Goal: Task Accomplishment & Management: Manage account settings

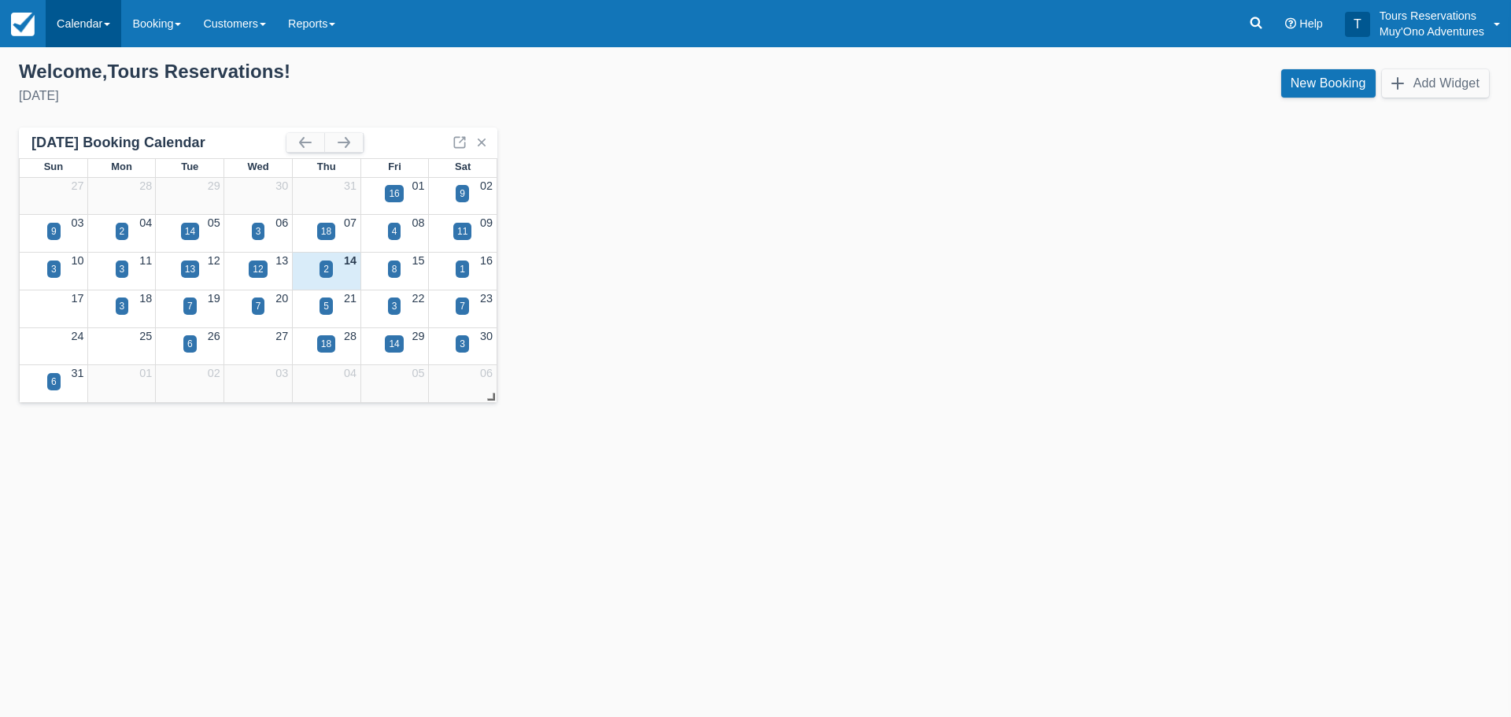
click at [102, 26] on link "Calendar" at bounding box center [84, 23] width 76 height 47
click at [98, 127] on link "Inventory" at bounding box center [108, 133] width 124 height 33
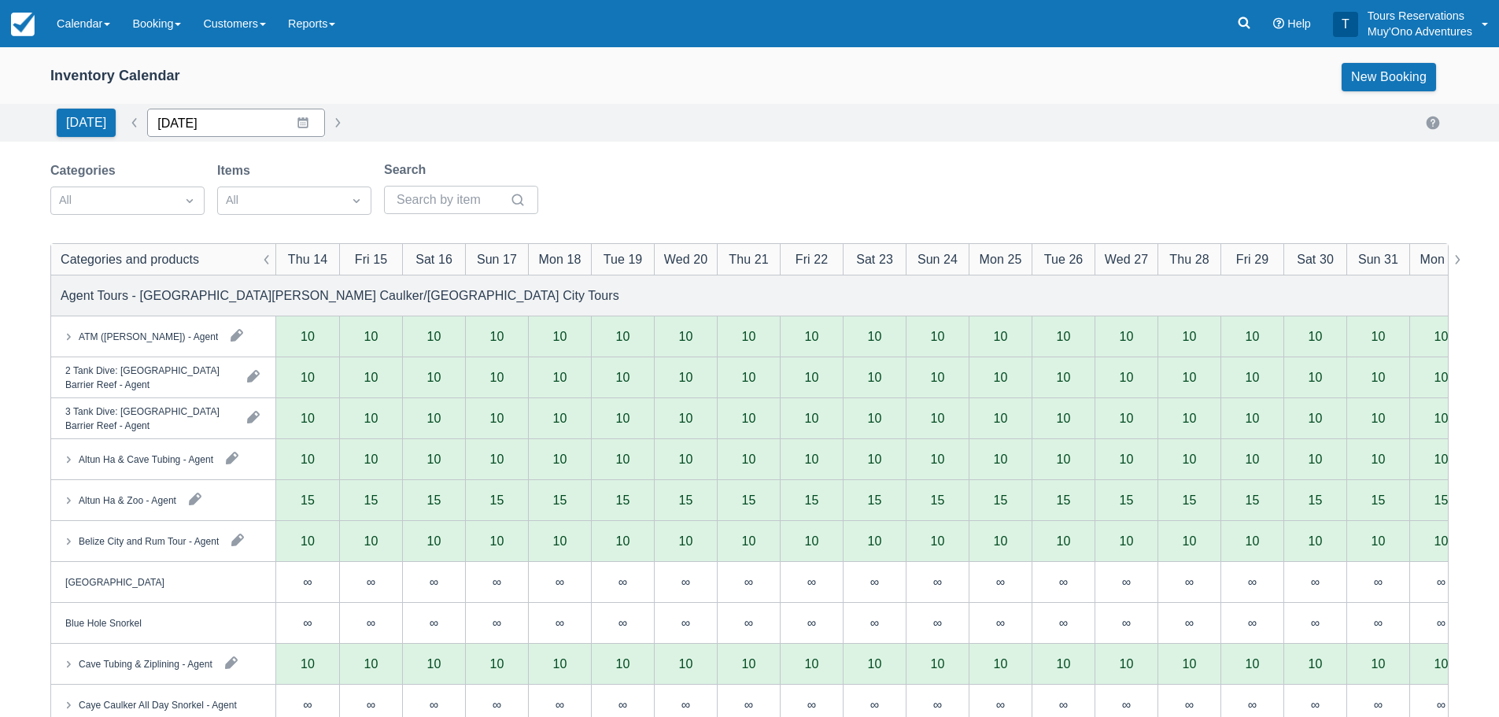
click at [290, 120] on input "08/14/25" at bounding box center [236, 123] width 178 height 28
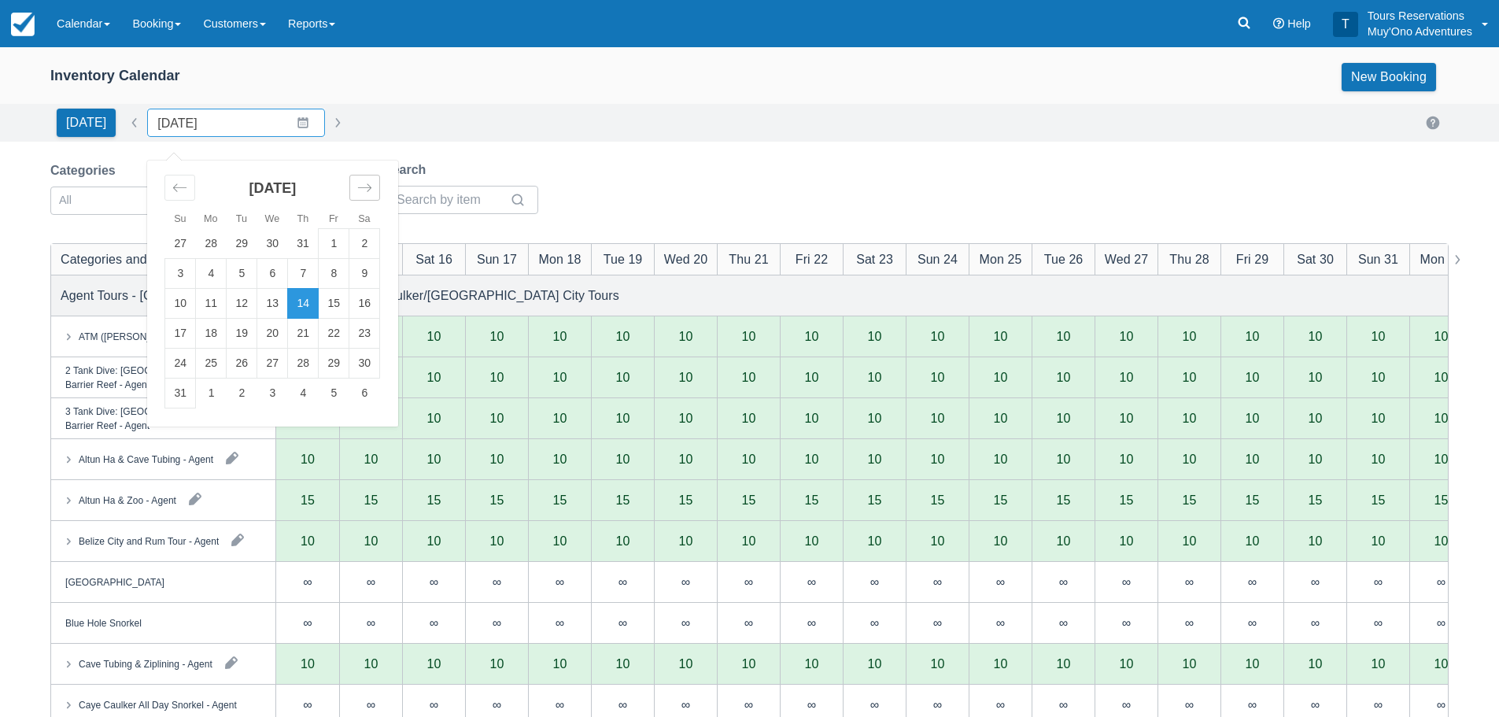
click at [357, 193] on icon "Move forward to switch to the next month." at bounding box center [364, 187] width 15 height 15
click at [325, 332] on td "26" at bounding box center [334, 334] width 31 height 30
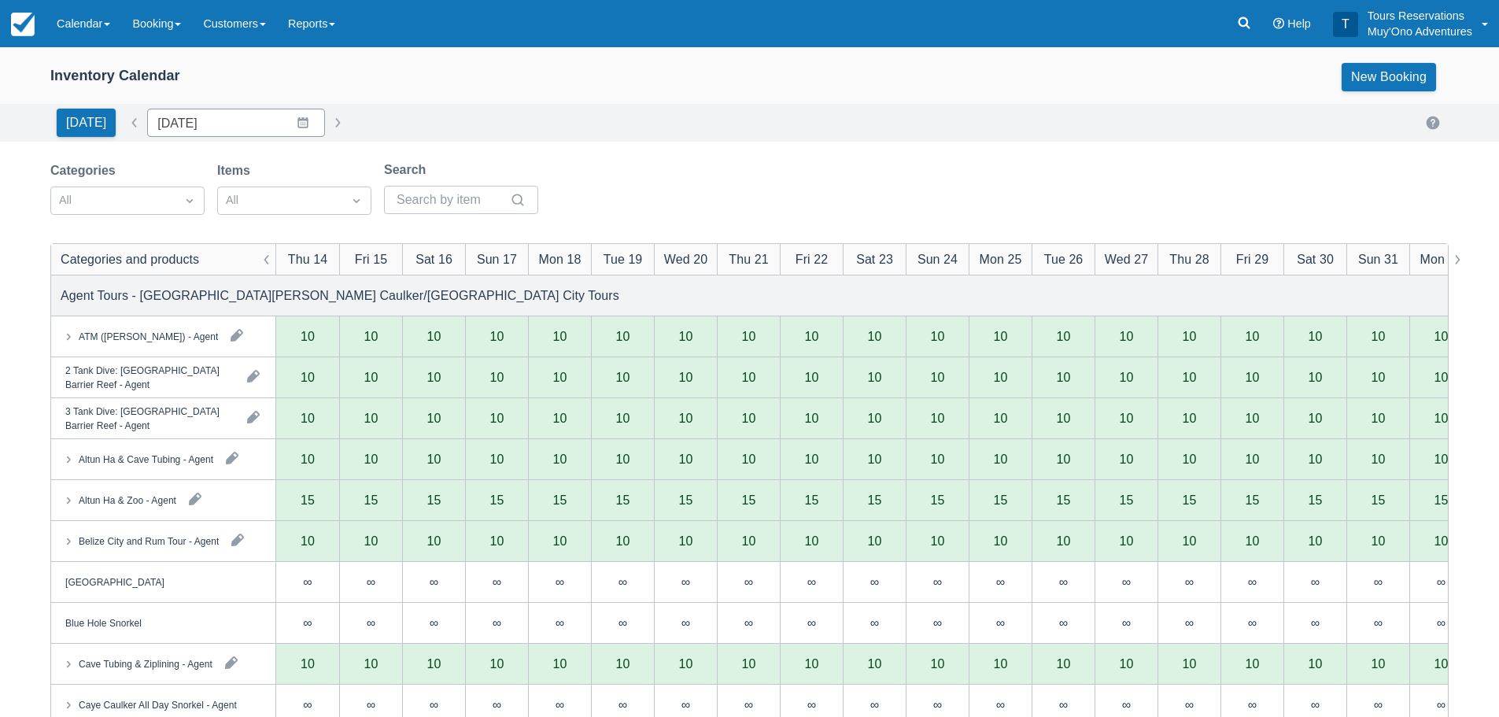
type input "12/26/25"
click at [127, 199] on div at bounding box center [113, 200] width 109 height 20
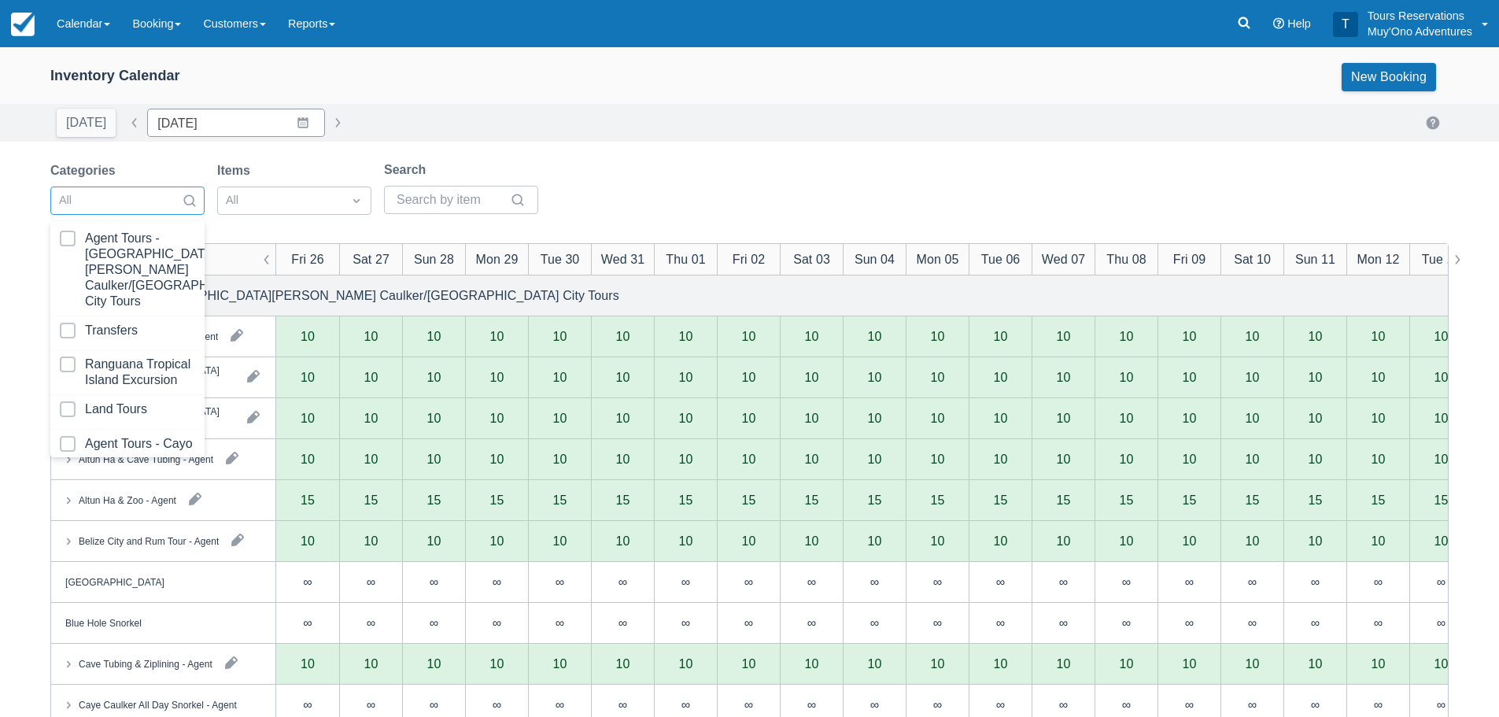
scroll to position [161, 0]
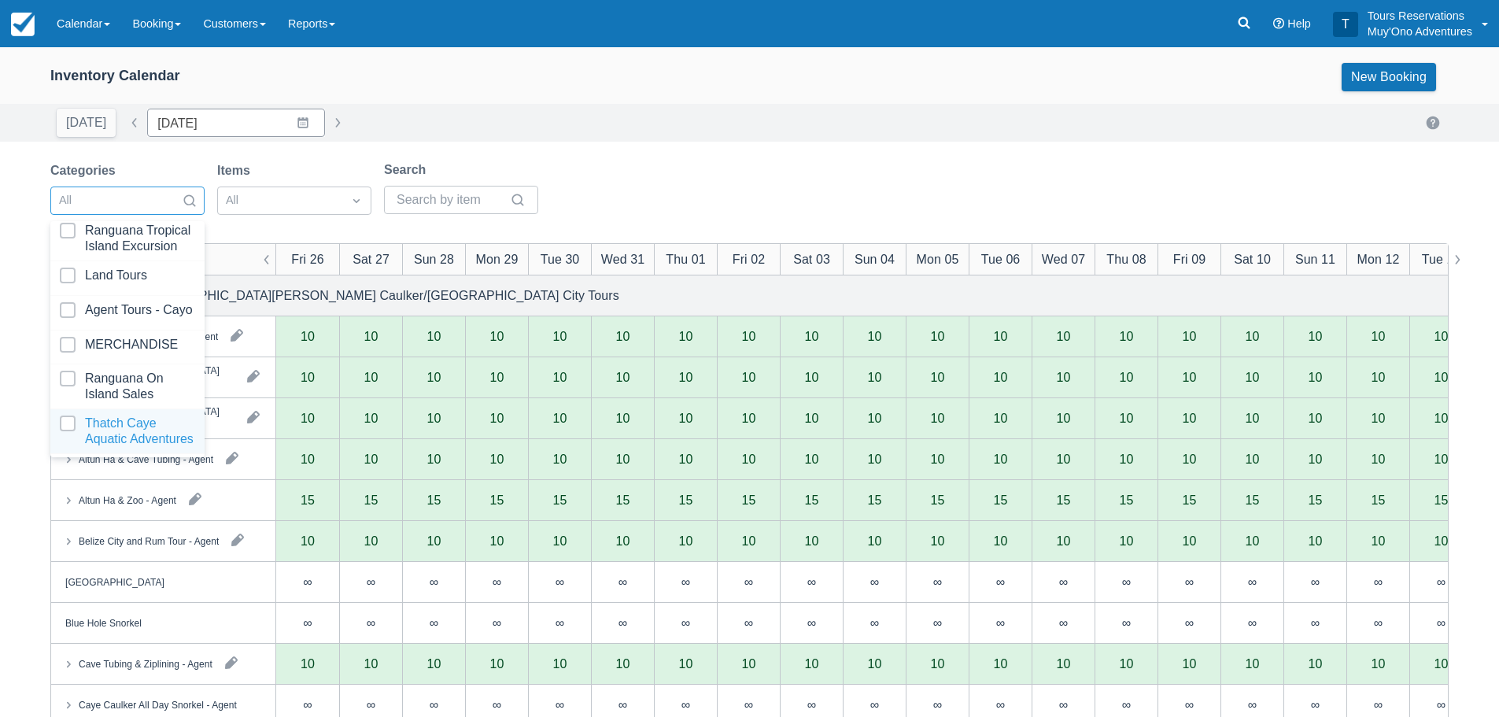
click at [126, 416] on div at bounding box center [127, 431] width 135 height 31
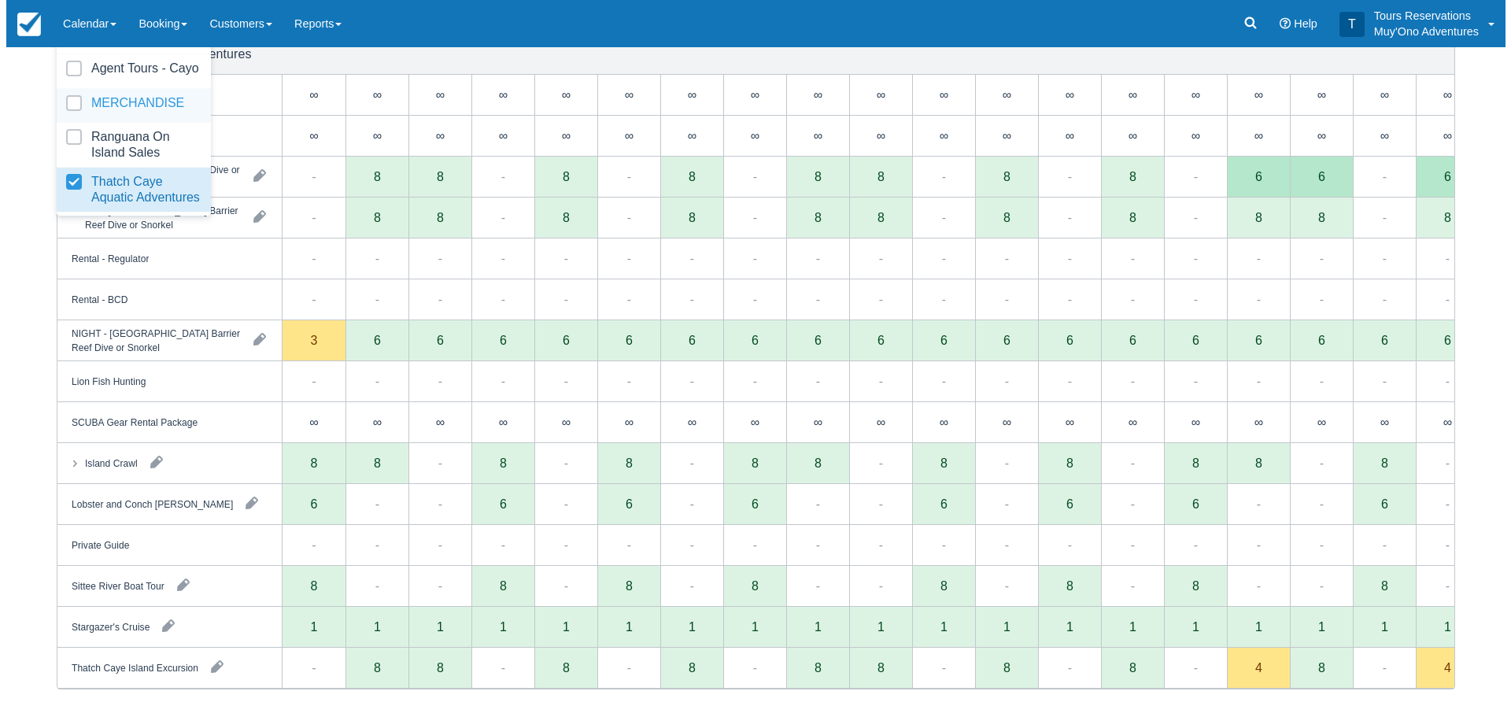
scroll to position [246, 0]
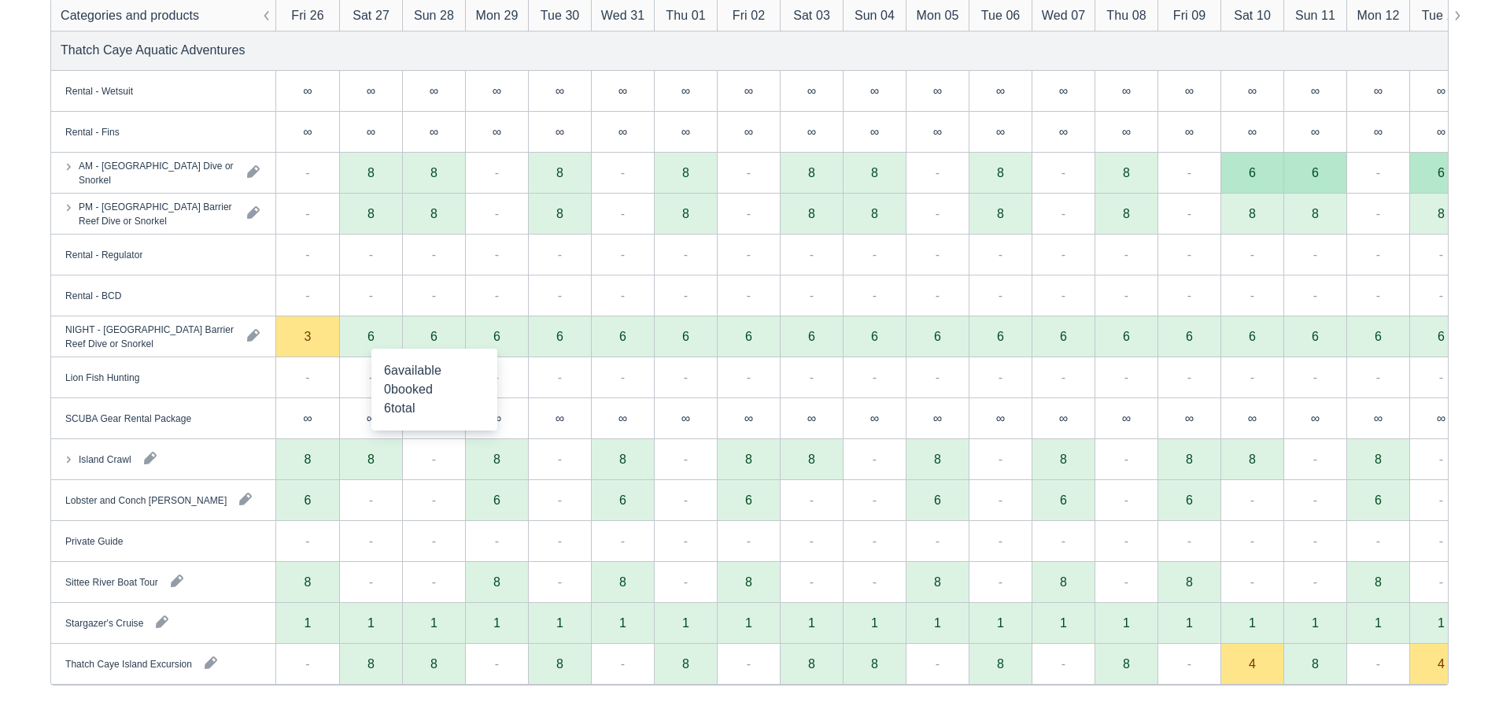
click at [438, 334] on div "6" at bounding box center [433, 336] width 63 height 41
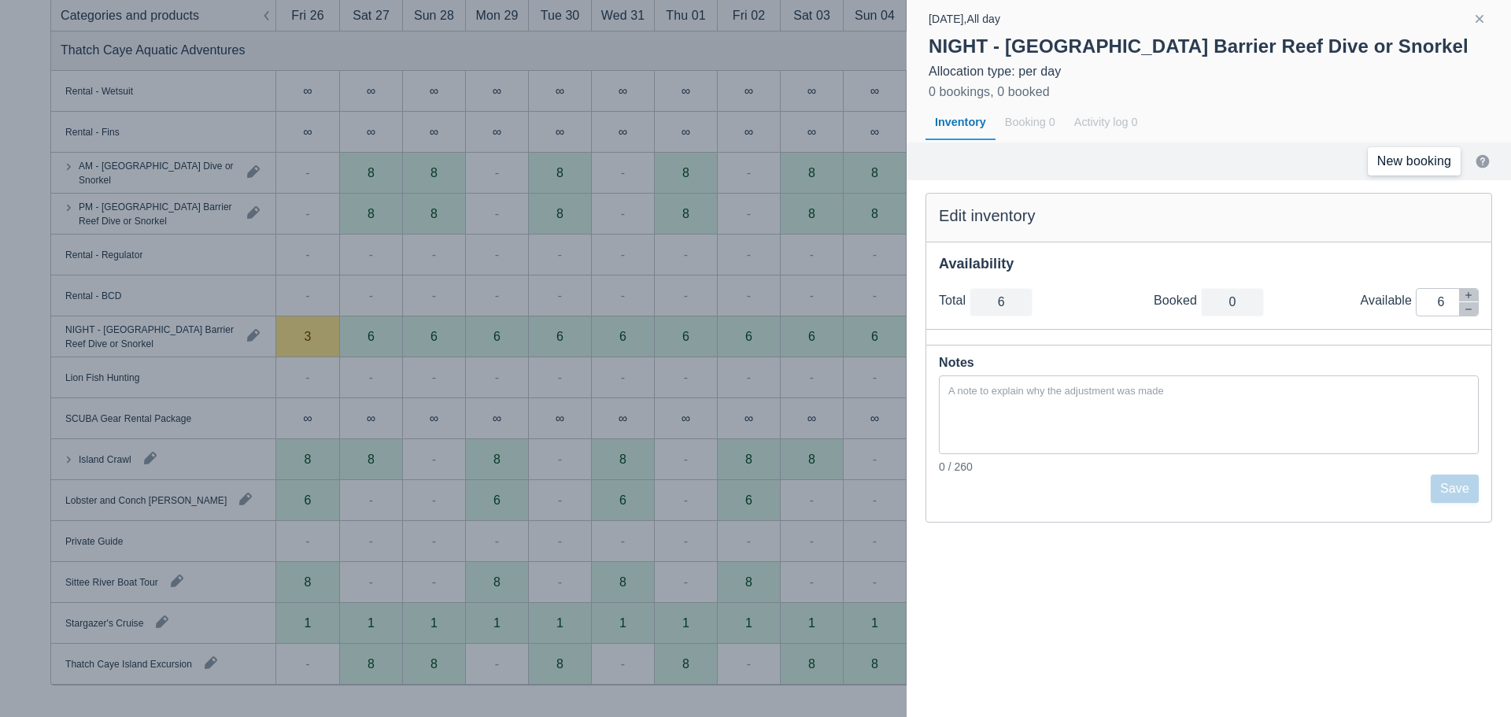
click at [1391, 160] on link "New booking" at bounding box center [1414, 161] width 93 height 28
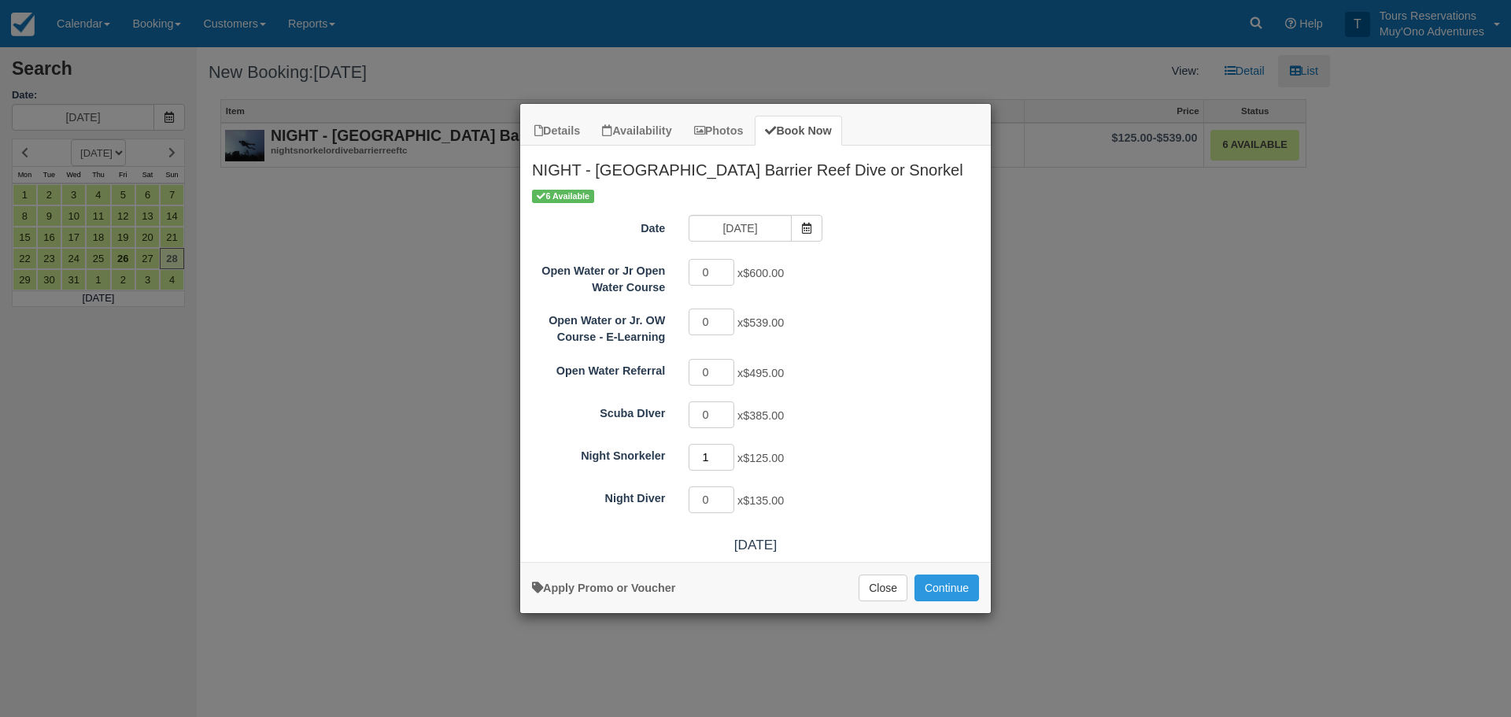
click at [727, 450] on input "1" at bounding box center [712, 457] width 46 height 27
click at [727, 450] on input "2" at bounding box center [712, 457] width 46 height 27
click at [727, 450] on input "3" at bounding box center [712, 457] width 46 height 27
click at [727, 450] on input "4" at bounding box center [712, 457] width 46 height 27
click at [727, 450] on input "5" at bounding box center [712, 457] width 46 height 27
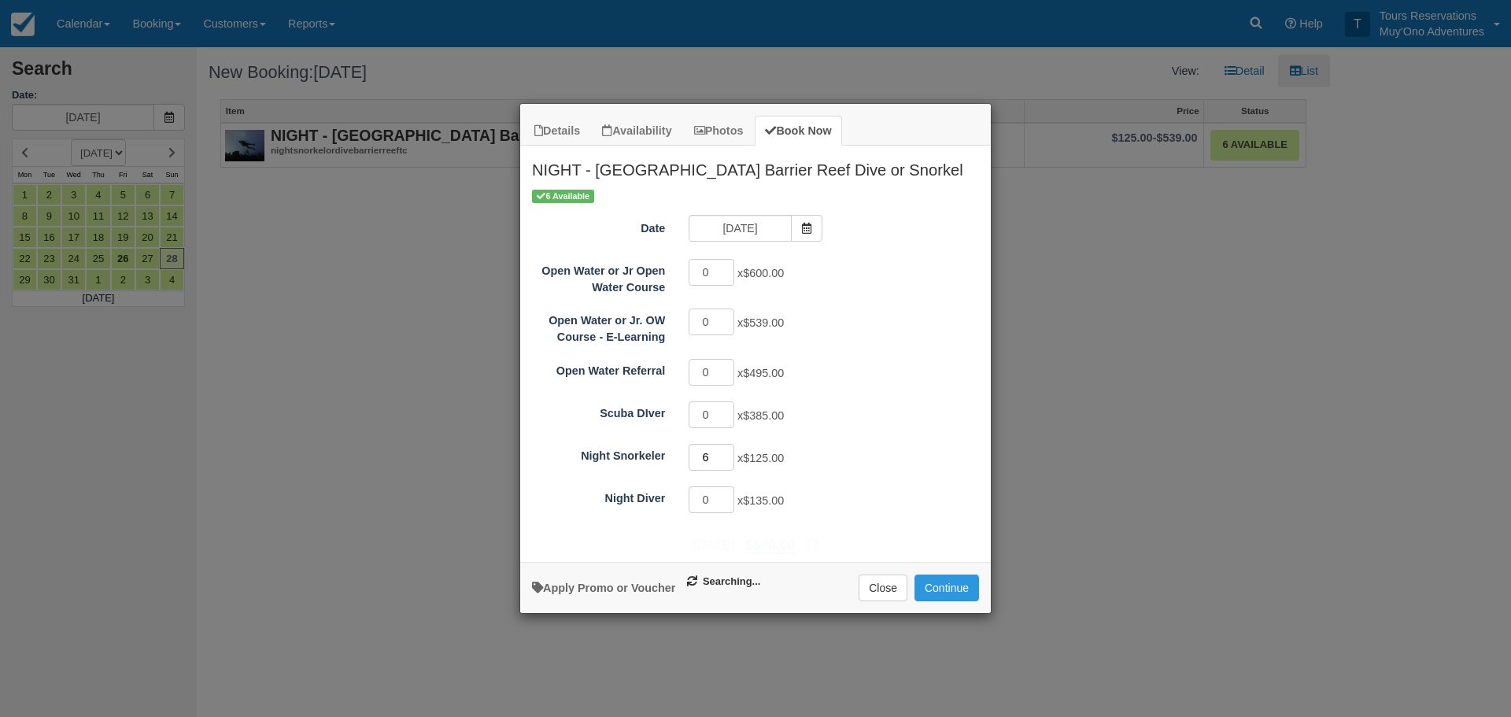
type input "6"
click at [727, 450] on input "6" at bounding box center [712, 457] width 46 height 27
click at [946, 584] on button "Continue" at bounding box center [946, 587] width 65 height 27
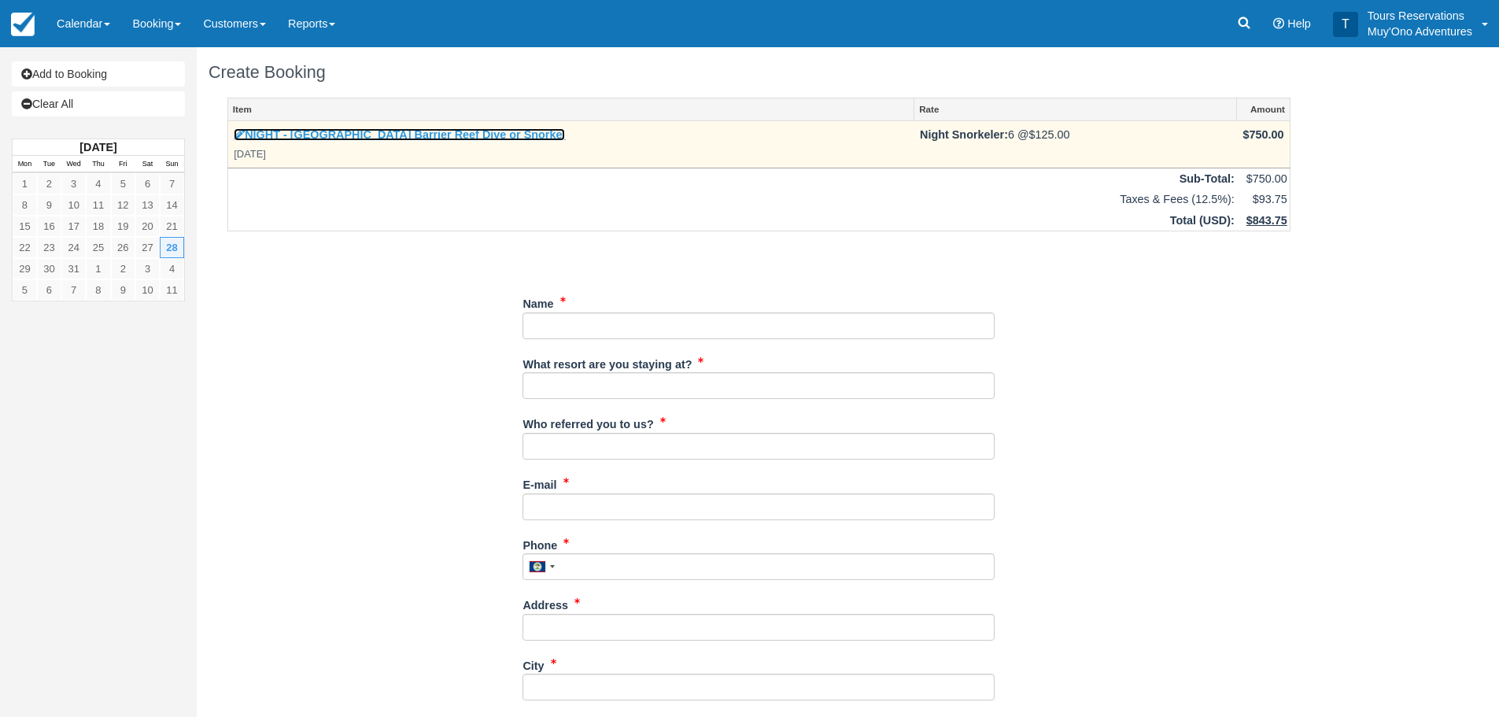
click at [427, 129] on link "NIGHT - Belize Barrier Reef Dive or Snorkel" at bounding box center [399, 134] width 331 height 13
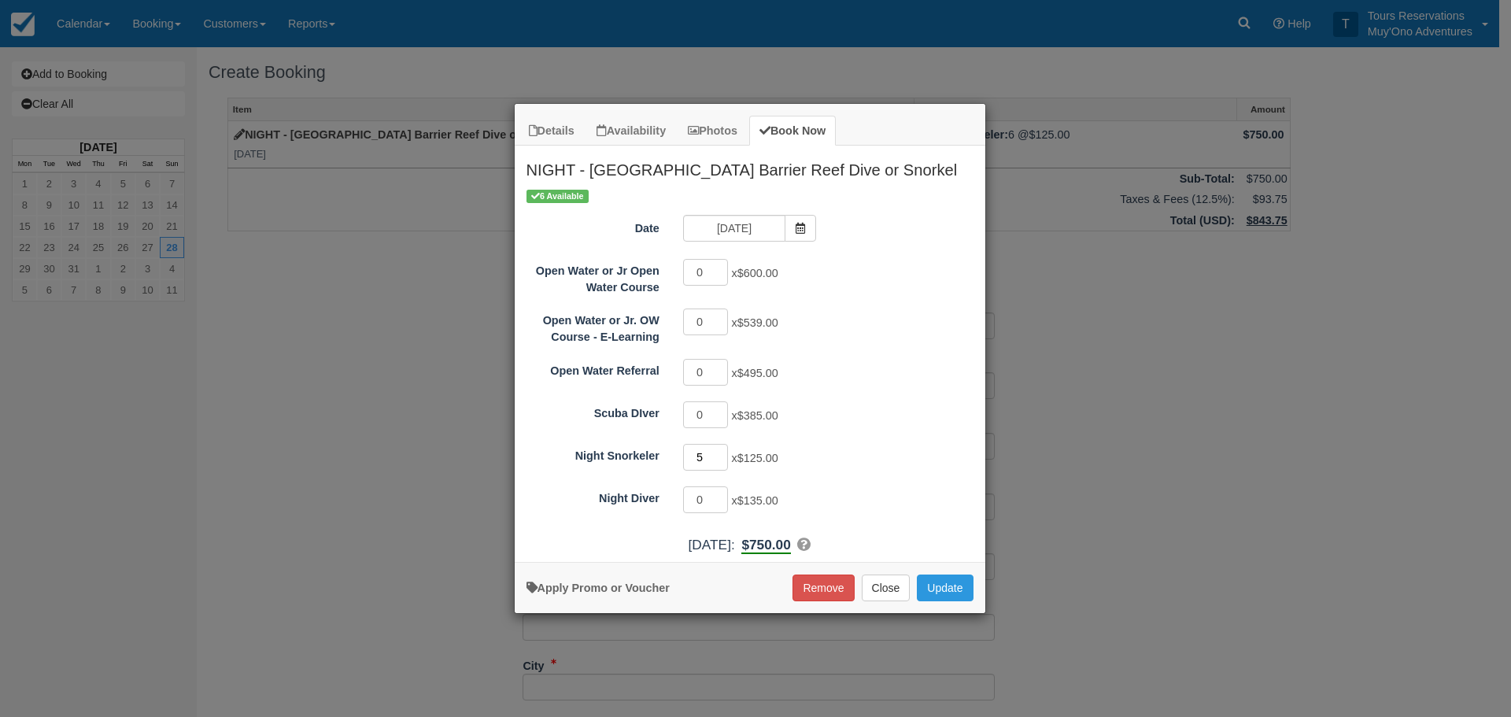
type input "5"
click at [722, 460] on input "5" at bounding box center [706, 457] width 46 height 27
click at [959, 582] on button "Update" at bounding box center [945, 587] width 56 height 27
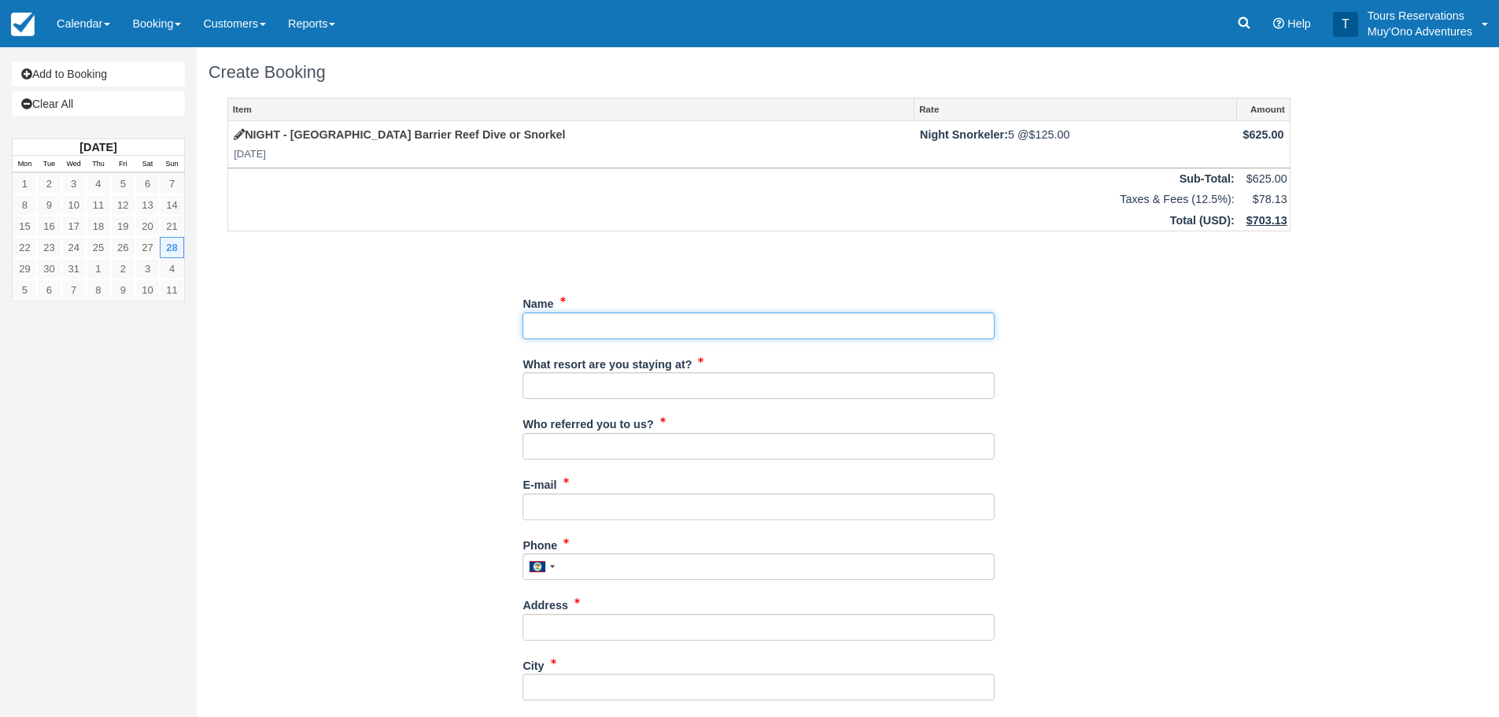
click at [590, 323] on input "Name" at bounding box center [759, 325] width 472 height 27
type input "[PERSON_NAME]"
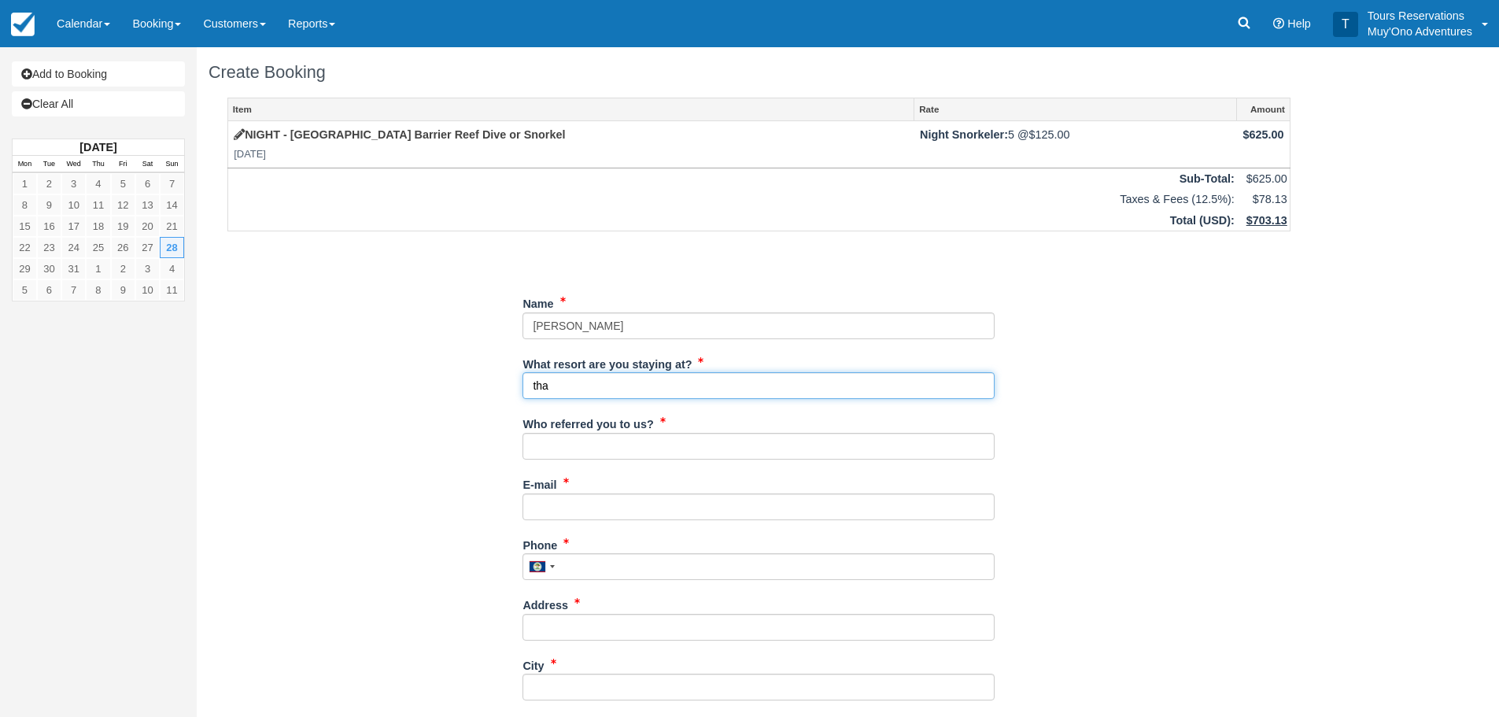
type input "[GEOGRAPHIC_DATA]"
click at [659, 429] on span at bounding box center [660, 424] width 7 height 13
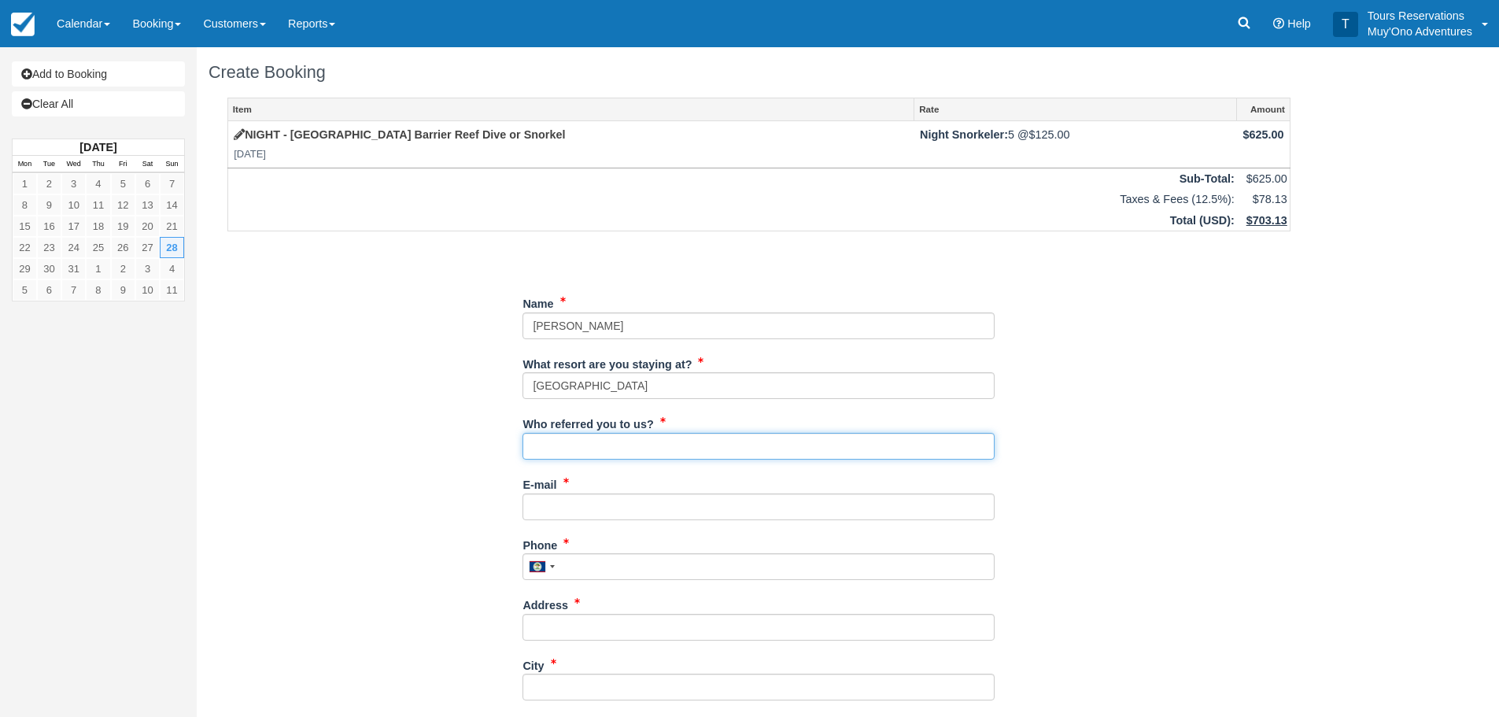
click at [656, 449] on input "Who referred you to us?" at bounding box center [759, 446] width 472 height 27
type input "[PERSON_NAME]-Reservations"
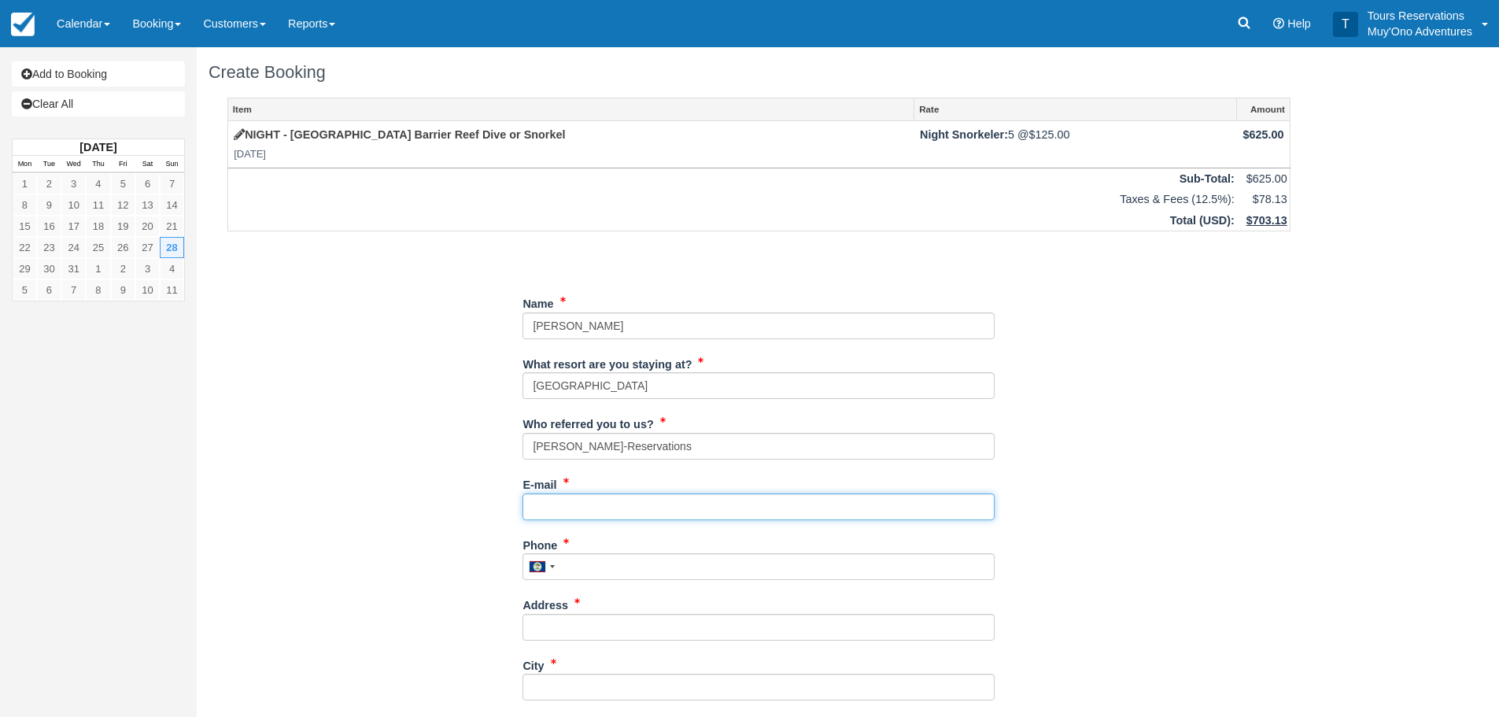
click at [619, 504] on input "E-mail" at bounding box center [759, 506] width 472 height 27
click at [730, 508] on input "E-mail" at bounding box center [759, 506] width 472 height 27
paste input "[EMAIL_ADDRESS][DOMAIN_NAME]"
type input "[EMAIL_ADDRESS][DOMAIN_NAME]"
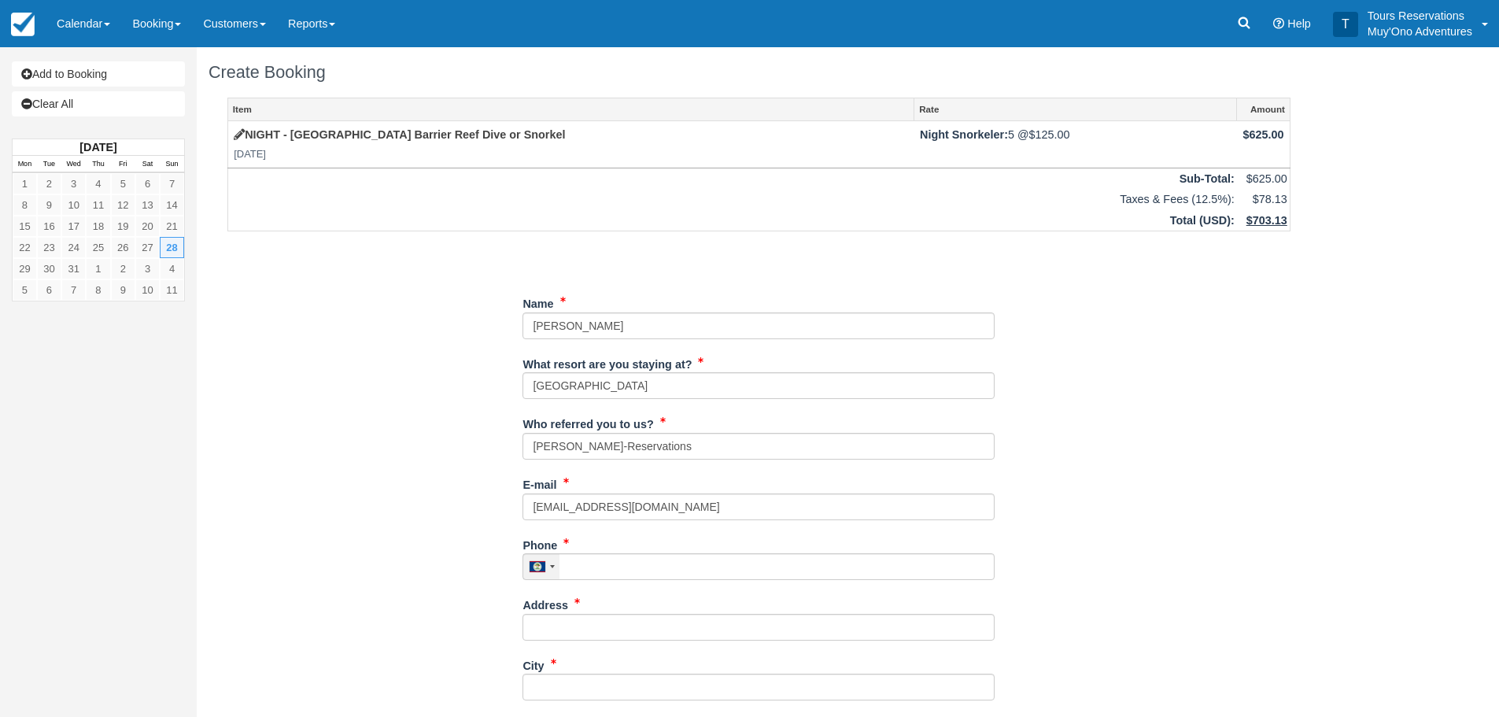
click at [541, 573] on div at bounding box center [541, 566] width 36 height 25
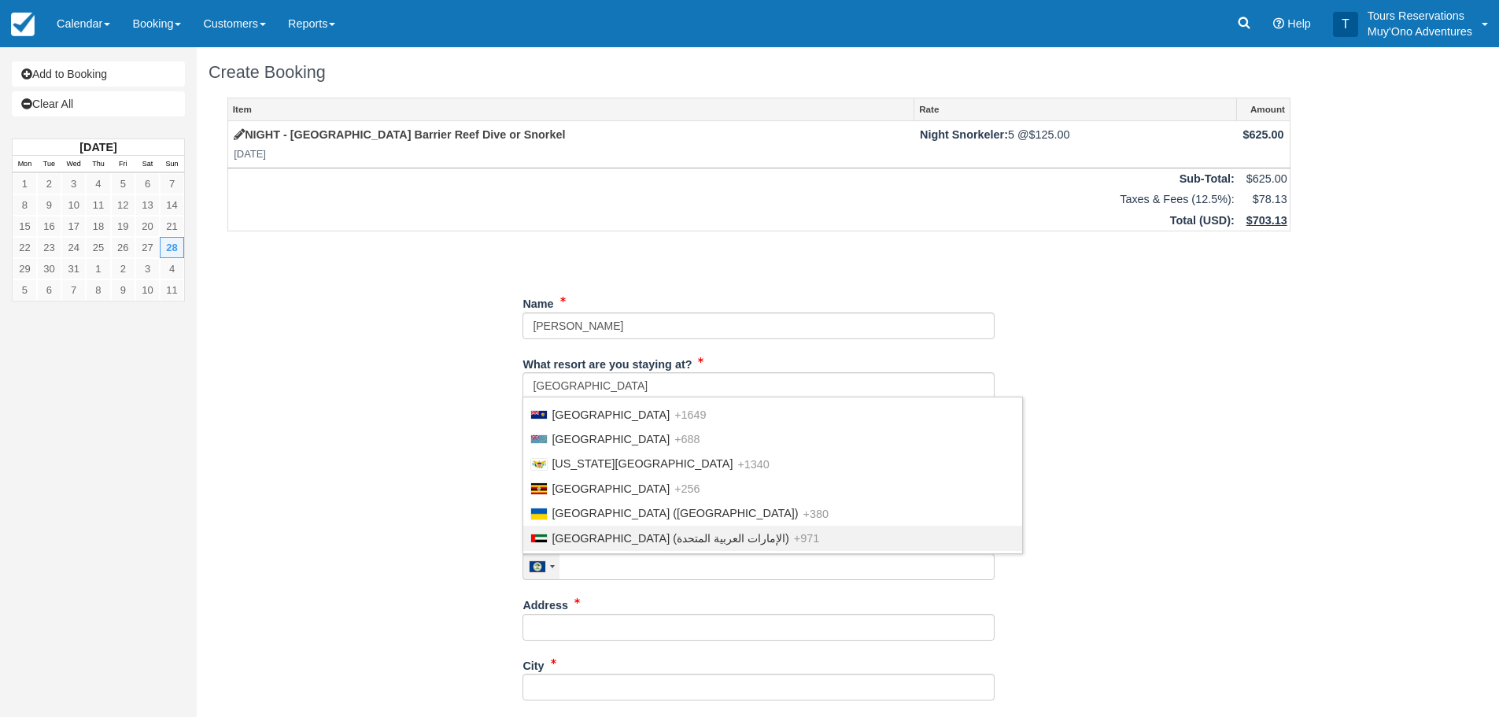
scroll to position [5678, 0]
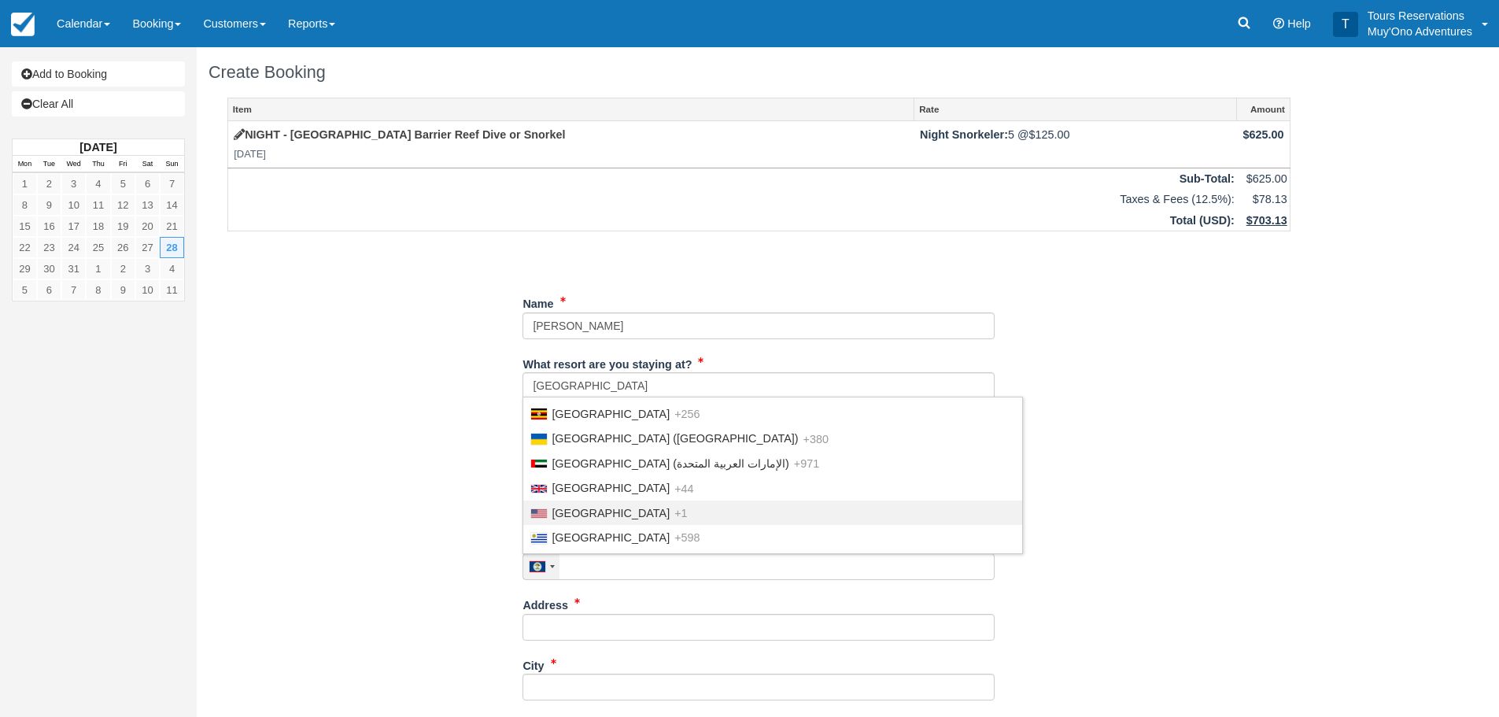
click at [604, 519] on span "[GEOGRAPHIC_DATA]" at bounding box center [611, 513] width 118 height 13
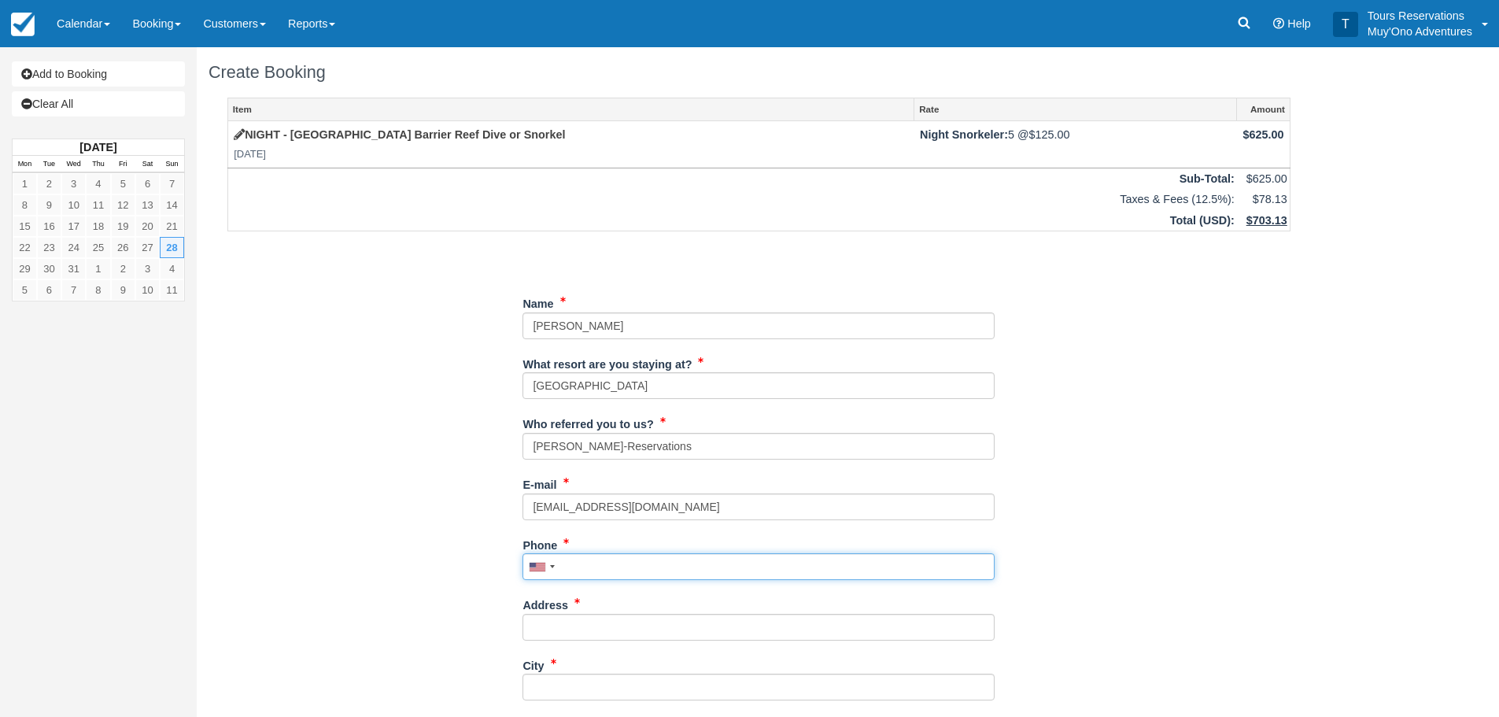
click at [657, 570] on input "Phone" at bounding box center [759, 566] width 472 height 27
paste input "5308487713"
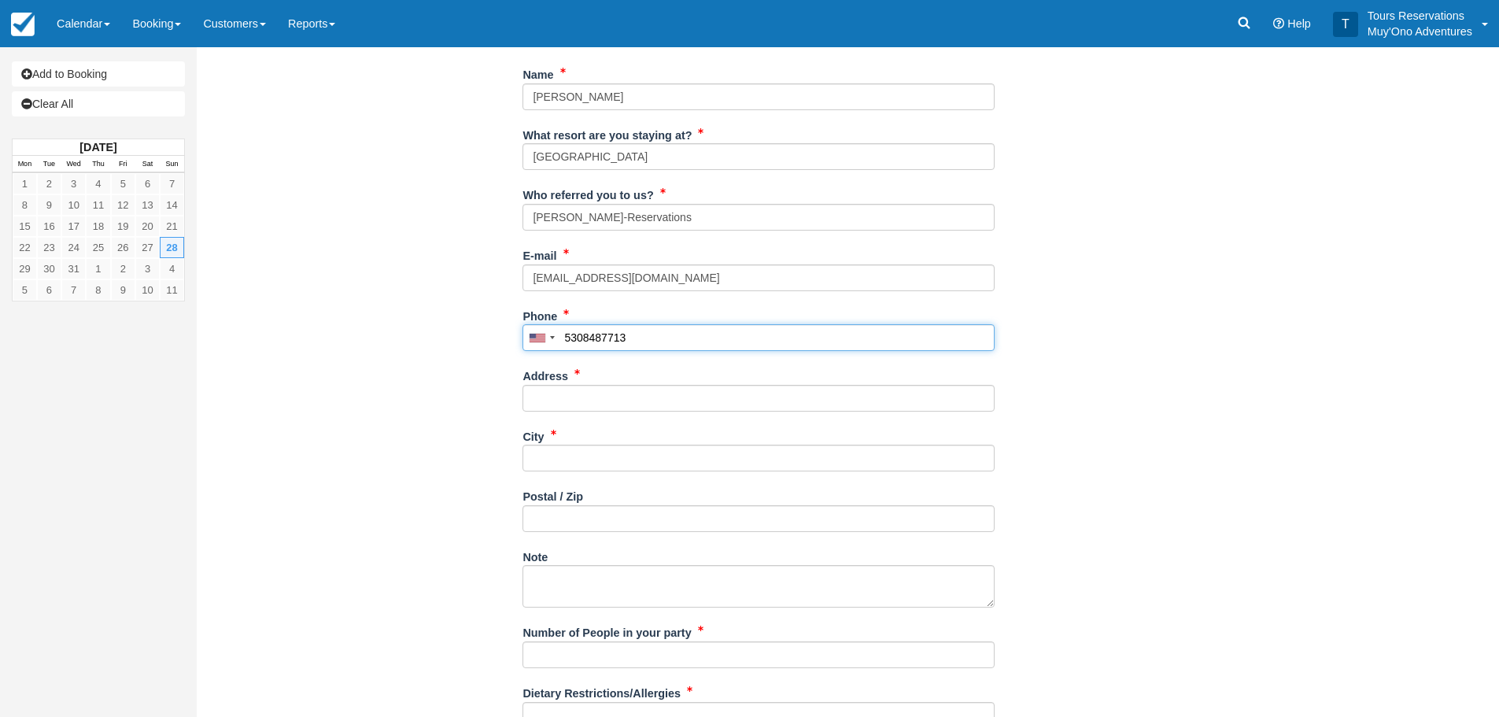
scroll to position [236, 0]
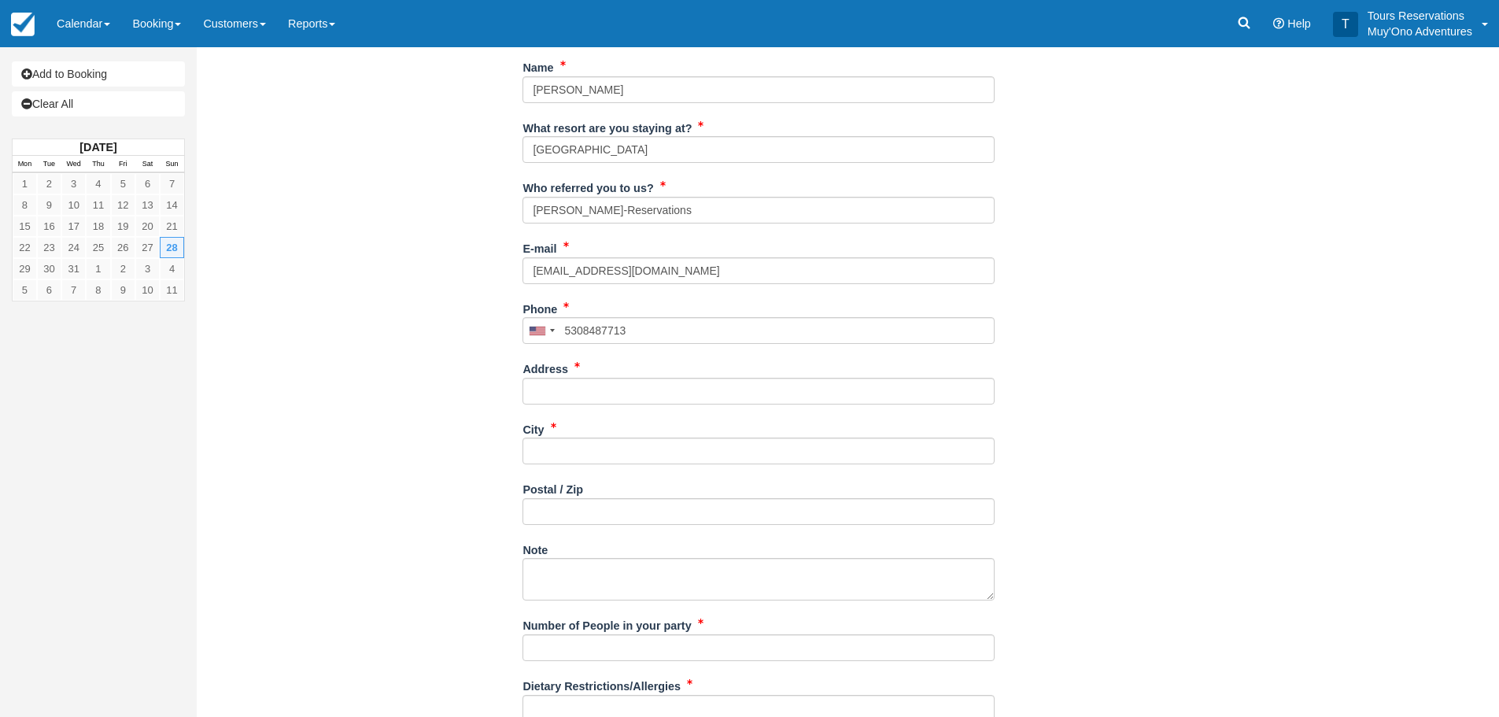
type input "(530) 848-7713"
click at [657, 392] on input "Address" at bounding box center [759, 391] width 472 height 27
paste input "[STREET_ADDRESS]"
type input "[STREET_ADDRESS]"
drag, startPoint x: 589, startPoint y: 461, endPoint x: 578, endPoint y: 459, distance: 11.3
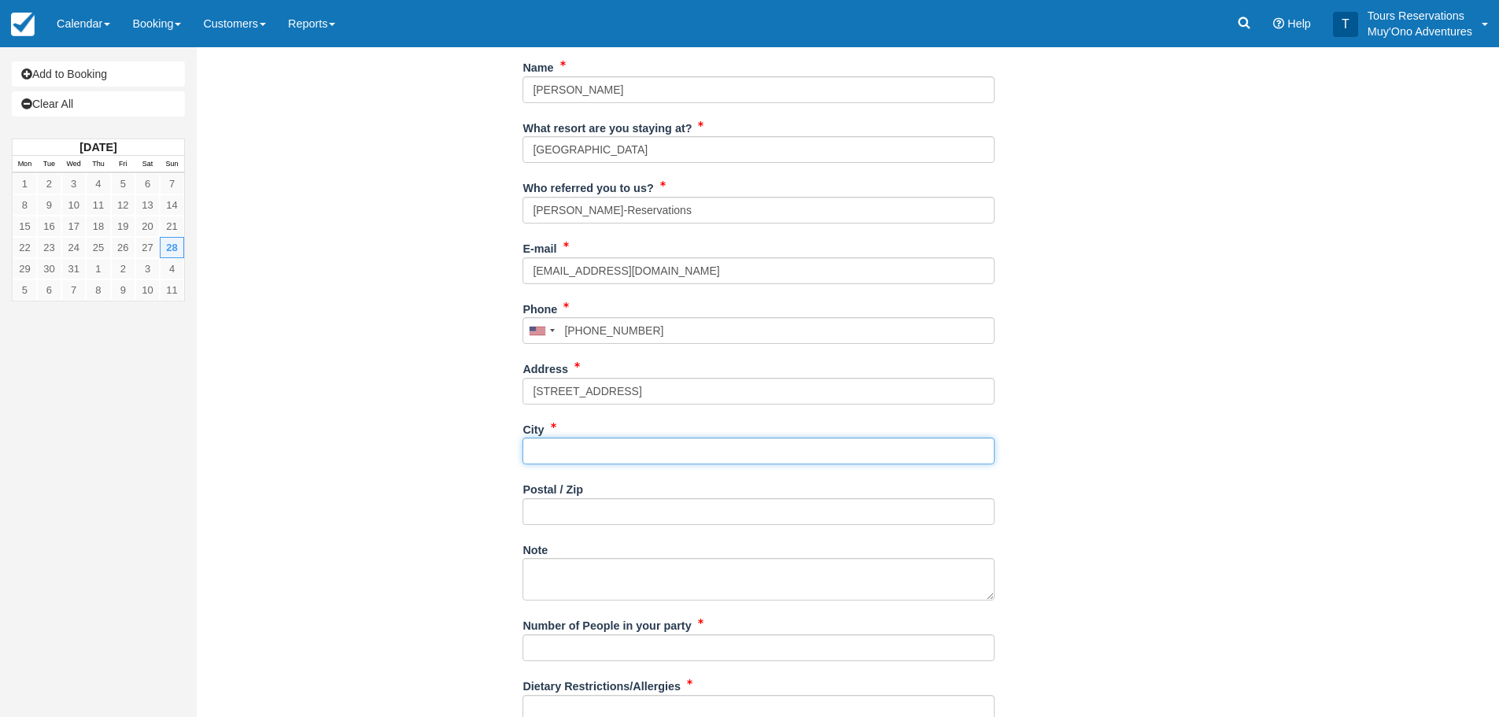
click at [587, 460] on input "City" at bounding box center [759, 451] width 472 height 27
paste input "Davis"
click at [625, 446] on input "Davis" at bounding box center [759, 451] width 472 height 27
type input "Davis CA"
paste input "95618"
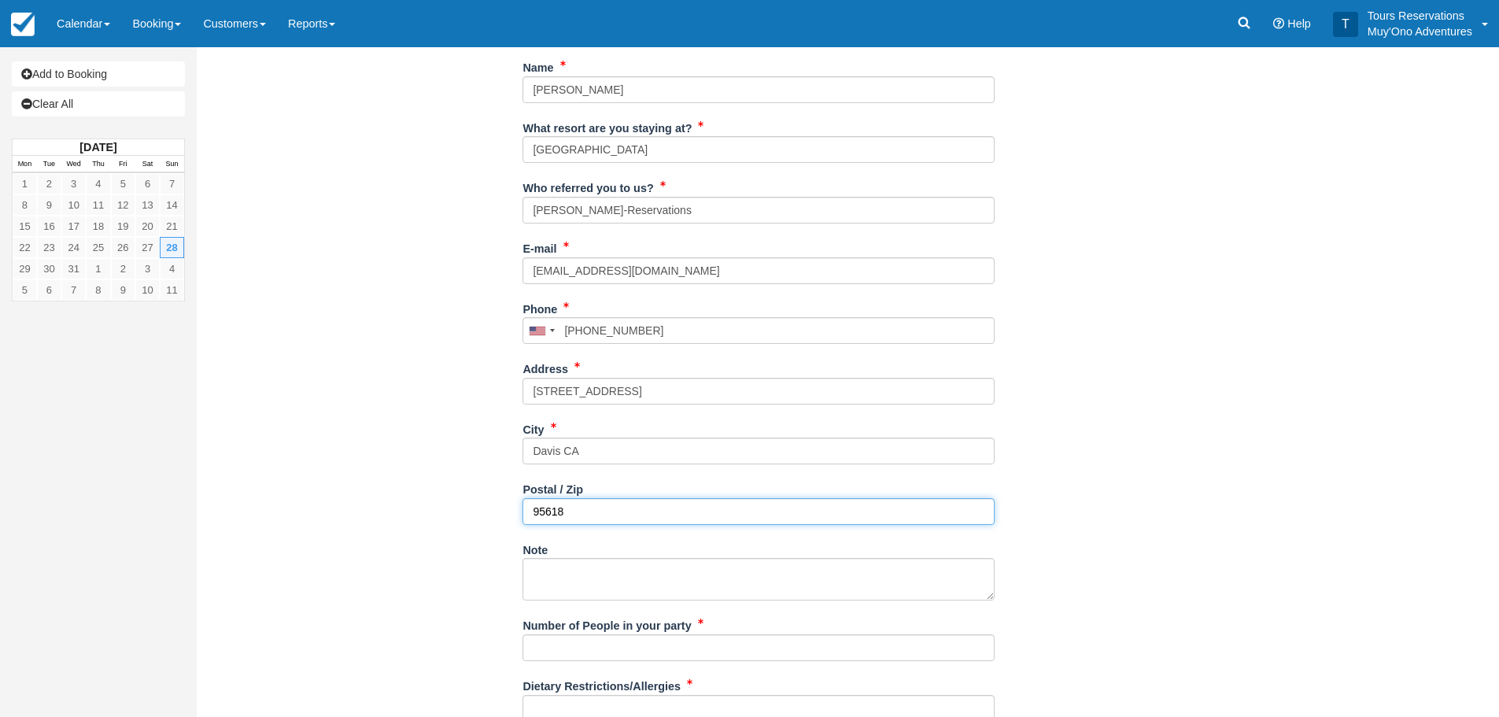
click at [707, 508] on input "95618" at bounding box center [759, 511] width 472 height 27
type input "95618"
click at [524, 541] on label "Note" at bounding box center [535, 548] width 25 height 22
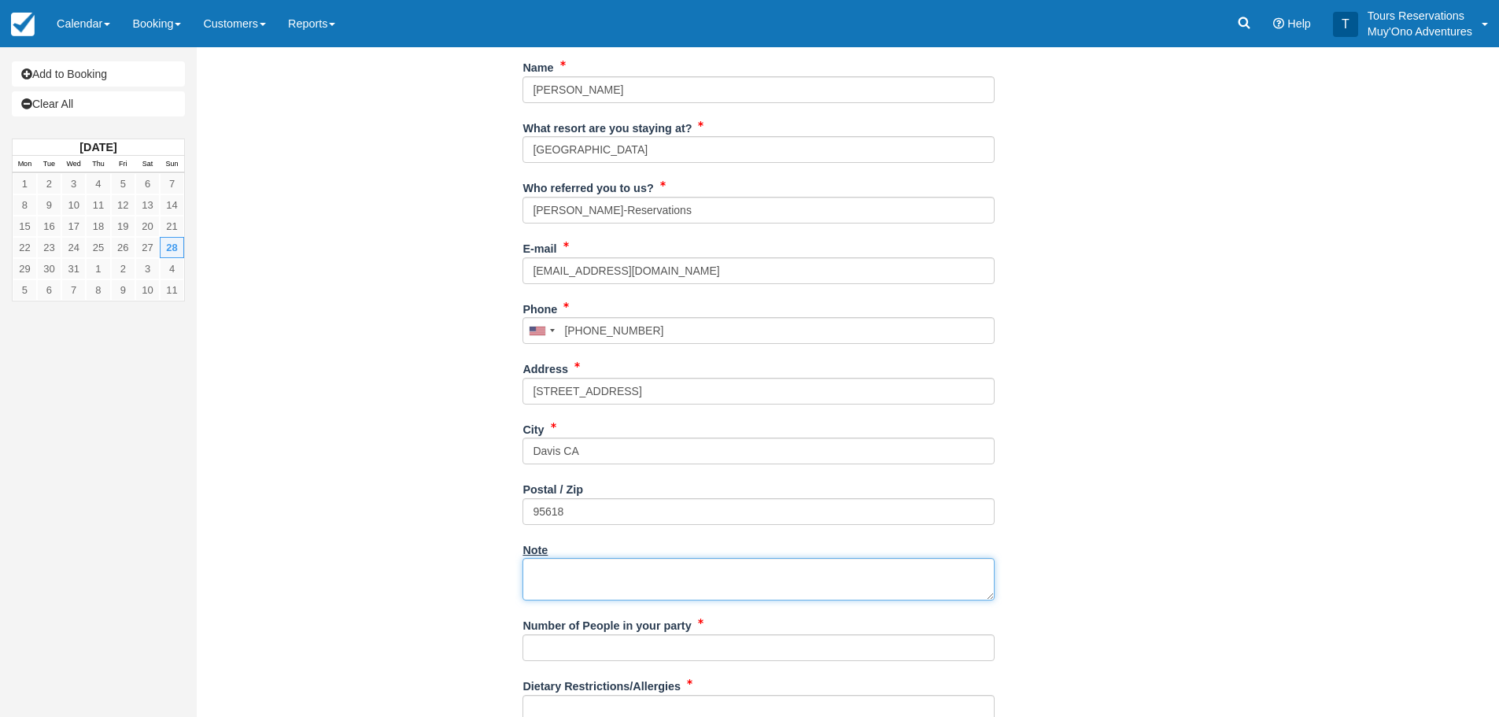
click at [524, 558] on textarea "Note" at bounding box center [759, 579] width 472 height 42
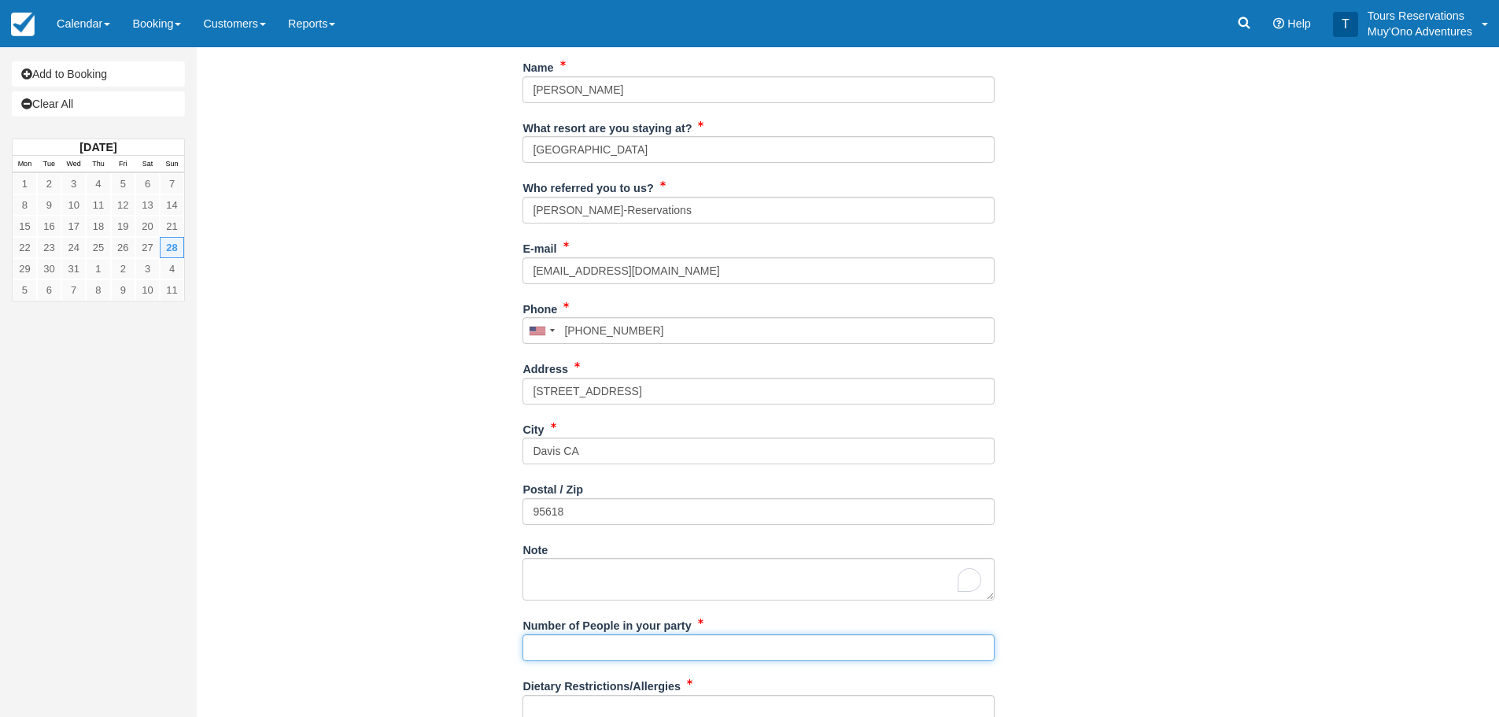
click at [575, 644] on input "Number of People in your party" at bounding box center [759, 647] width 472 height 27
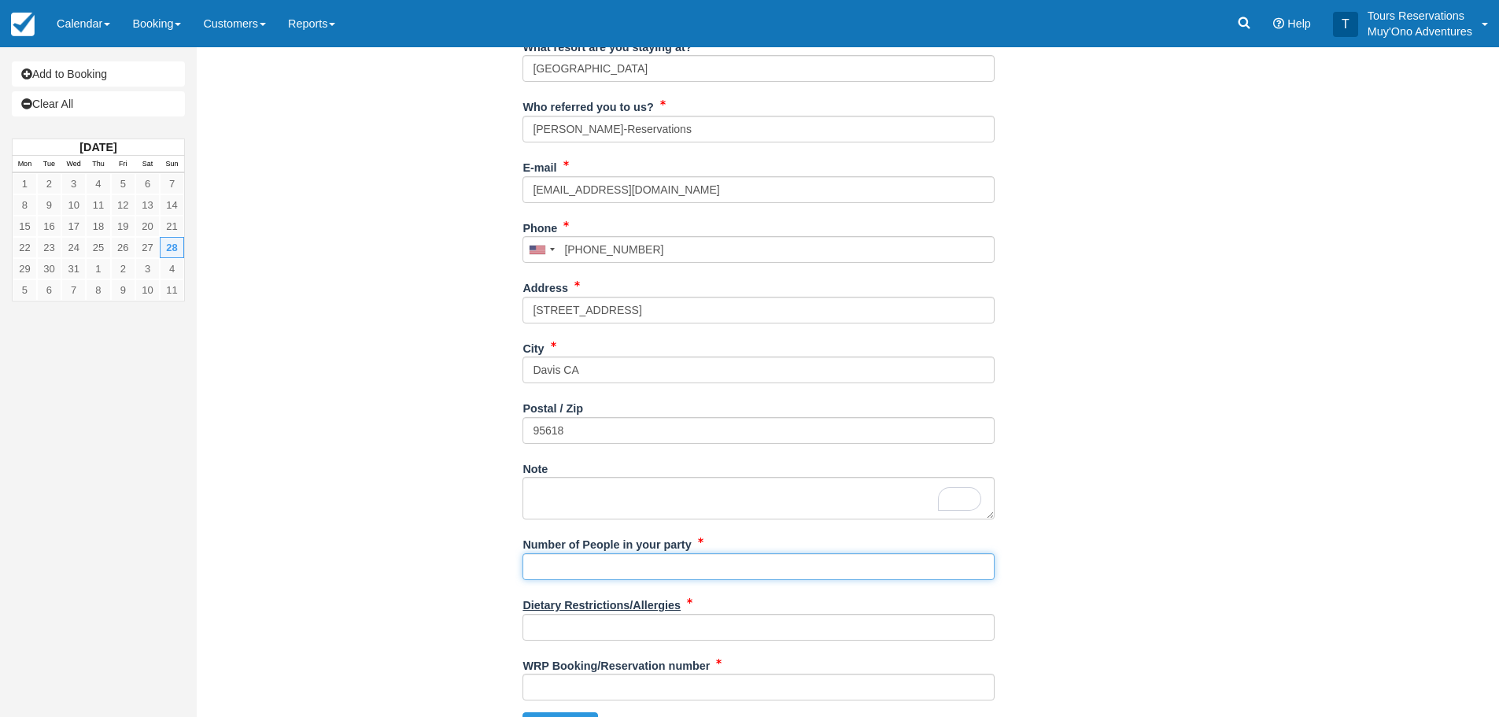
scroll to position [351, 0]
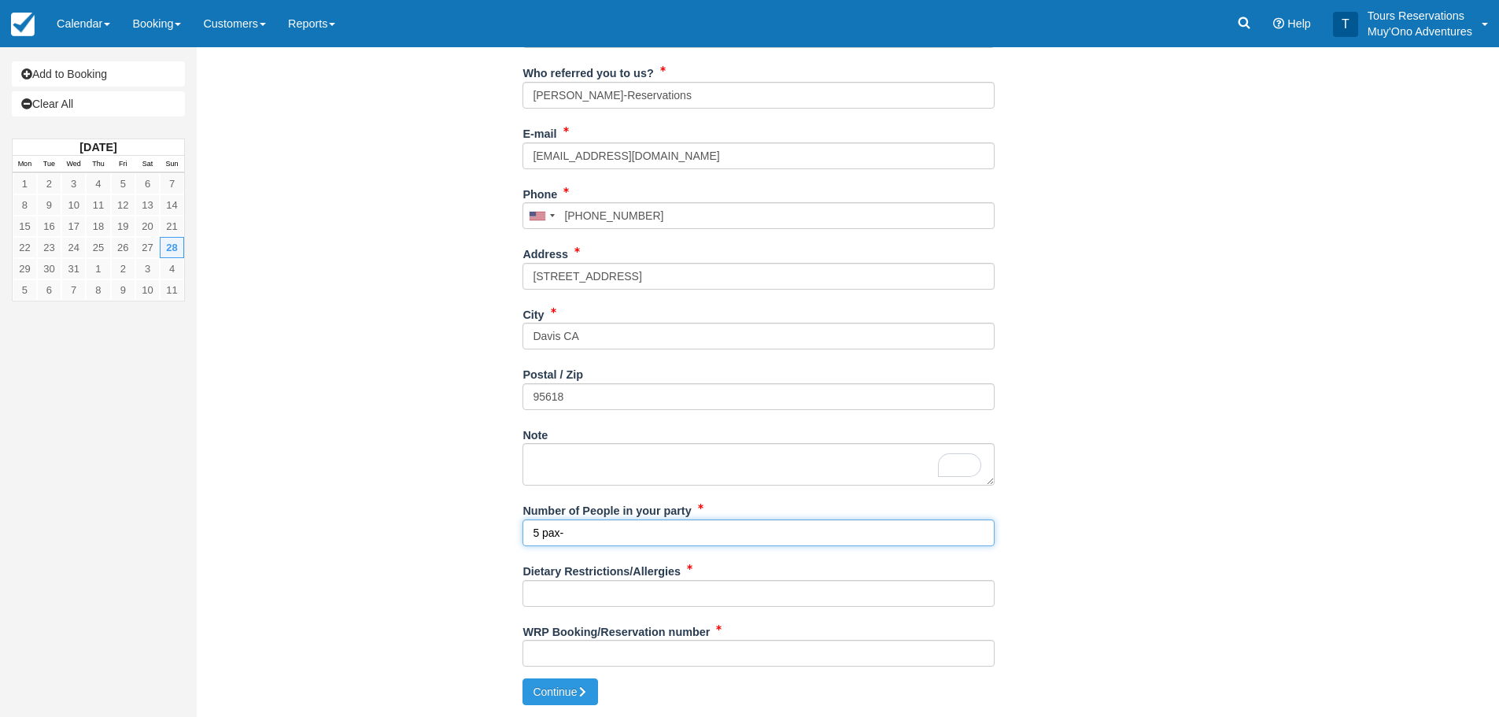
drag, startPoint x: 587, startPoint y: 531, endPoint x: 522, endPoint y: 534, distance: 65.4
click at [522, 534] on div "Item Rate Amount NIGHT - Belize Barrier Reef Dive or Snorkel Sun Dec 28, 2025 N…" at bounding box center [759, 213] width 1101 height 932
click at [601, 537] on input "5 pax-" at bounding box center [759, 532] width 472 height 27
type input "5 pax-"
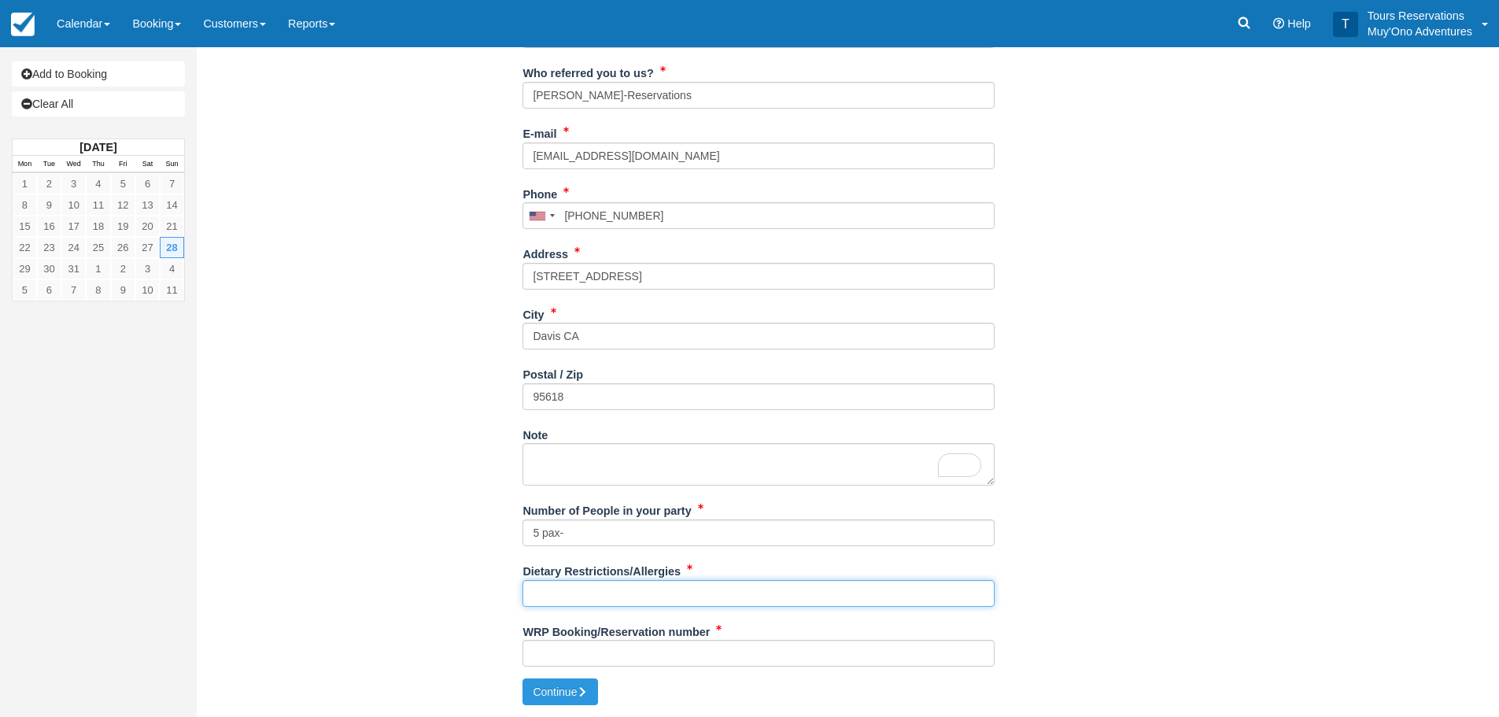
click at [601, 594] on input "Dietary Restrictions/Allergies" at bounding box center [759, 593] width 472 height 27
type input "N/A"
click at [597, 648] on input "WRP Booking/Reservation number" at bounding box center [759, 653] width 472 height 27
click at [565, 650] on input "WRP Booking/Reservation number" at bounding box center [759, 653] width 472 height 27
paste input "47139287"
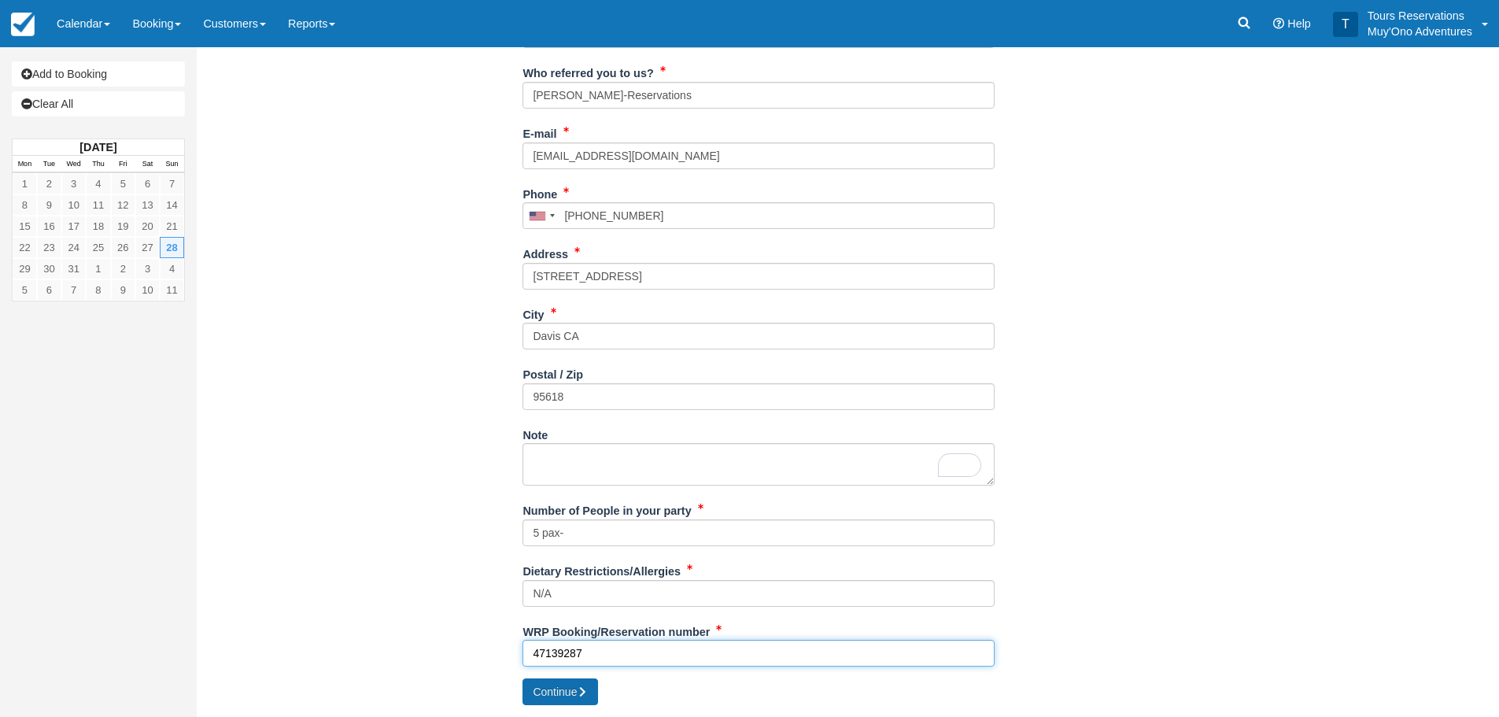
type input "47139287"
click at [553, 687] on button "Continue" at bounding box center [561, 691] width 76 height 27
type input "+15308487713"
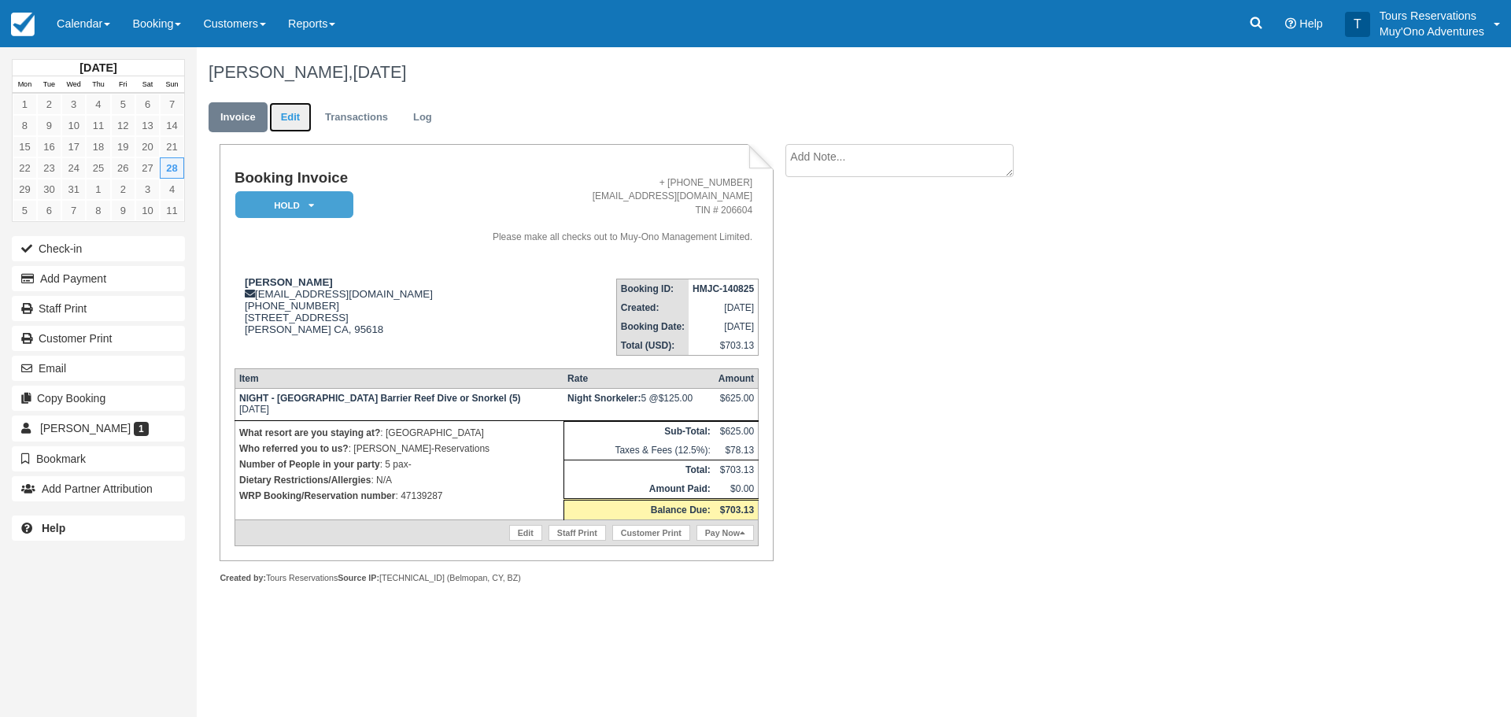
click at [300, 116] on link "Edit" at bounding box center [290, 117] width 42 height 31
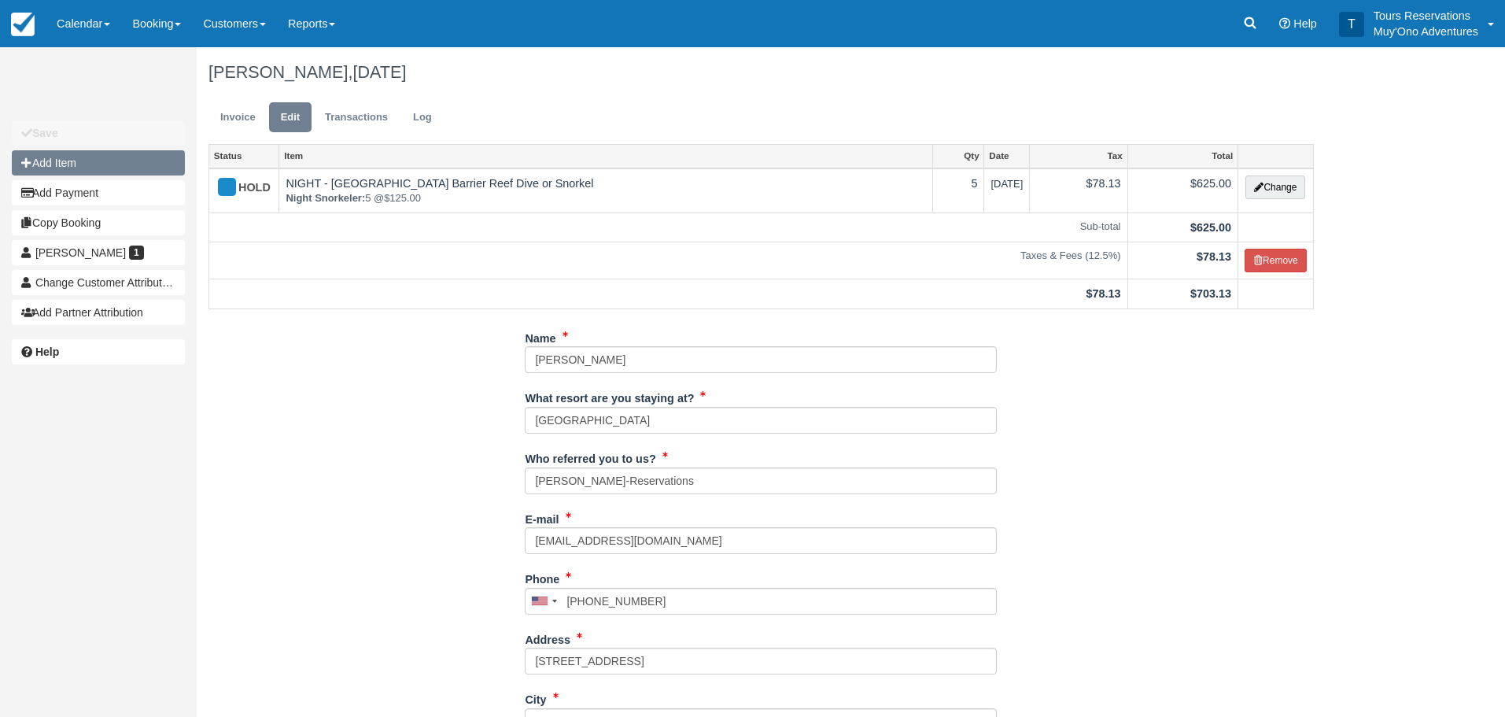
click at [76, 157] on button "Add Item" at bounding box center [98, 162] width 173 height 25
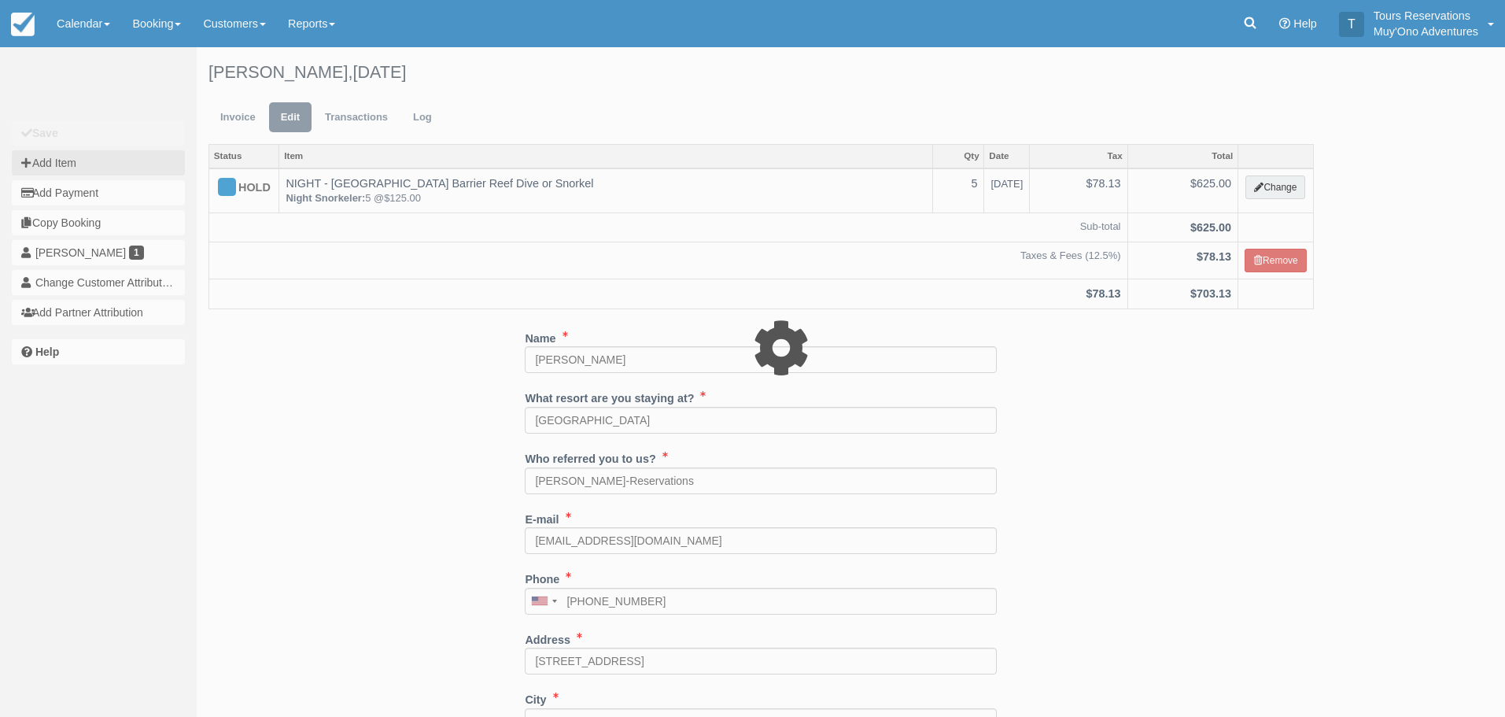
type input "0.00"
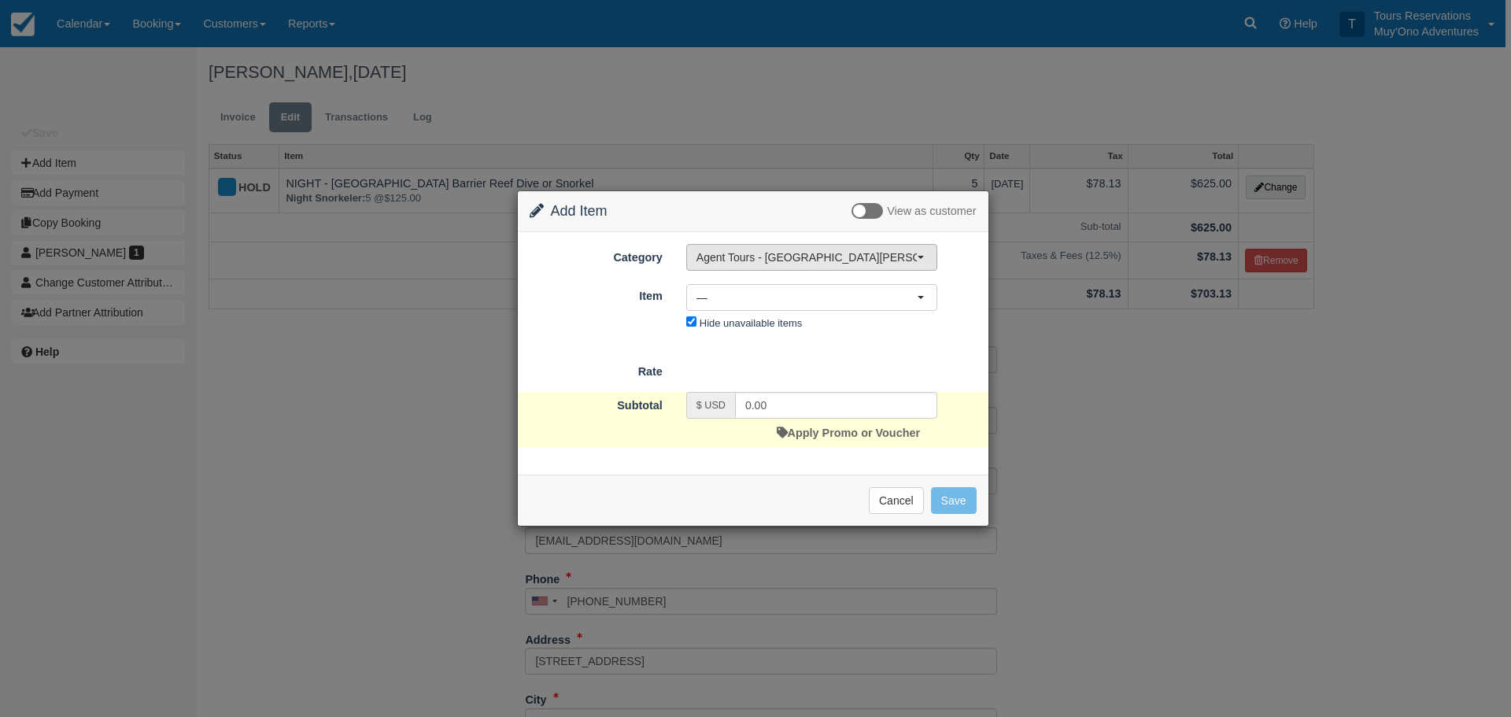
click at [826, 261] on span "Agent Tours - [GEOGRAPHIC_DATA][PERSON_NAME] Caulker/[GEOGRAPHIC_DATA] City Tou…" at bounding box center [806, 257] width 220 height 16
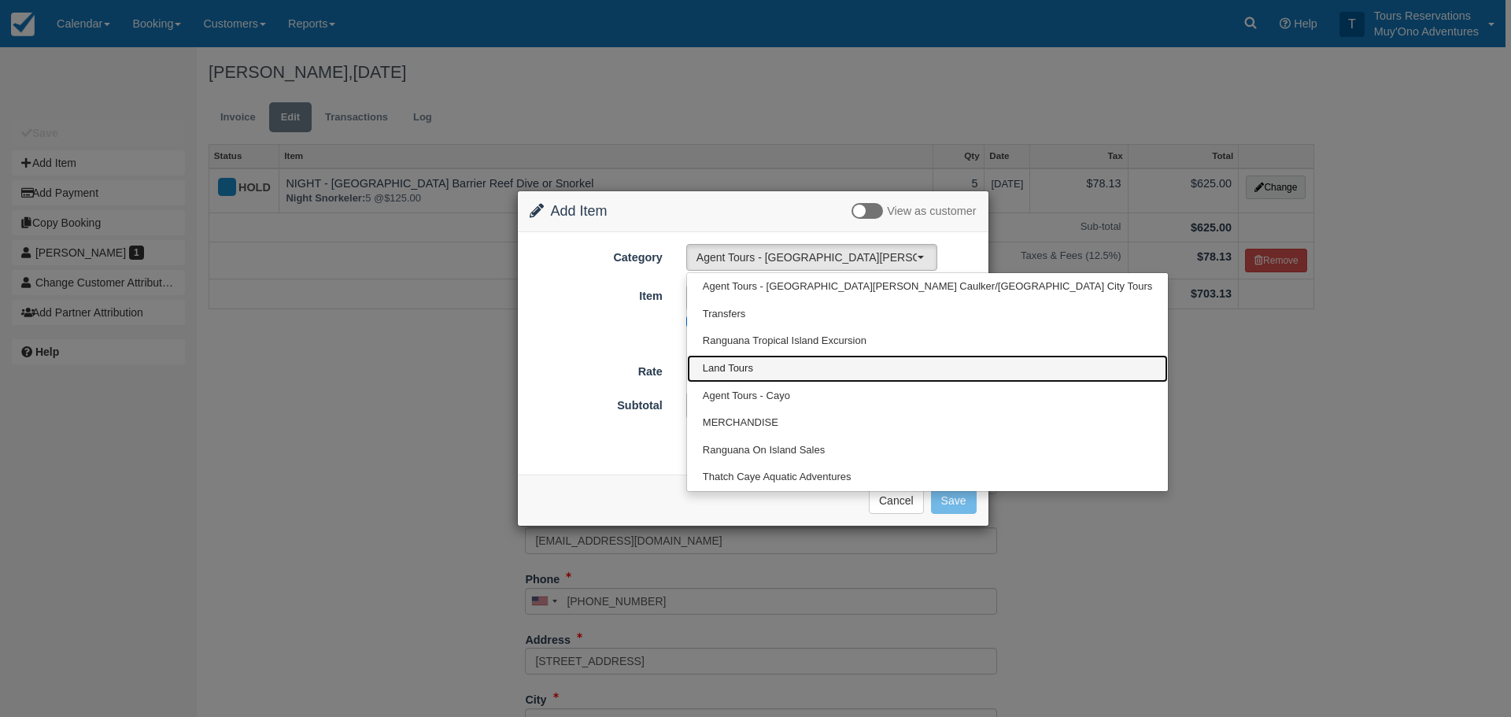
click at [789, 371] on link "Land Tours" at bounding box center [927, 369] width 481 height 28
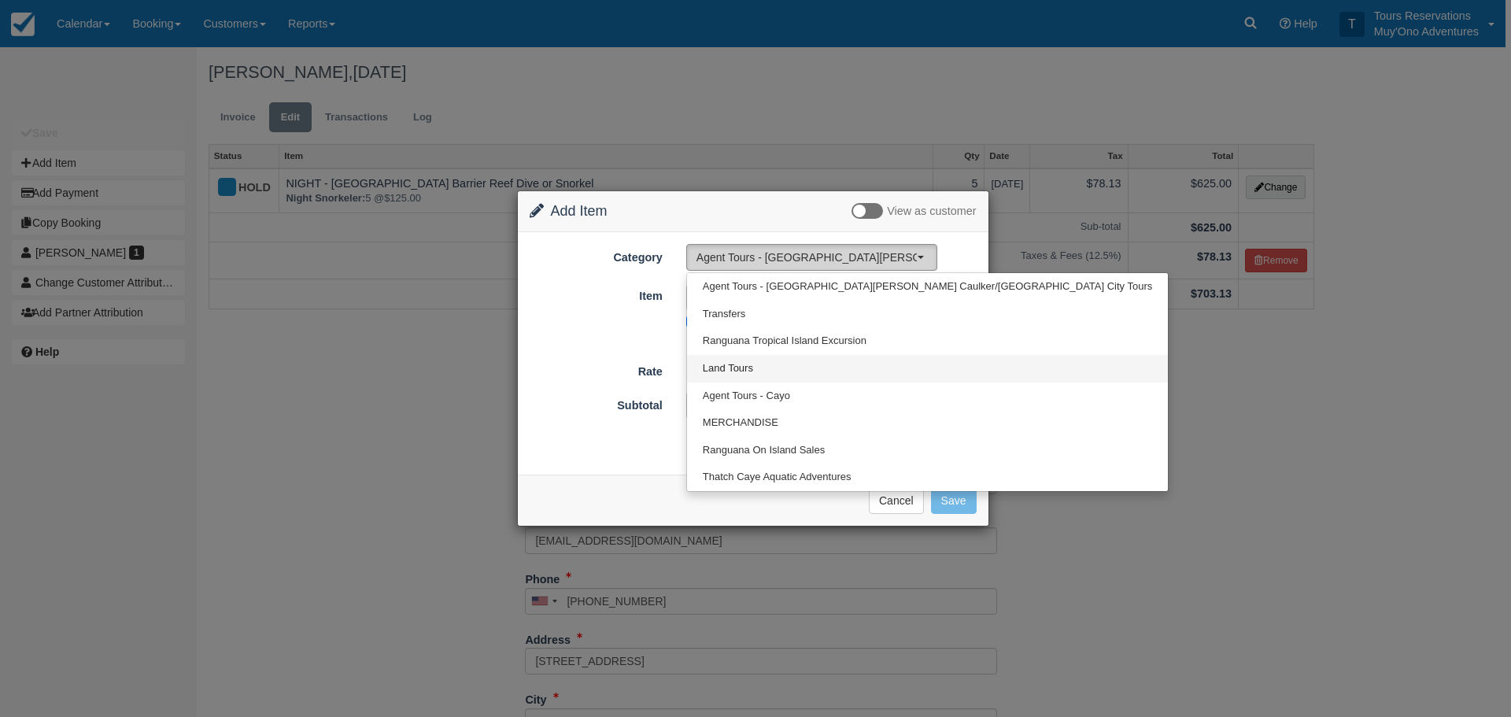
select select "15"
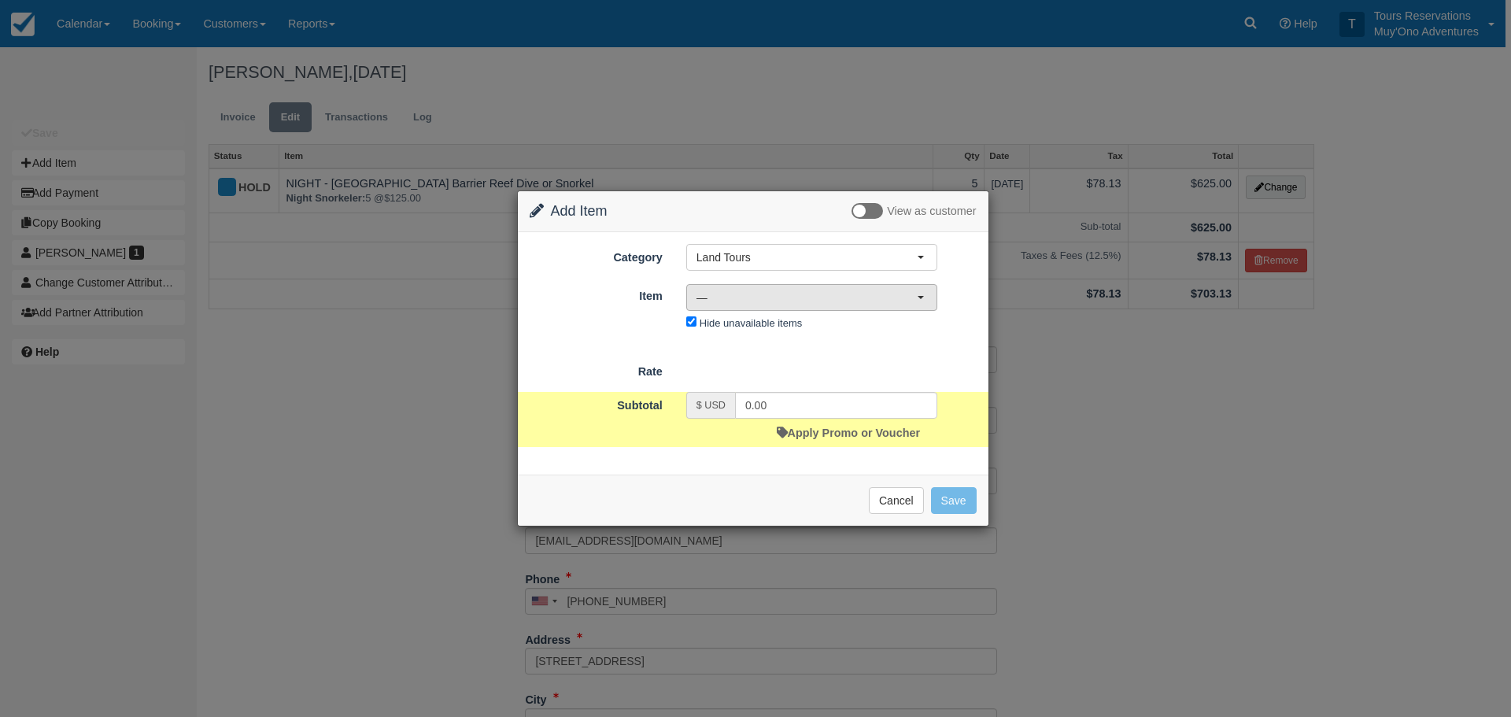
click at [787, 296] on span "—" at bounding box center [806, 298] width 220 height 16
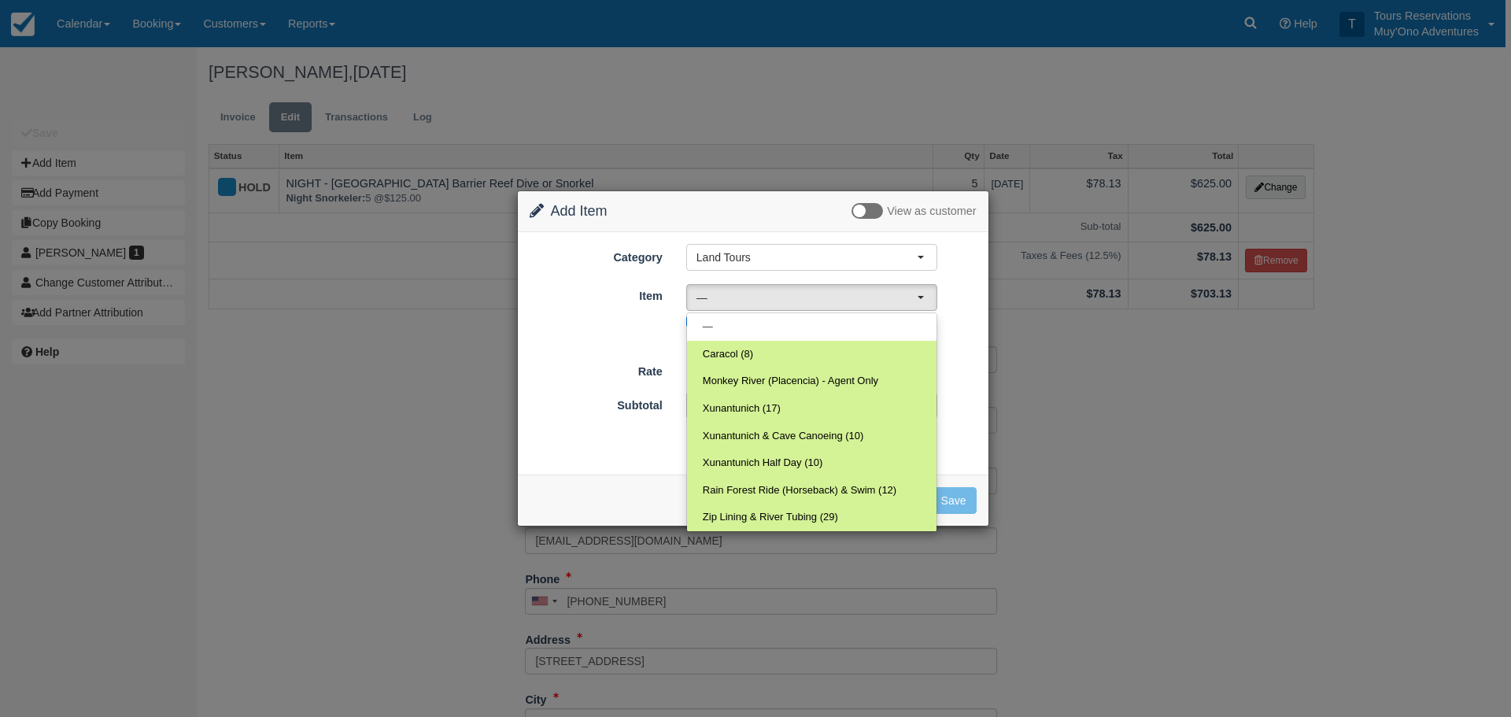
click at [613, 341] on form "Category Land Tours Agent Tours - San Pedro/Caye Caulker/Belize City Tours Tran…" at bounding box center [753, 345] width 447 height 202
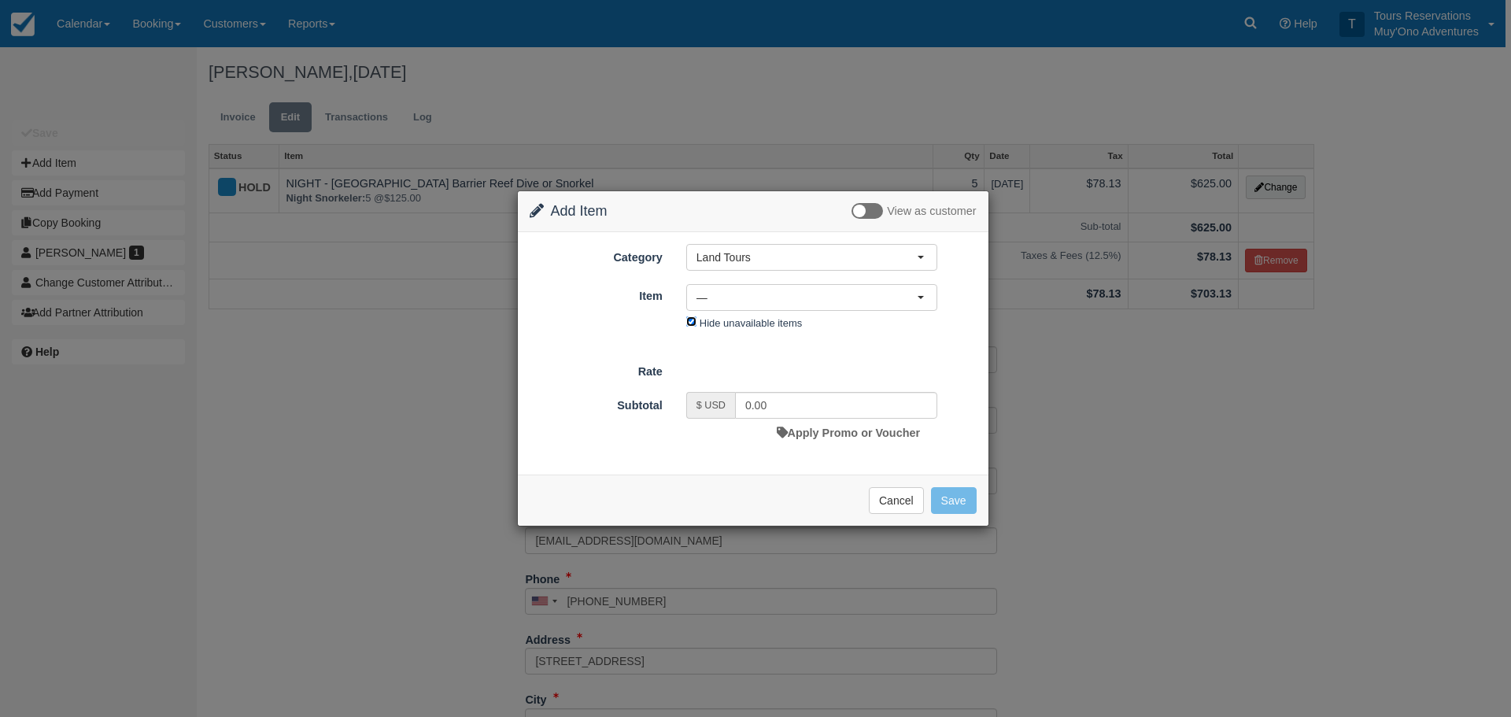
click at [693, 324] on input "Hide unavailable items" at bounding box center [691, 321] width 10 height 10
checkbox input "false"
click at [763, 297] on span "—" at bounding box center [806, 298] width 220 height 16
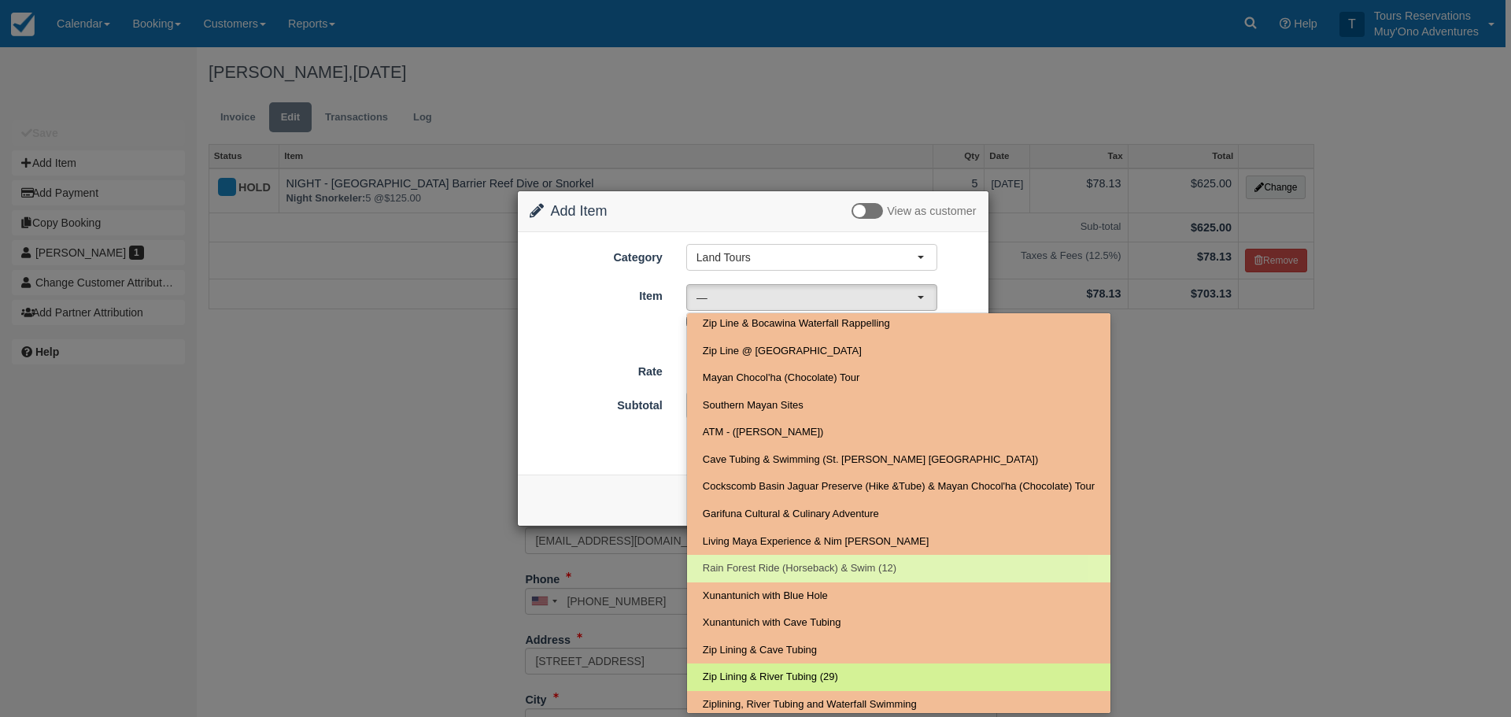
scroll to position [334, 0]
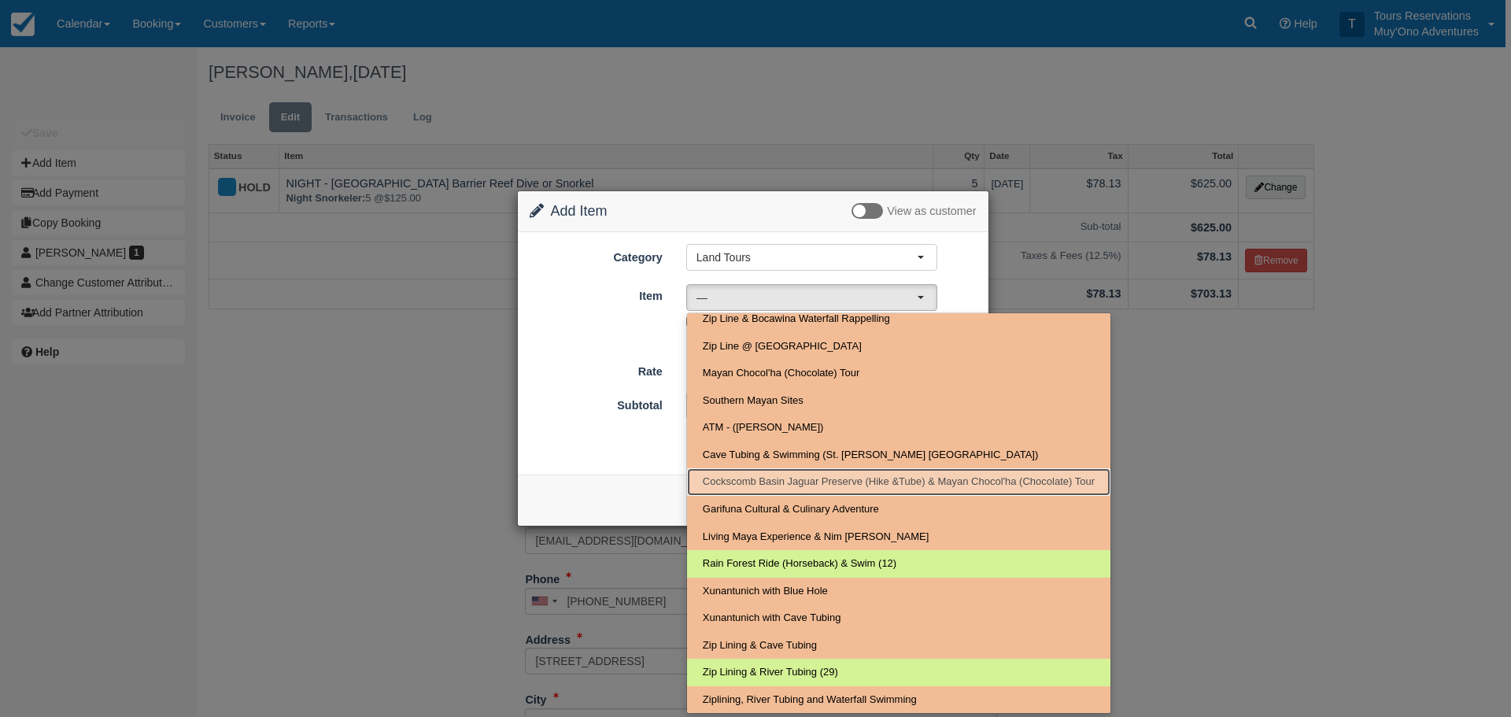
click at [813, 481] on span "Cockscomb Basin Jaguar Preserve (Hike &Tube) & Mayan Chocol'ha (Chocolate) Tour" at bounding box center [899, 482] width 392 height 15
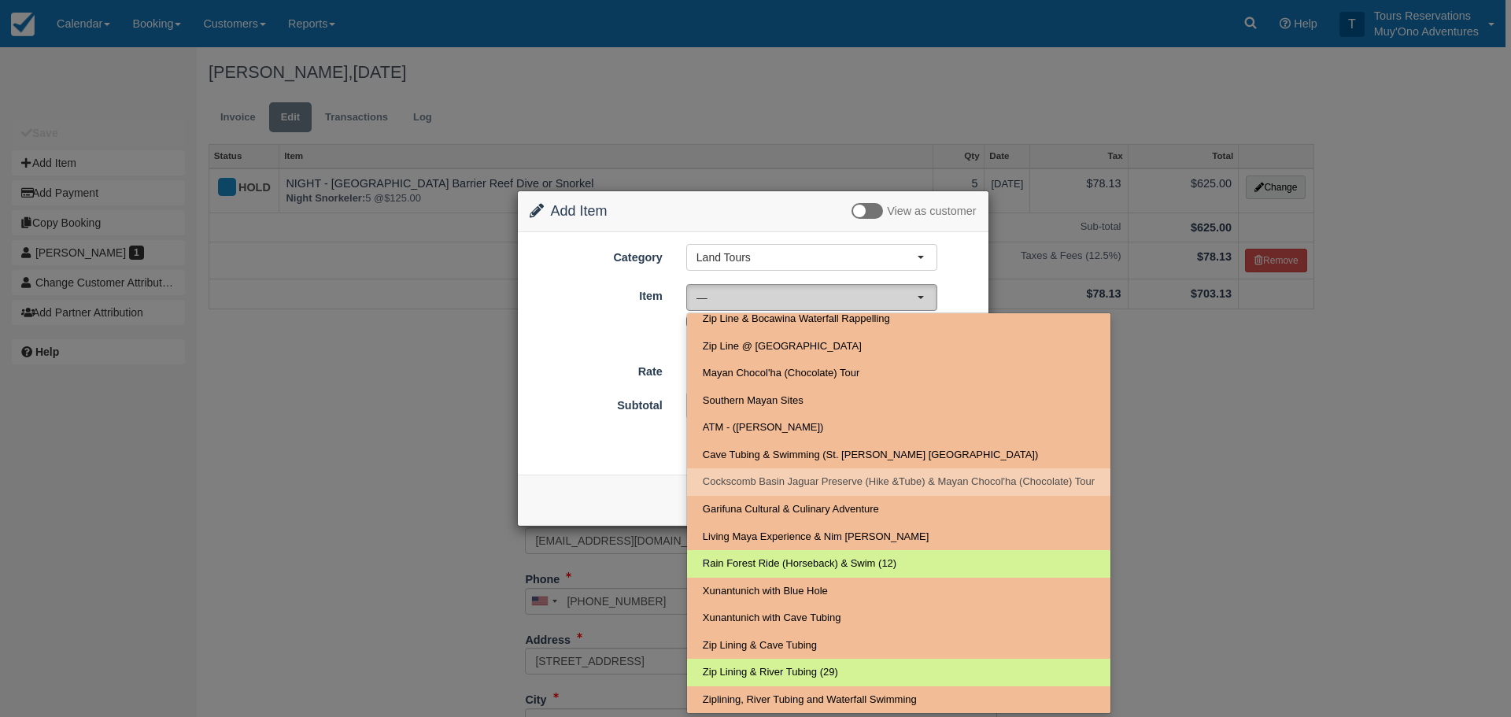
select select "36"
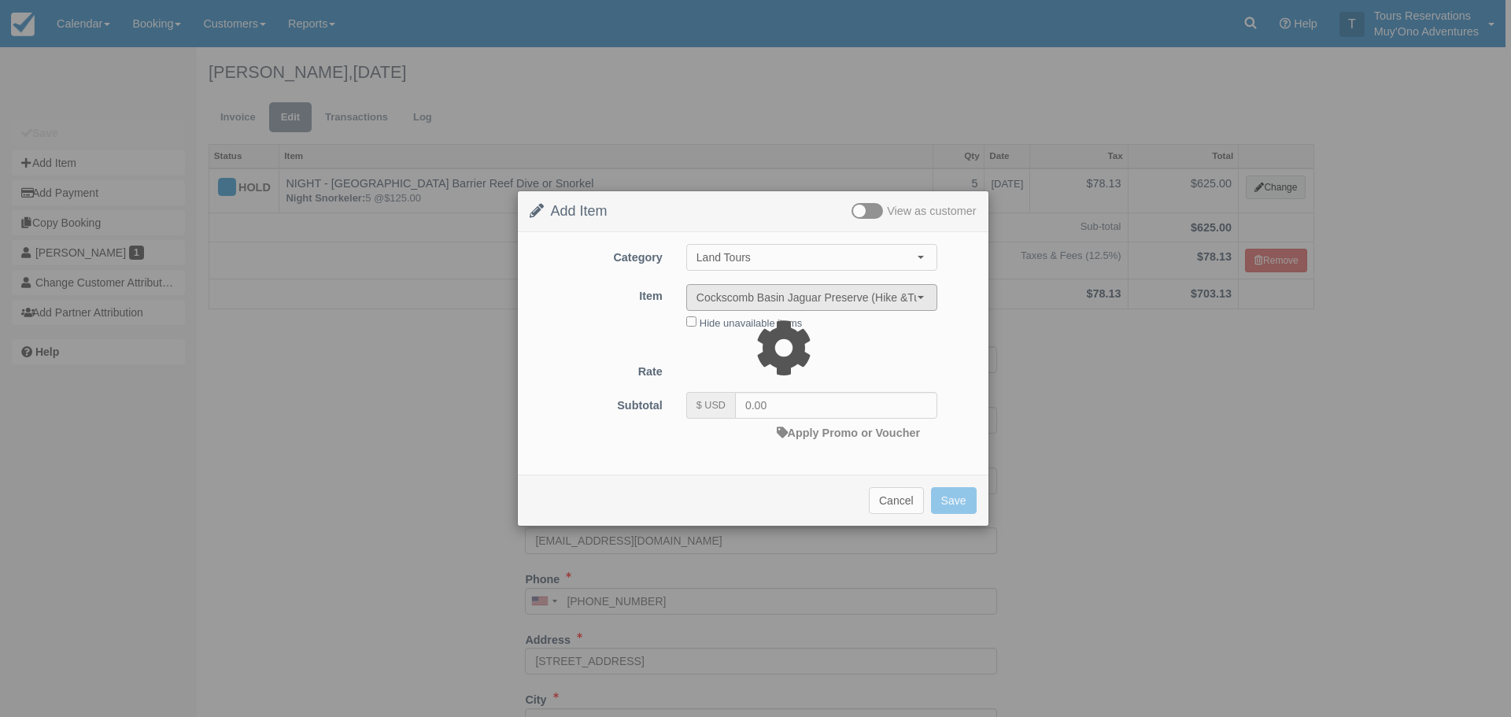
type input "225.00"
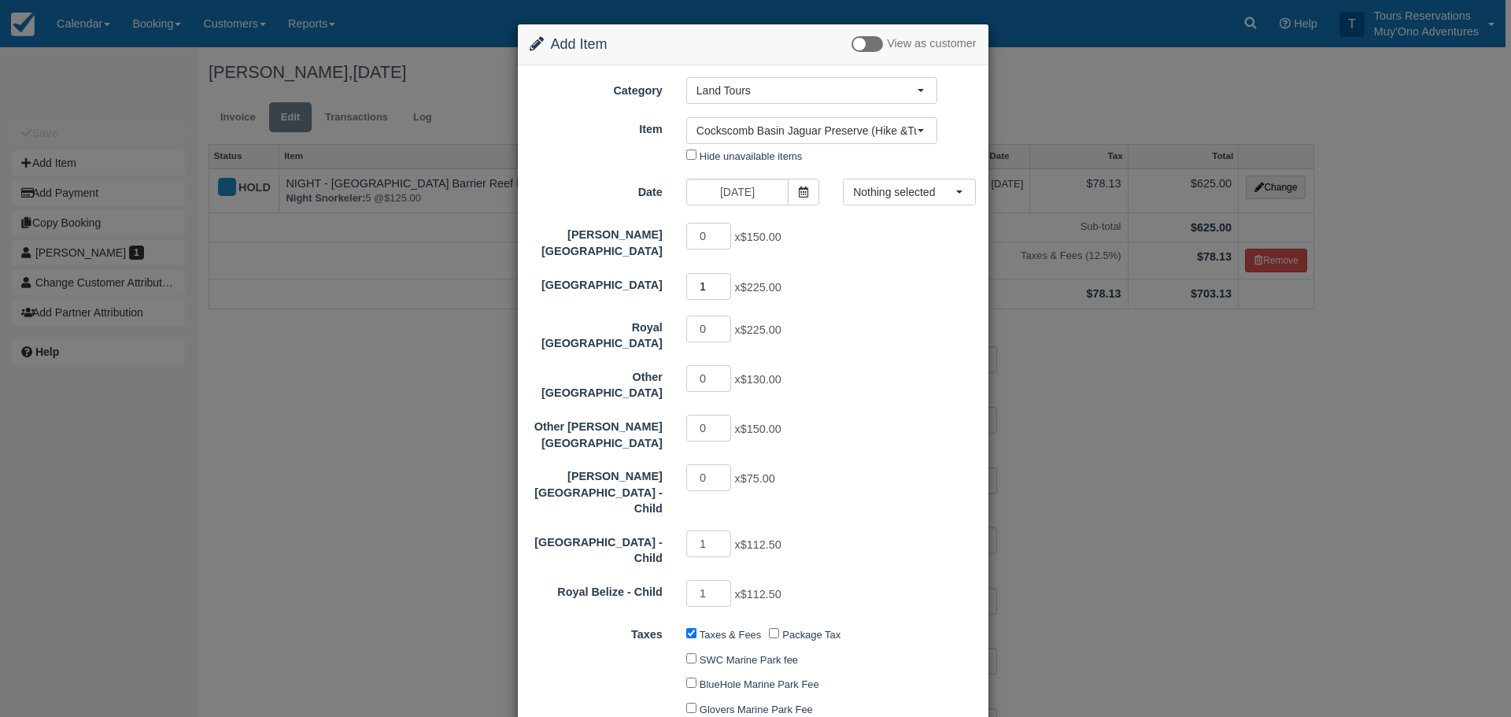
type input "1"
click at [719, 277] on input "1" at bounding box center [709, 286] width 46 height 27
type input "450.00"
type input "2"
click at [722, 273] on input "2" at bounding box center [709, 286] width 46 height 27
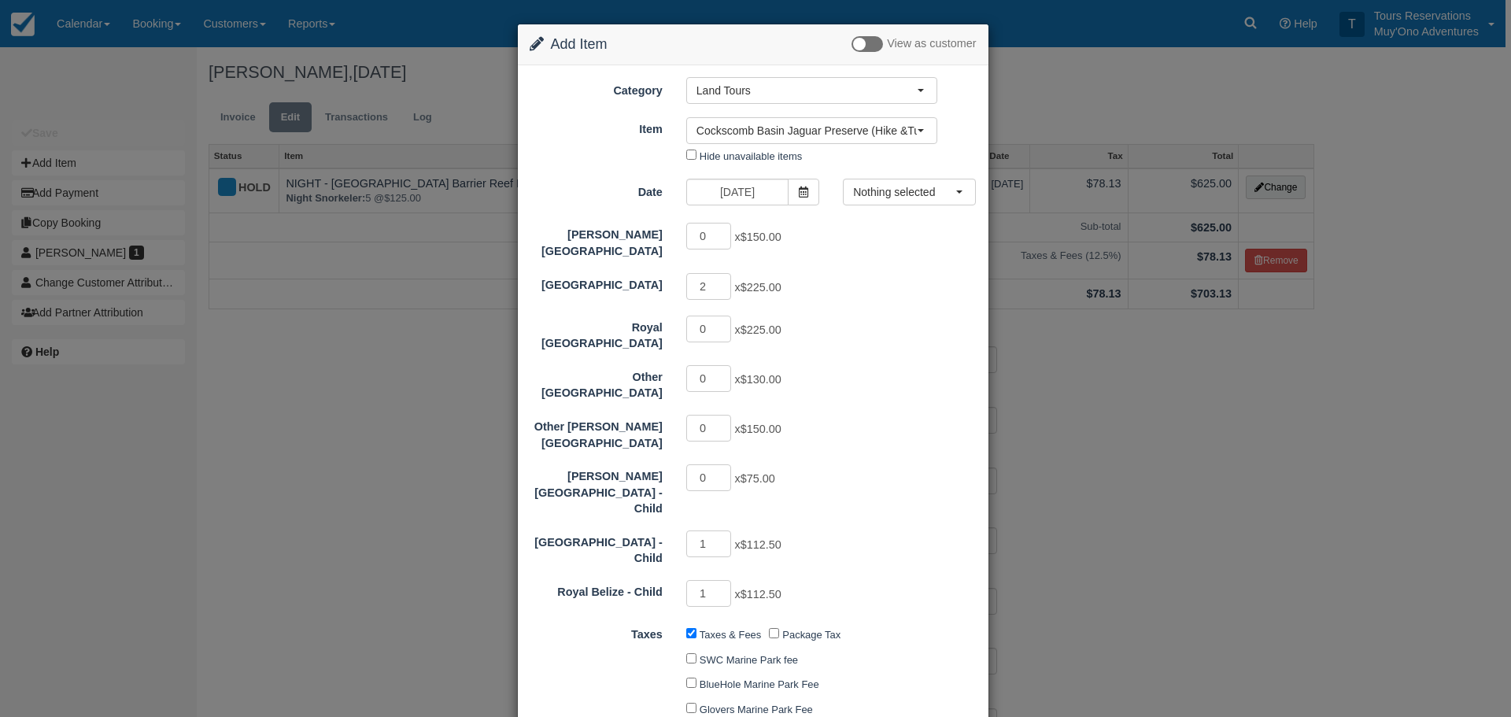
type input "675.00"
click at [886, 196] on span "Nothing selected" at bounding box center [904, 192] width 102 height 16
click at [740, 186] on input "12/28/25" at bounding box center [737, 192] width 102 height 27
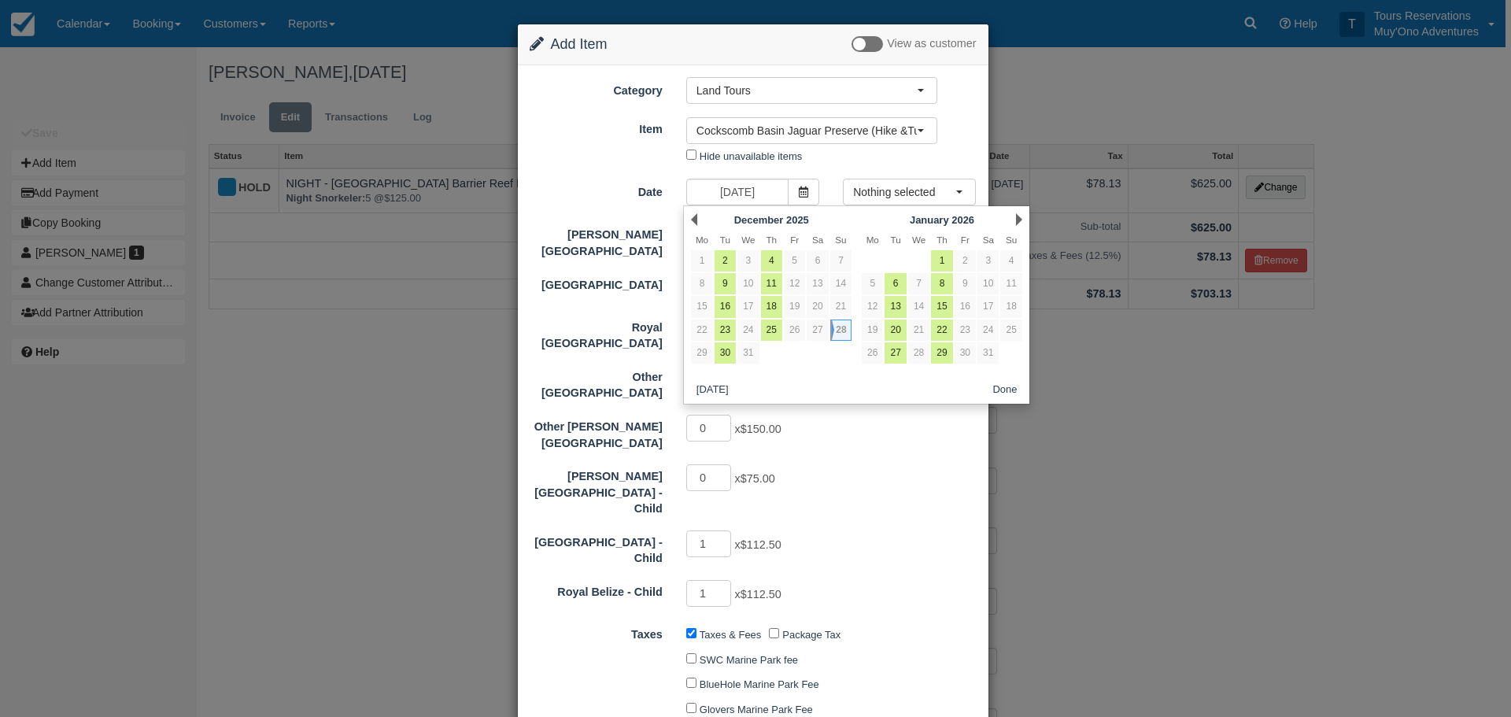
click at [826, 165] on div "Nothing selected Cockscomb Basin Jaguar Preserve (Hike &Tube) & Mayan Chocol'ha…" at bounding box center [811, 143] width 275 height 52
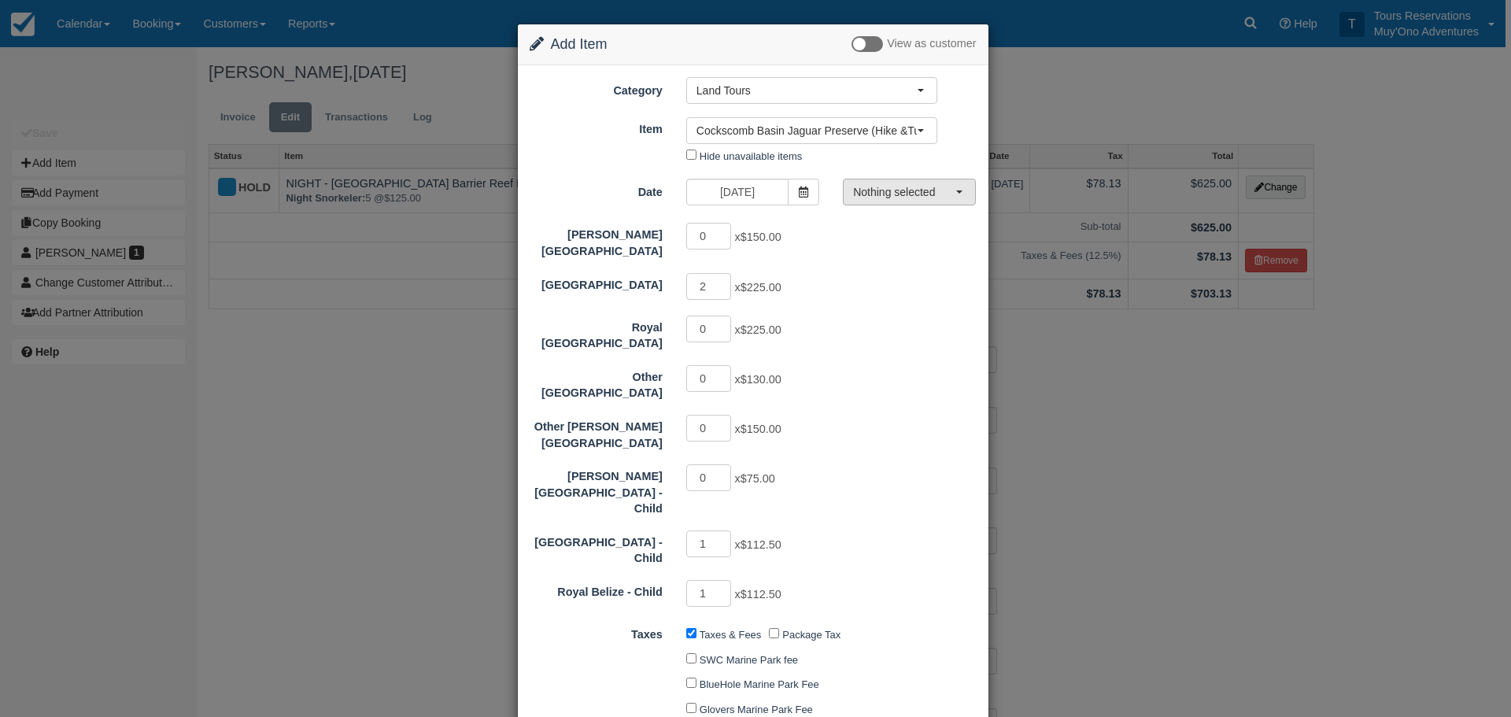
click at [874, 189] on span "Nothing selected" at bounding box center [904, 192] width 102 height 16
click at [880, 190] on span "Nothing selected" at bounding box center [904, 192] width 102 height 16
click at [881, 252] on div "0 x $150.00" at bounding box center [811, 238] width 275 height 31
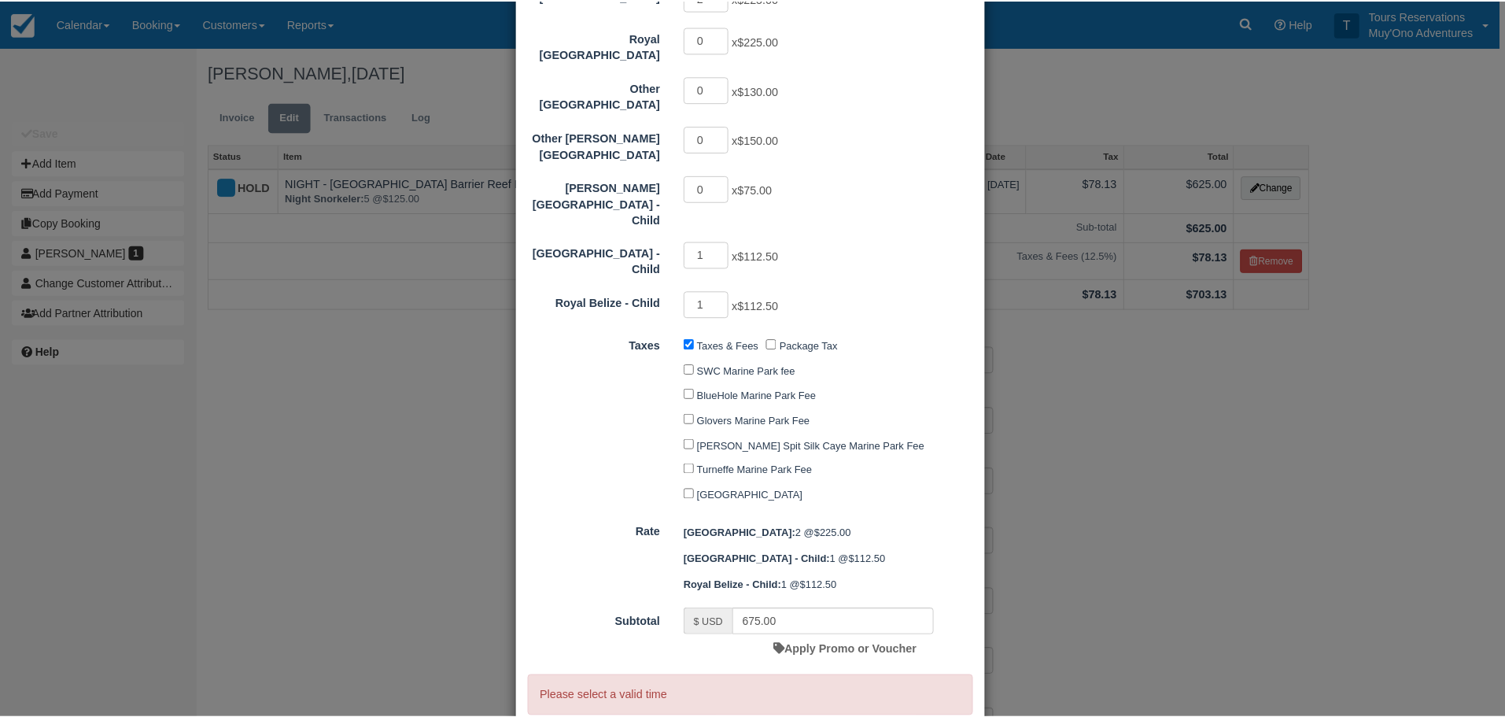
scroll to position [361, 0]
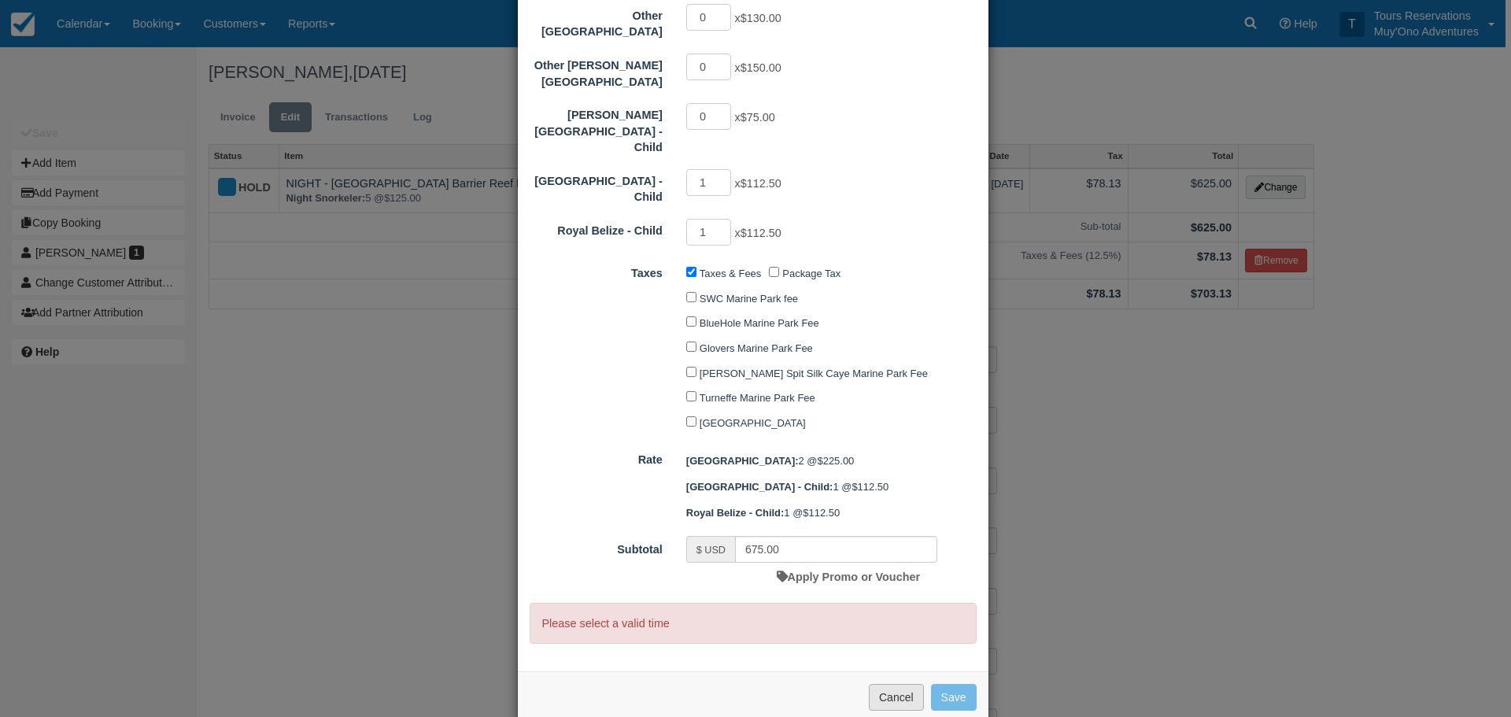
click at [899, 684] on button "Cancel" at bounding box center [896, 697] width 55 height 27
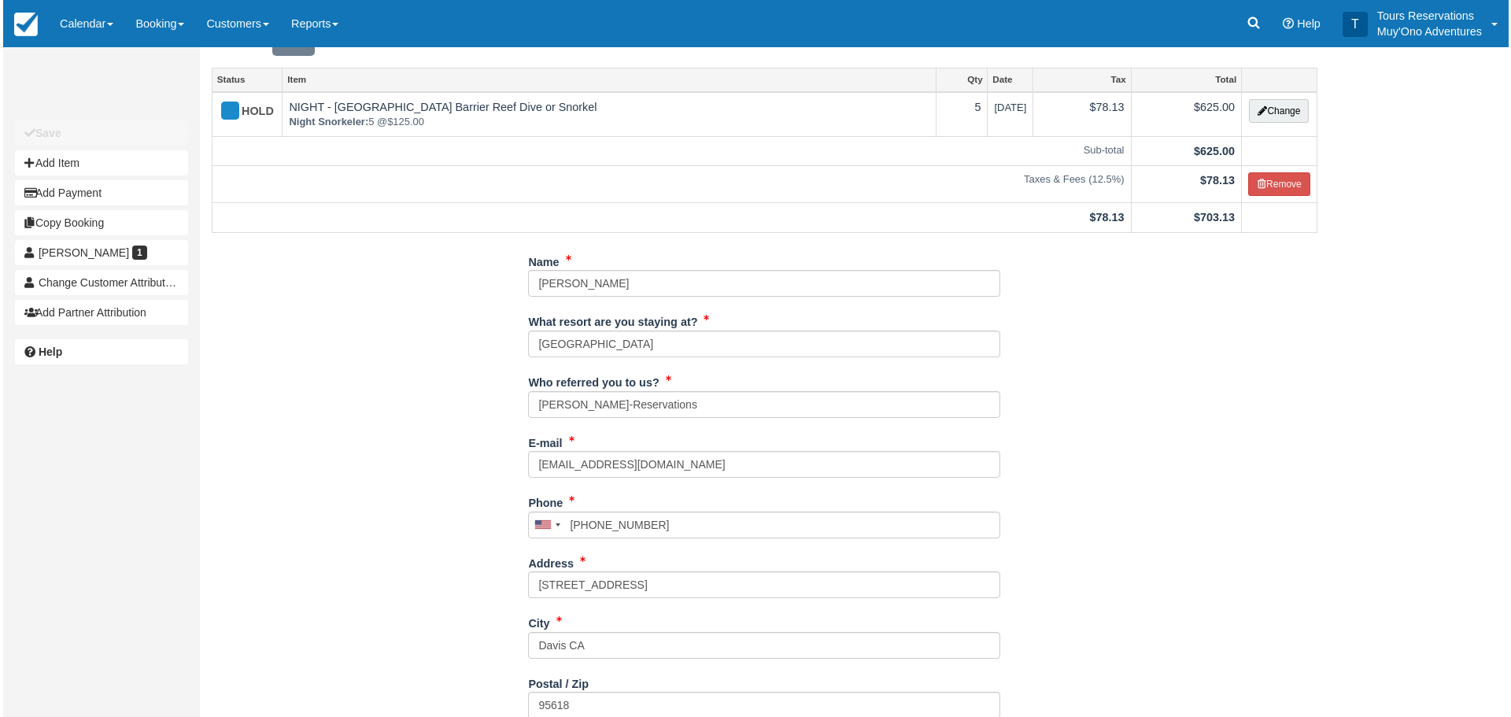
scroll to position [0, 0]
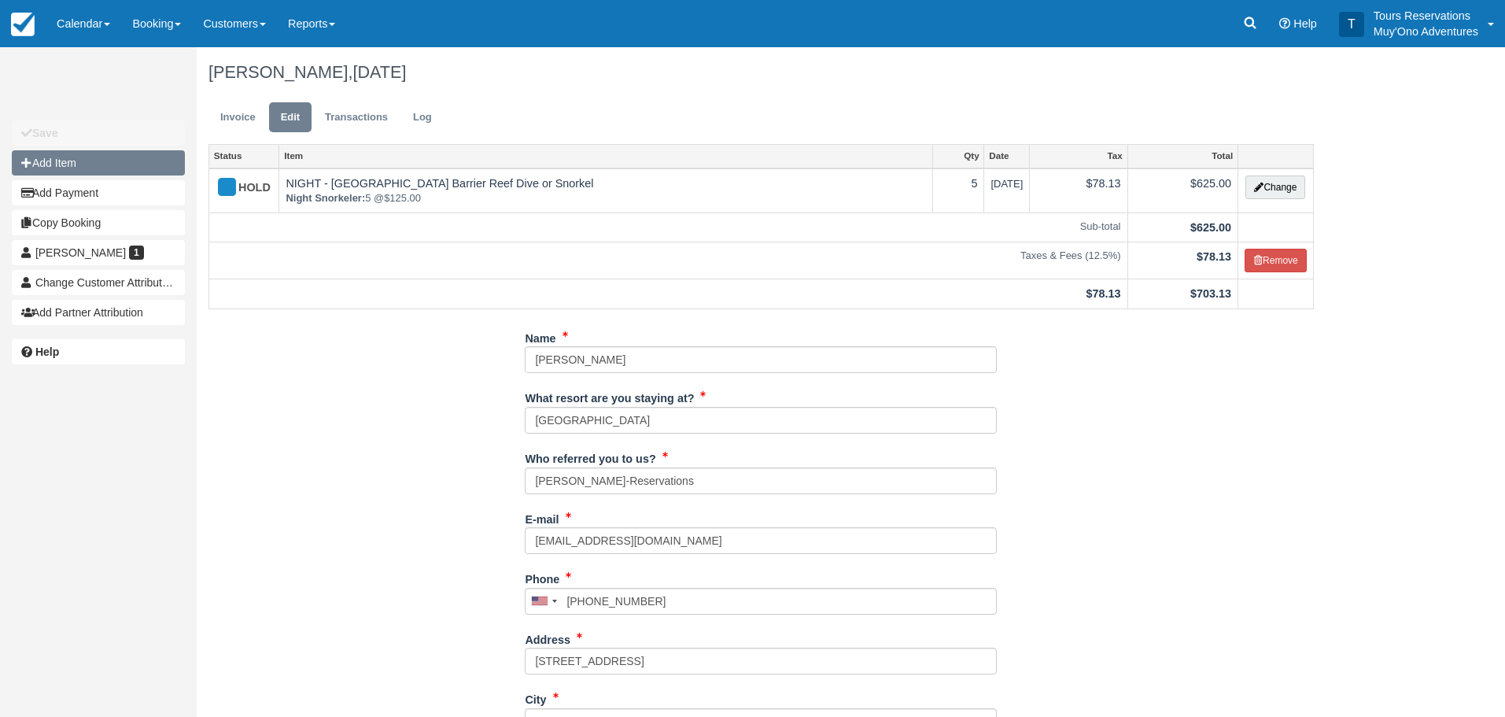
click at [86, 169] on button "Add Item" at bounding box center [98, 162] width 173 height 25
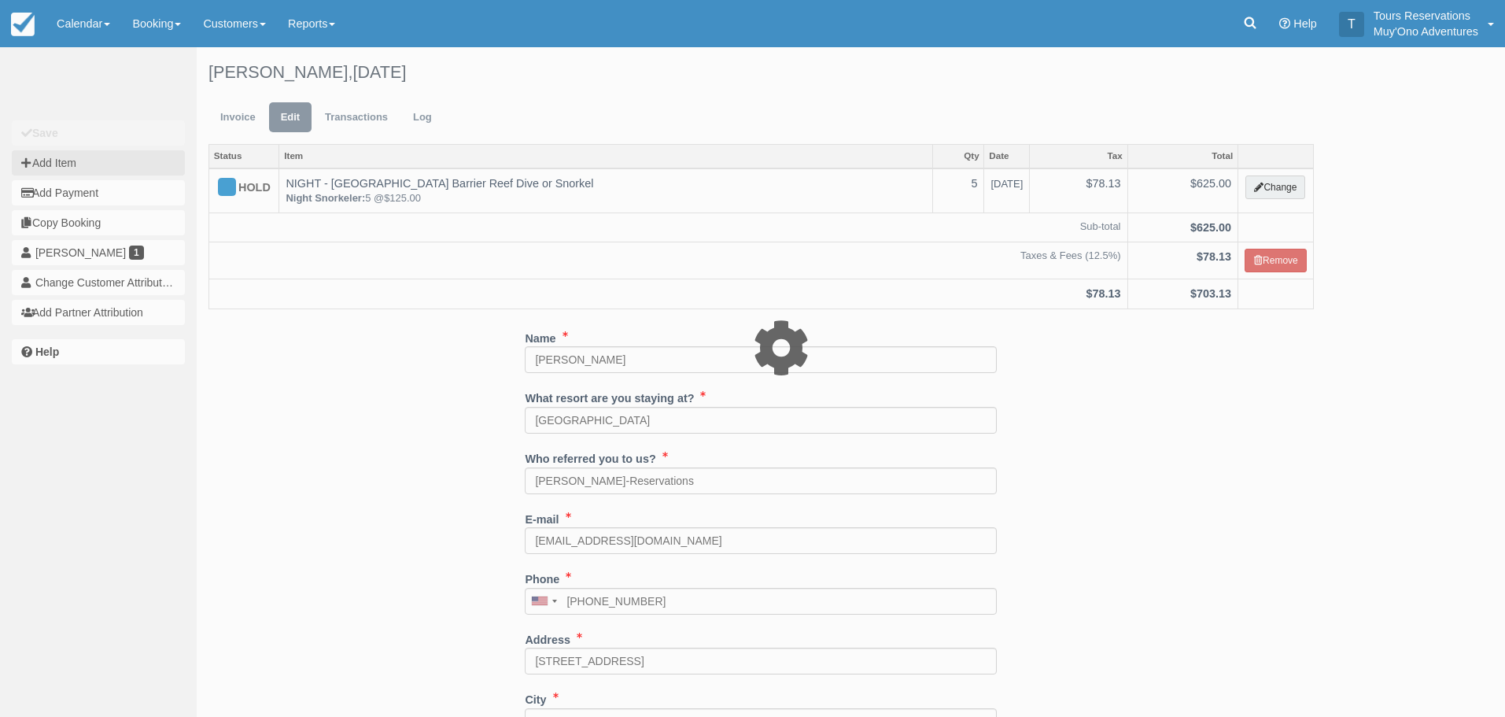
select select "61"
type input "0.00"
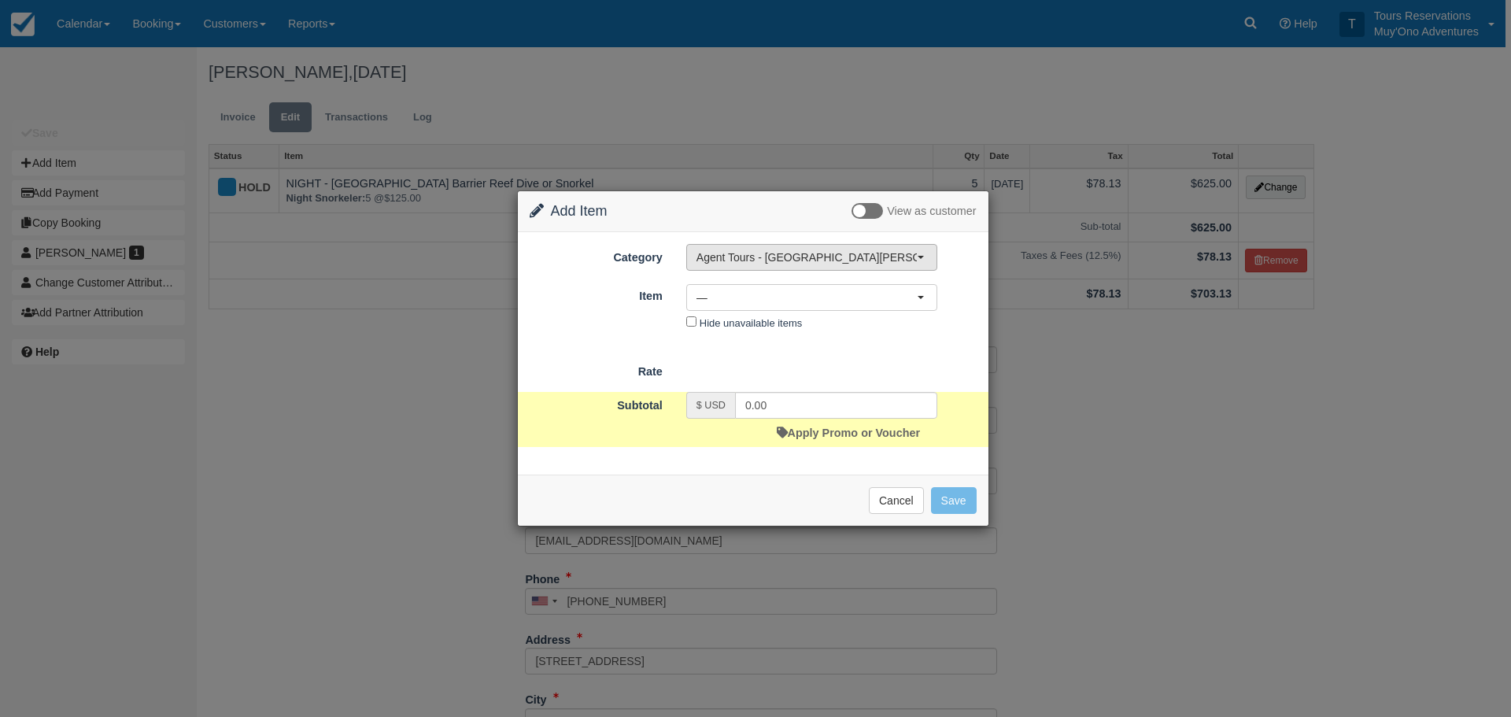
click at [748, 265] on span "Agent Tours - [GEOGRAPHIC_DATA][PERSON_NAME] Caulker/[GEOGRAPHIC_DATA] City Tou…" at bounding box center [806, 257] width 220 height 16
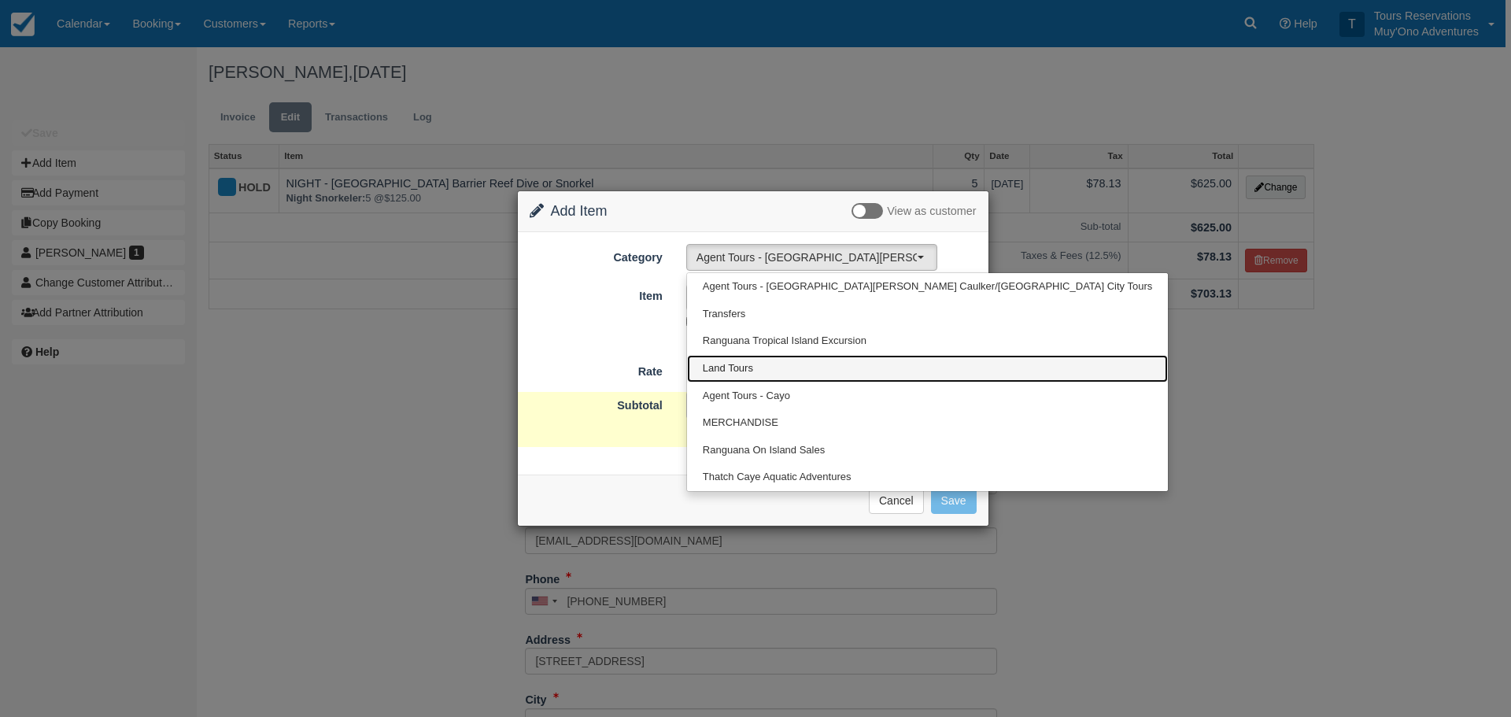
click at [792, 364] on link "Land Tours" at bounding box center [927, 369] width 481 height 28
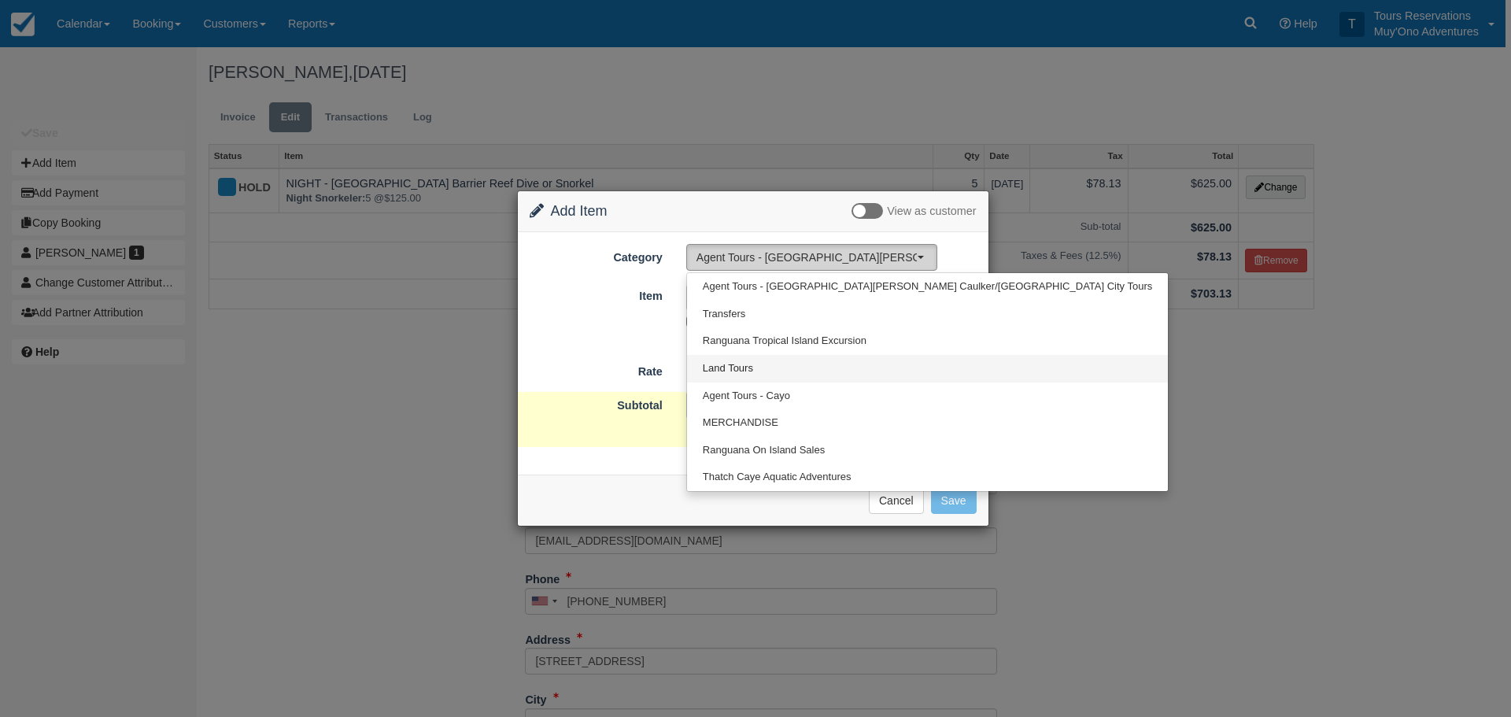
select select "15"
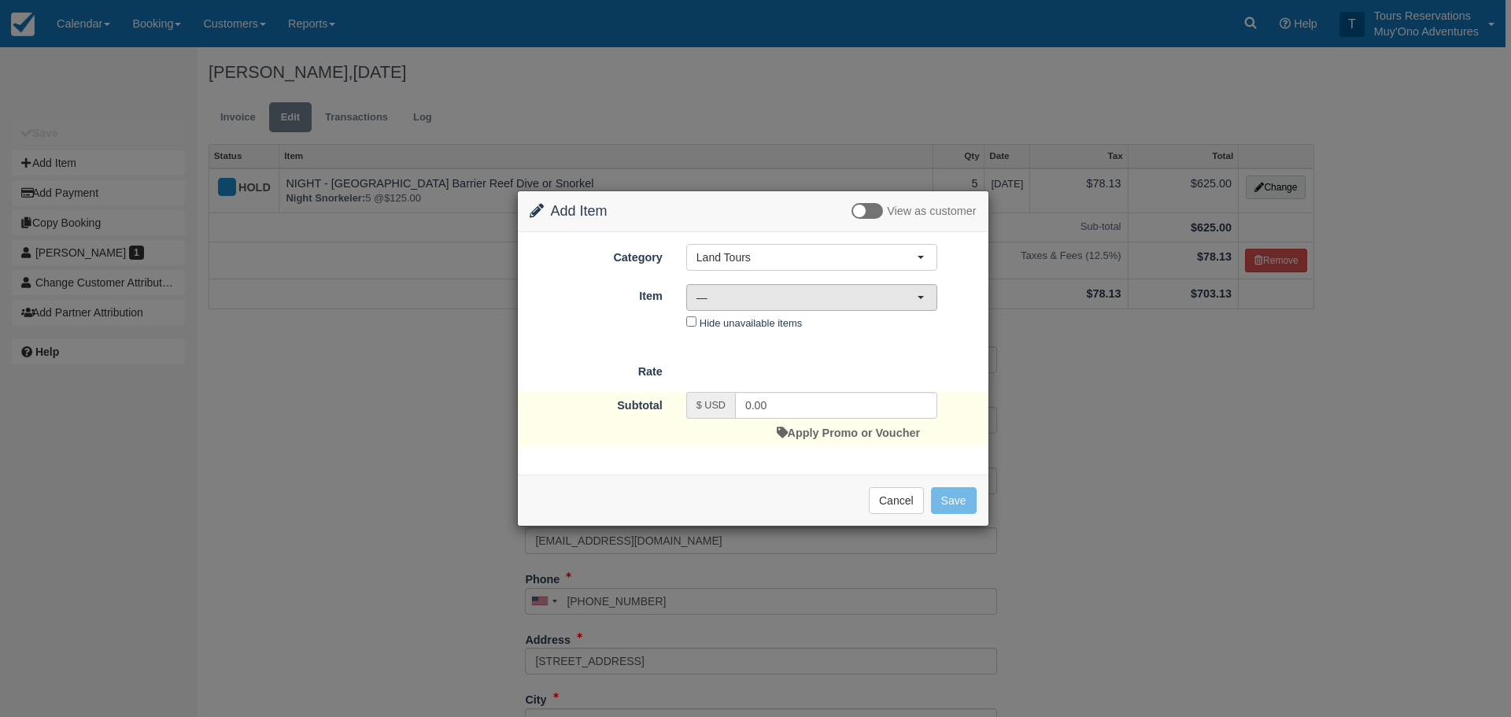
click at [769, 303] on span "—" at bounding box center [806, 298] width 220 height 16
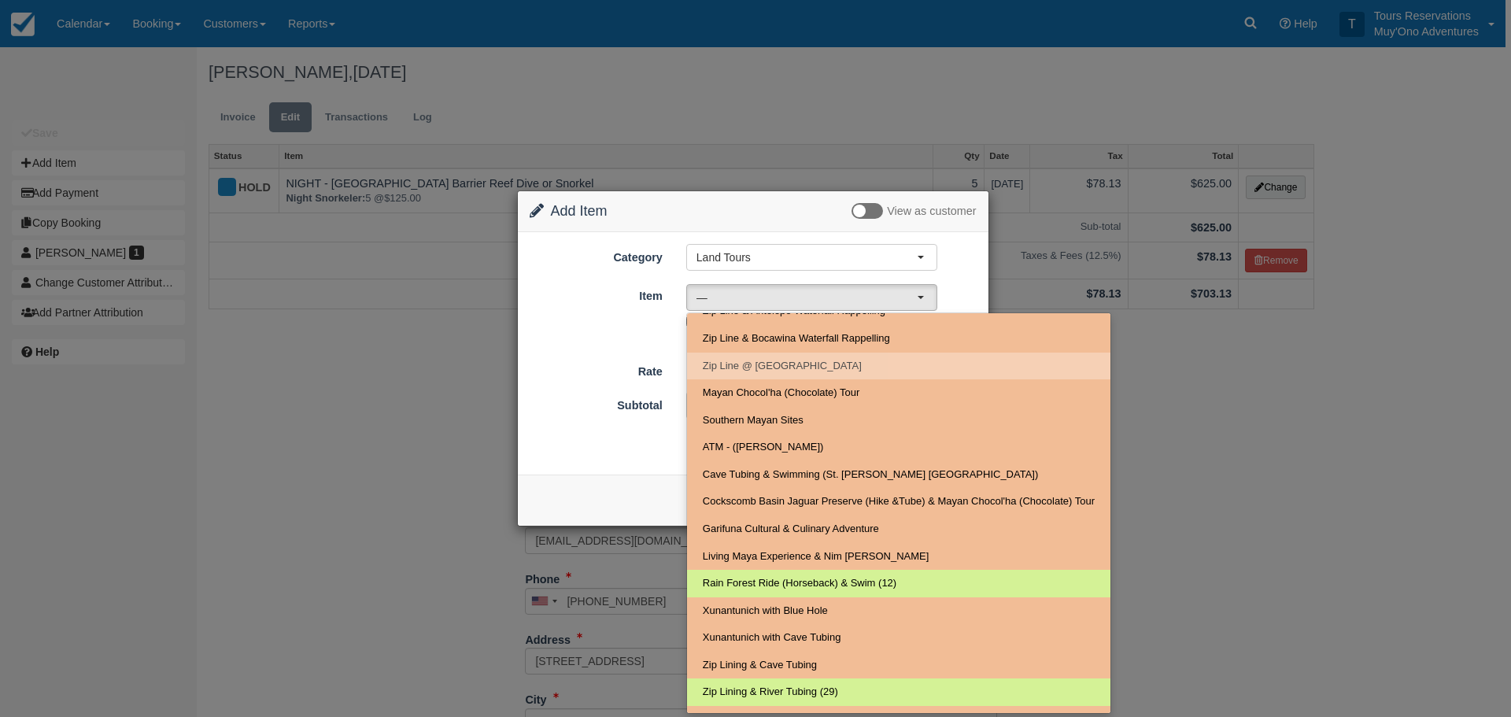
scroll to position [334, 0]
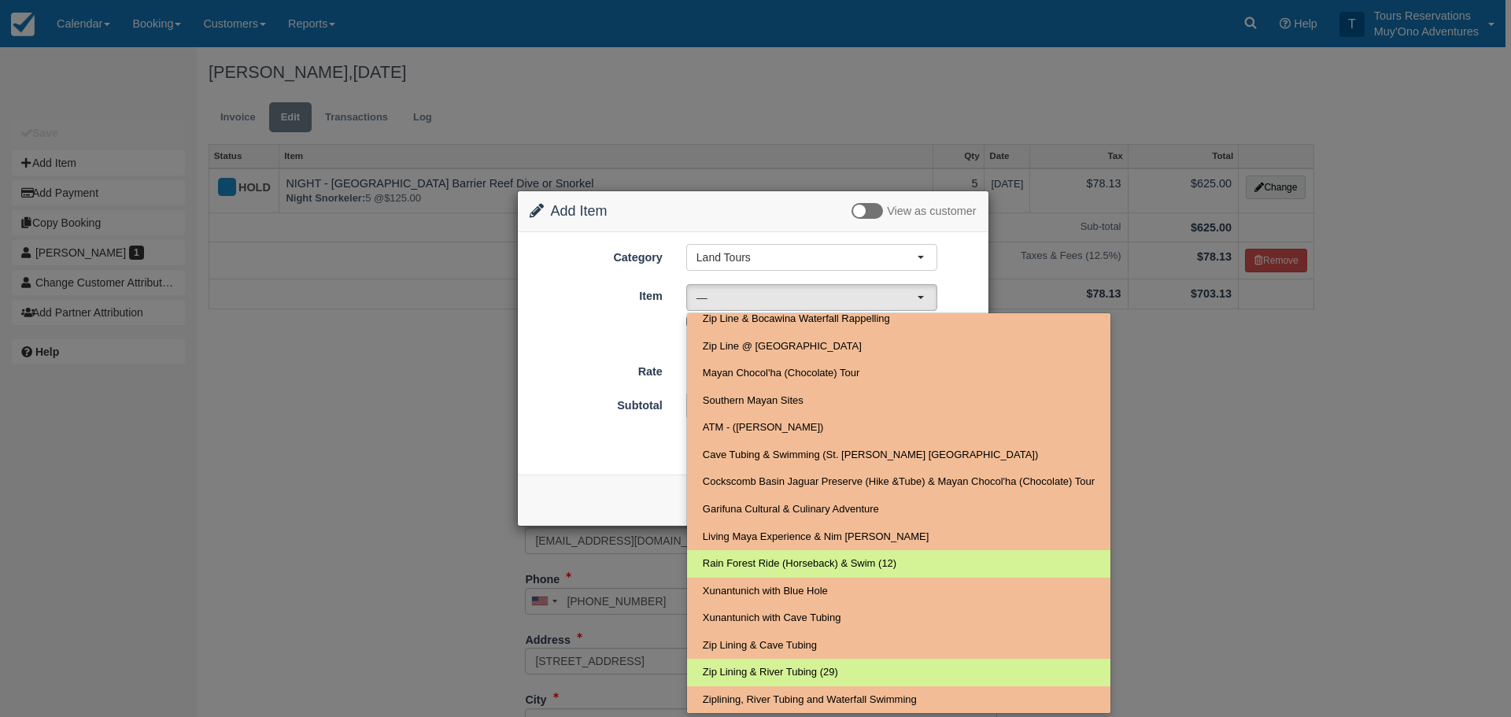
click at [613, 337] on form "Category Land Tours Agent Tours - San Pedro/Caye Caulker/Belize City Tours Tran…" at bounding box center [753, 345] width 447 height 202
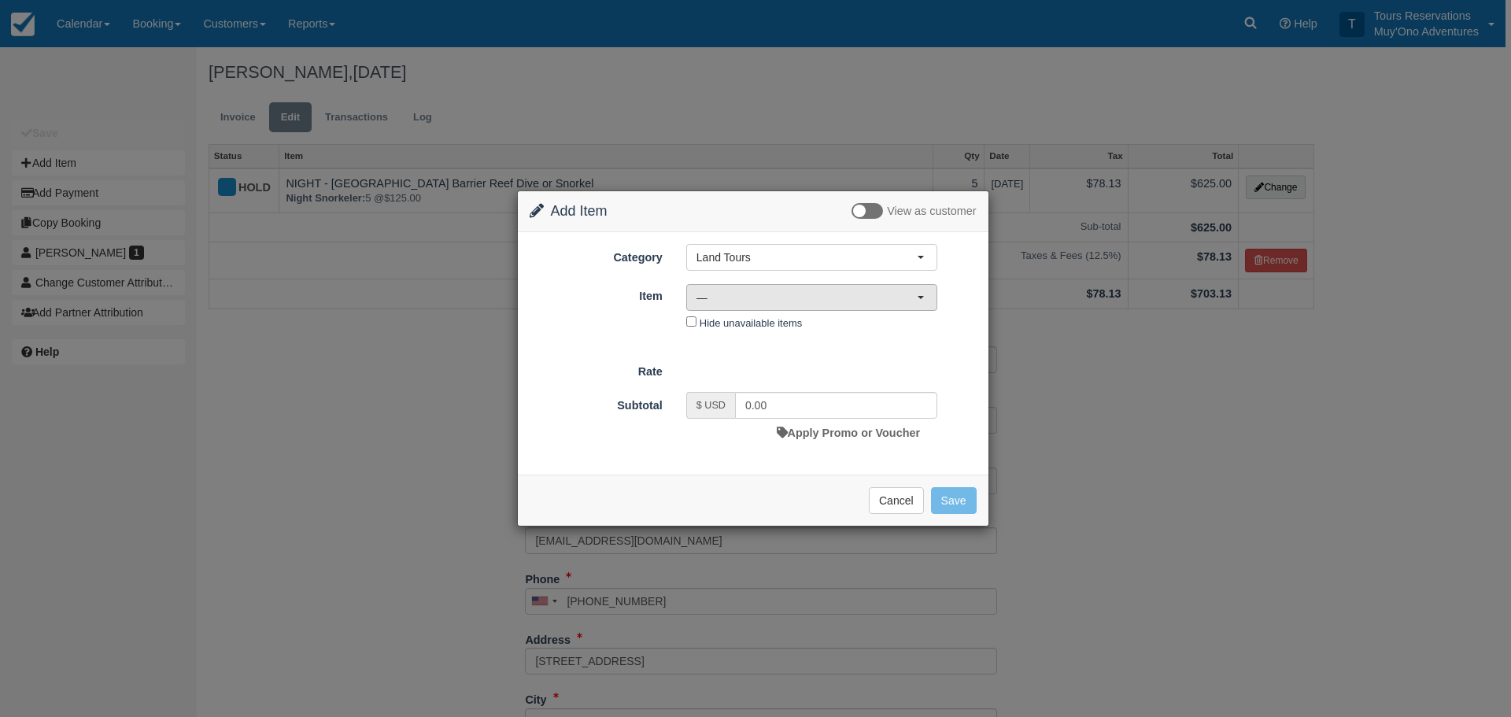
click at [739, 308] on button "—" at bounding box center [811, 297] width 251 height 27
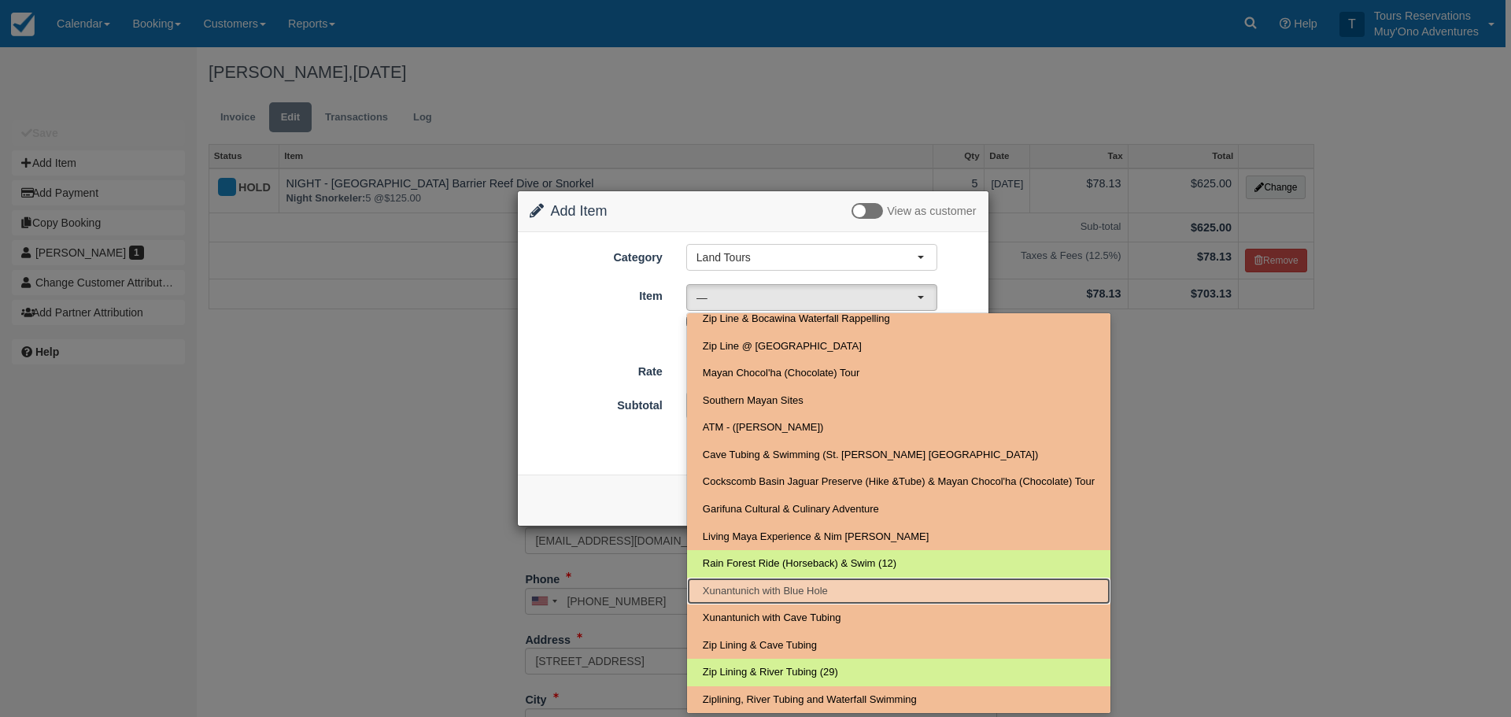
click at [790, 589] on span "Xunantunich with Blue Hole" at bounding box center [765, 591] width 125 height 15
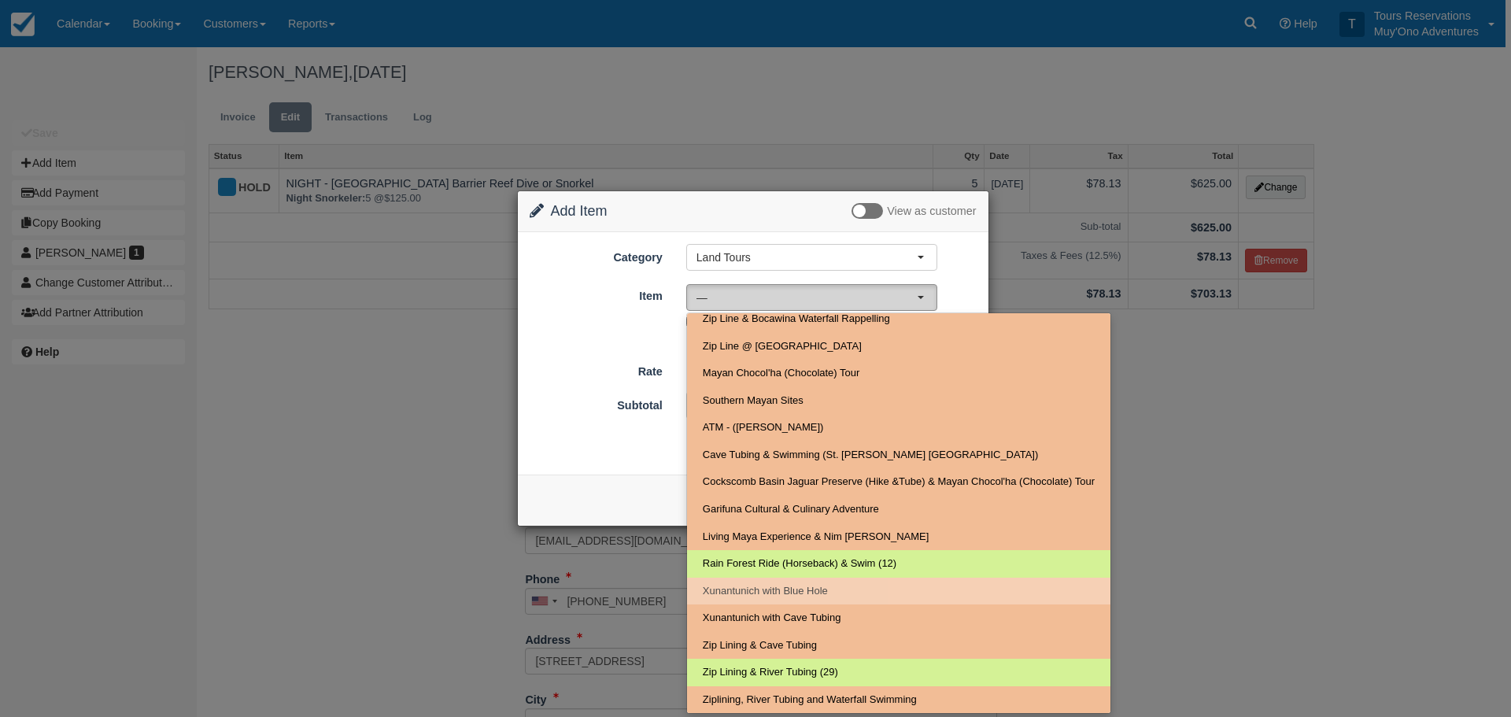
select select "111"
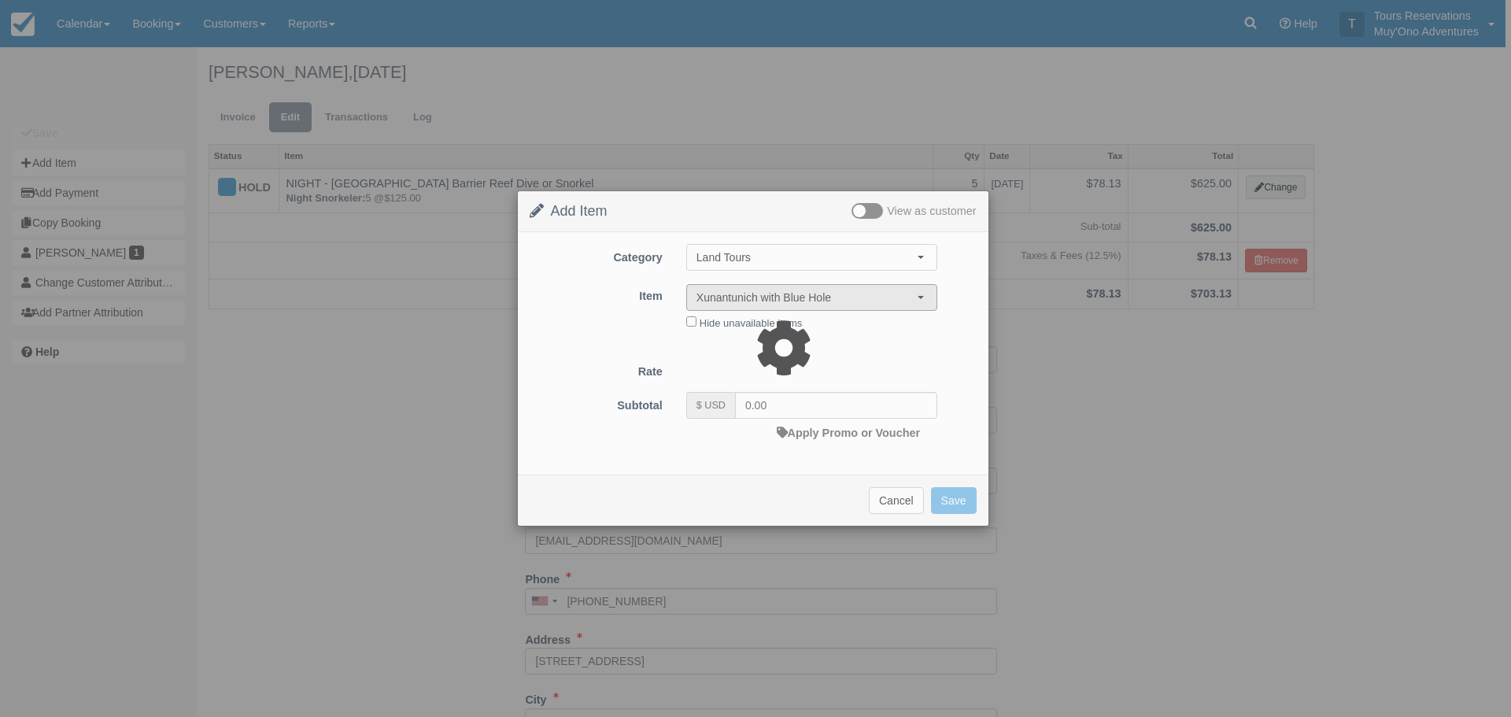
type input "270.00"
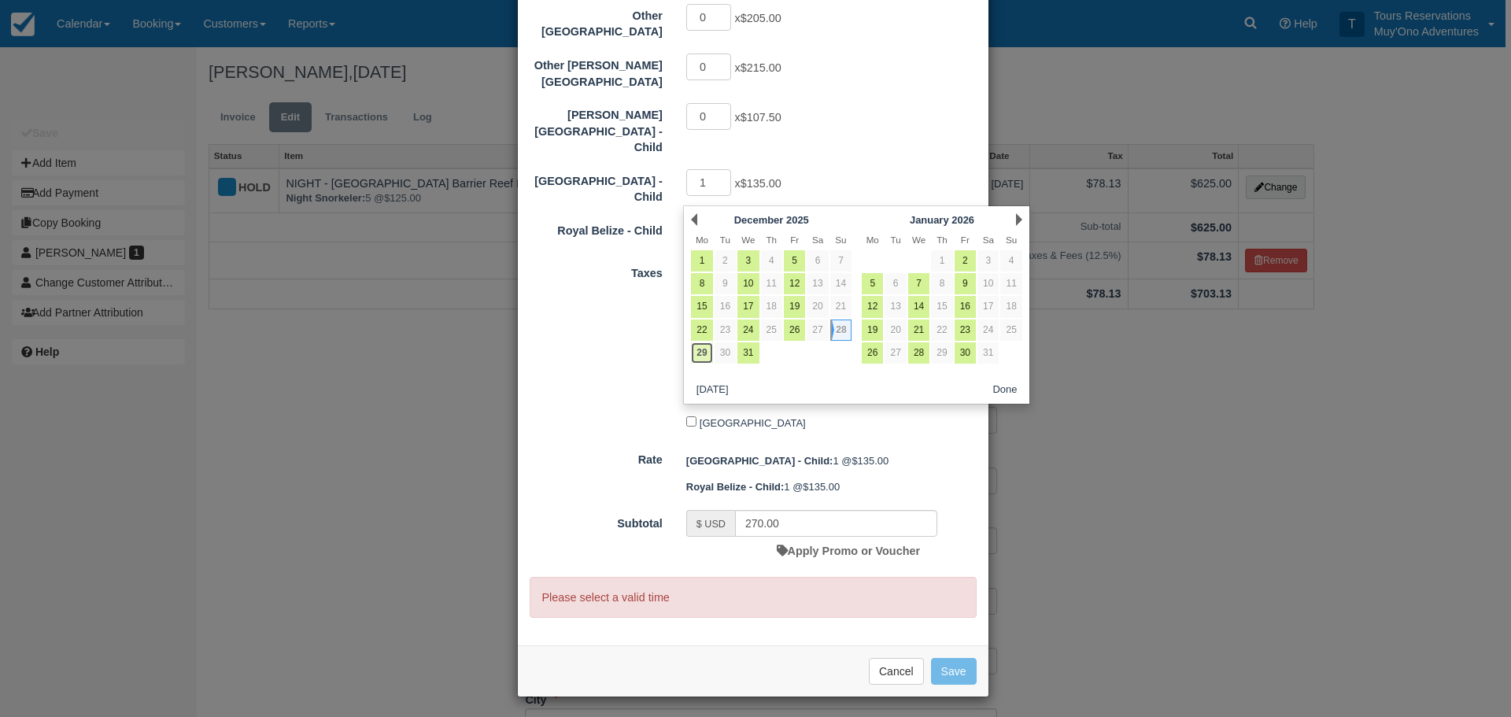
click at [707, 356] on link "29" at bounding box center [701, 352] width 21 height 21
type input "12/29/25"
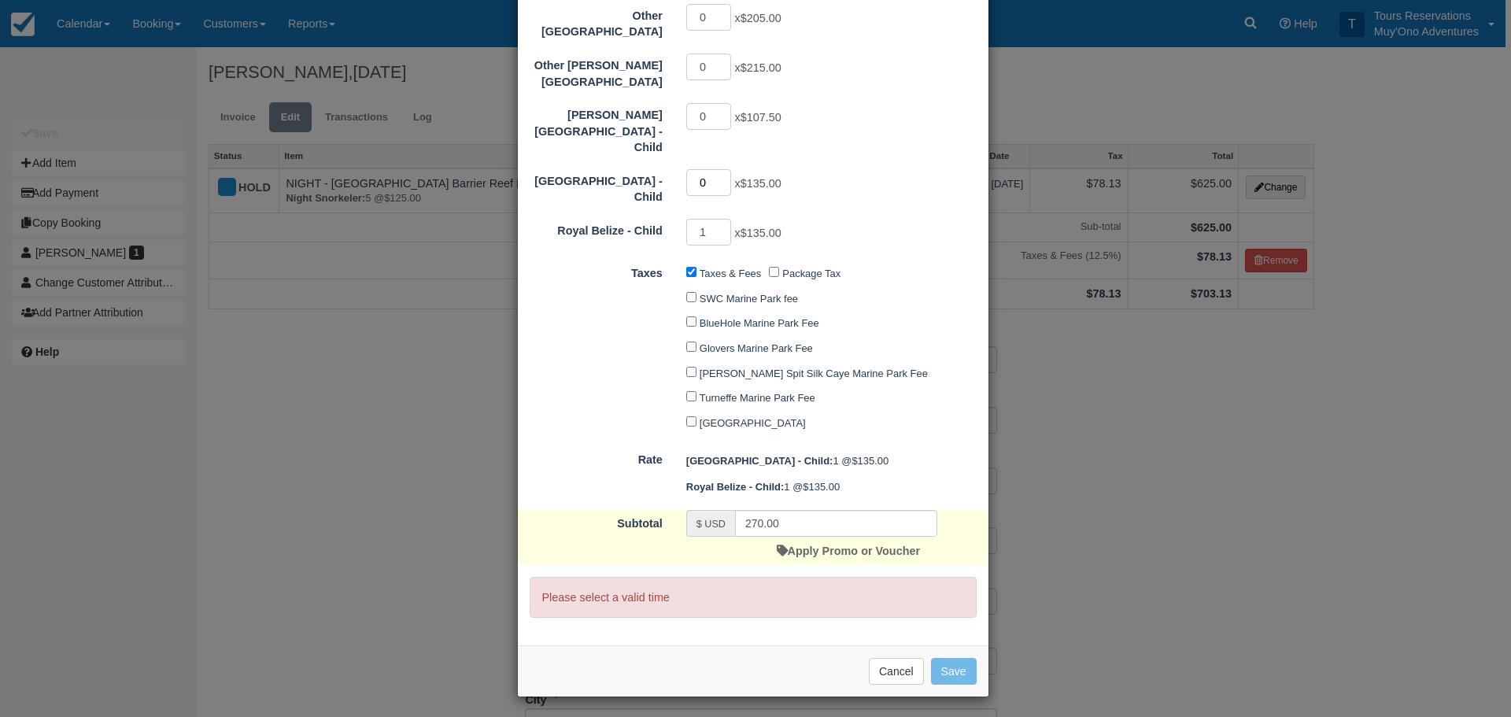
type input "0"
click at [721, 196] on input "0" at bounding box center [709, 182] width 46 height 27
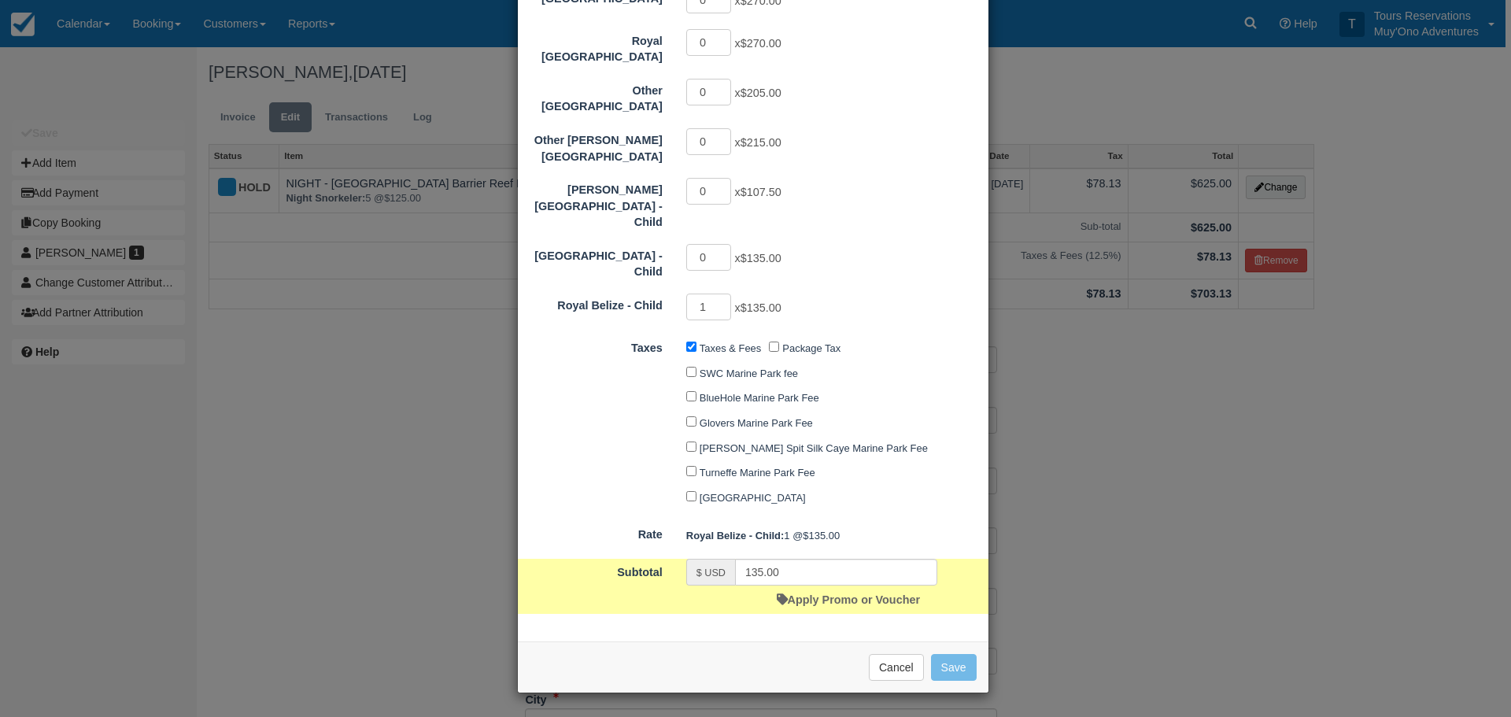
type input "0.00"
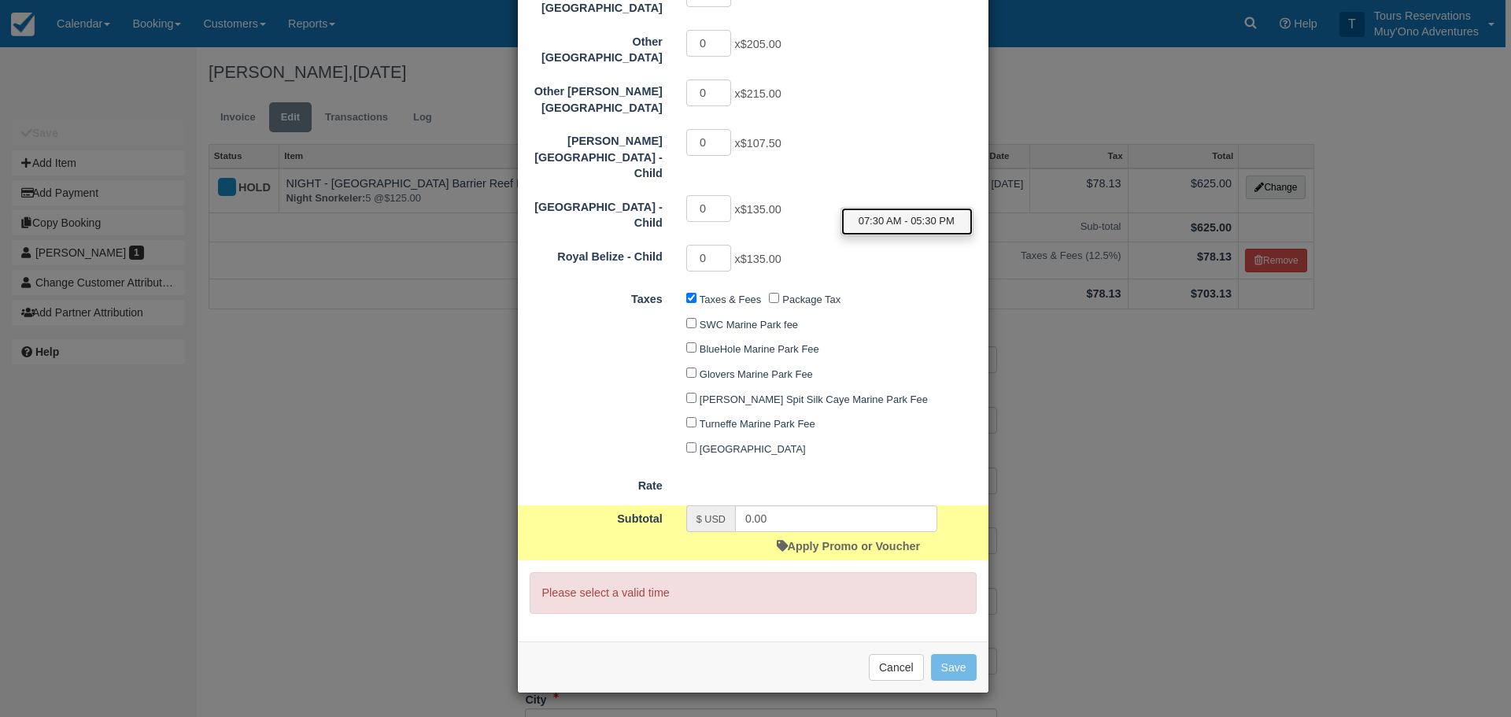
click at [908, 222] on span "07:30 AM - 05:30 PM" at bounding box center [907, 221] width 96 height 15
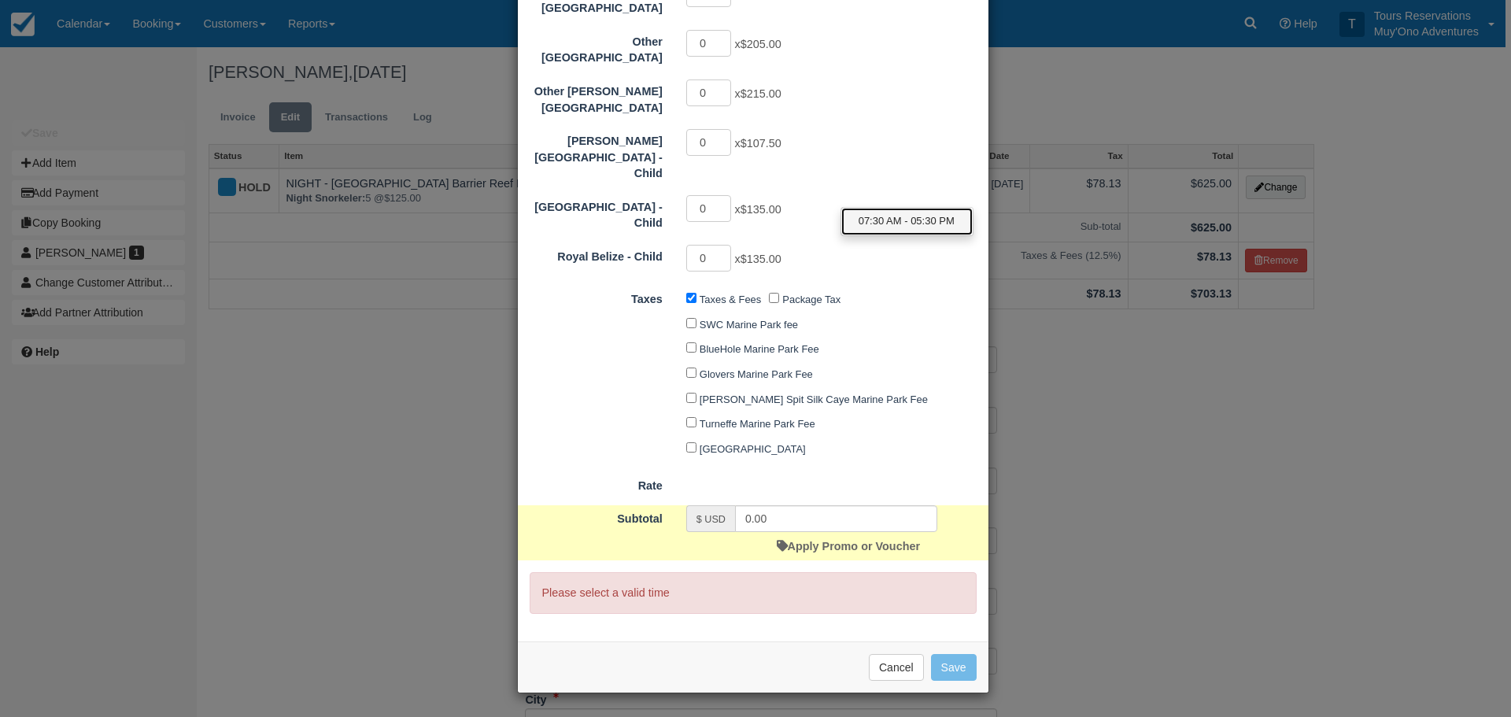
click at [901, 216] on span "07:30 AM - 05:30 PM" at bounding box center [907, 221] width 96 height 15
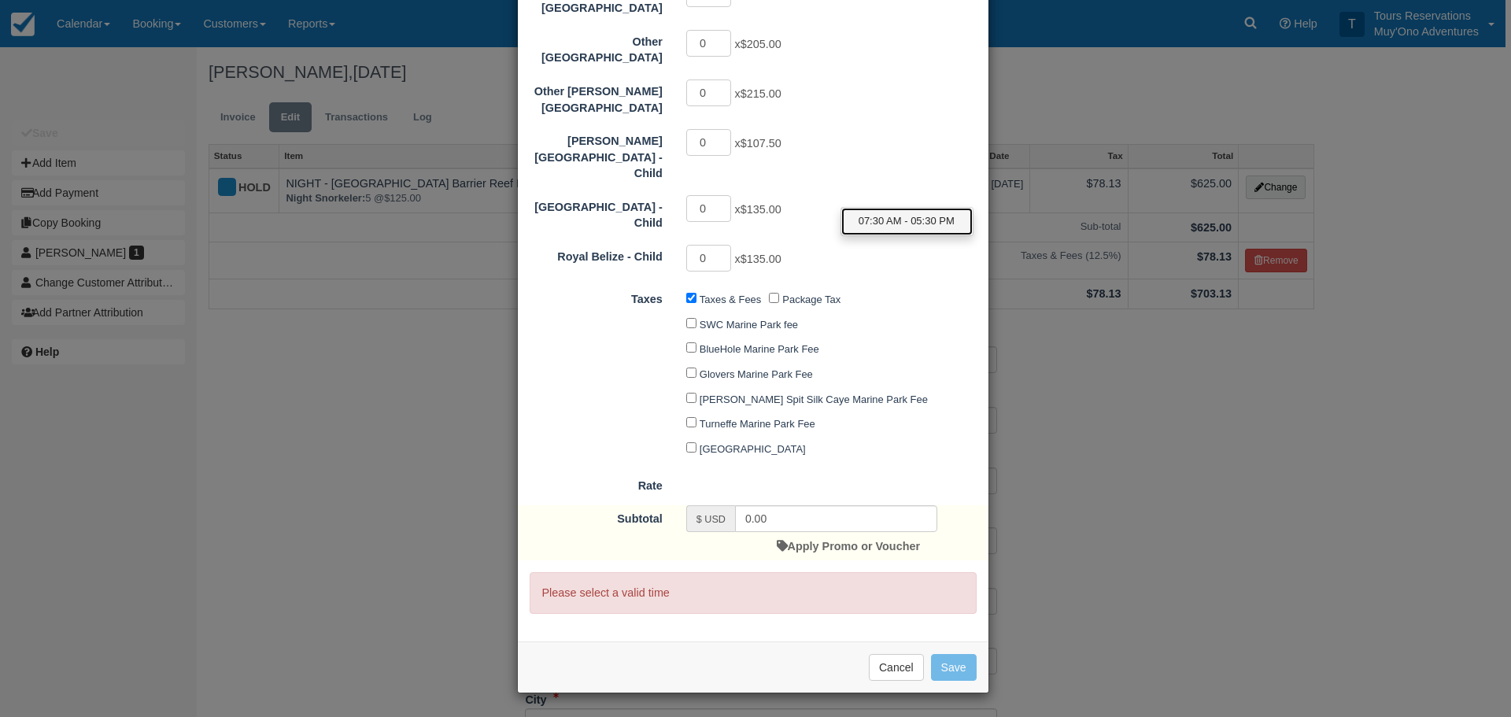
click at [888, 223] on span "07:30 AM - 05:30 PM" at bounding box center [907, 221] width 96 height 15
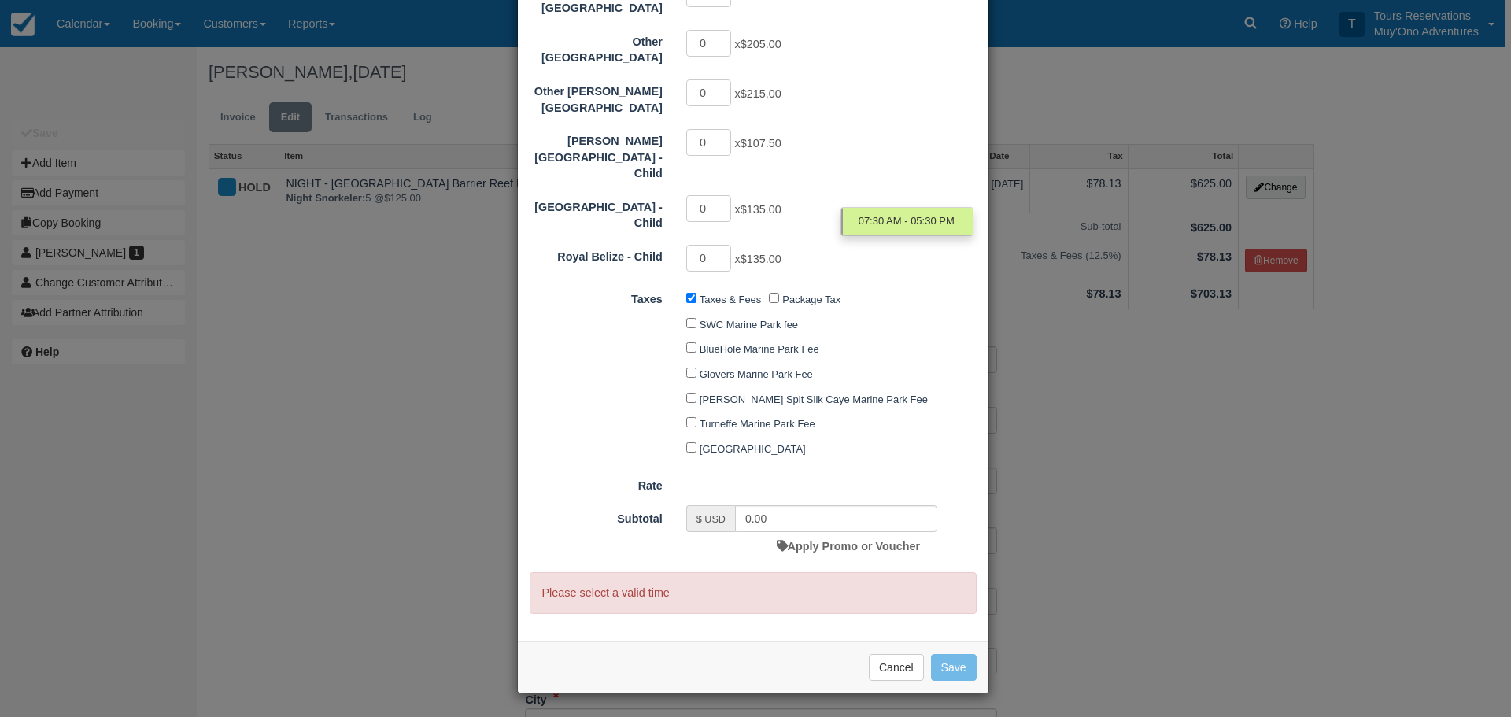
click at [872, 116] on div "Other Hopkins Area Resort 0 x $215.00" at bounding box center [753, 97] width 471 height 38
type input "2"
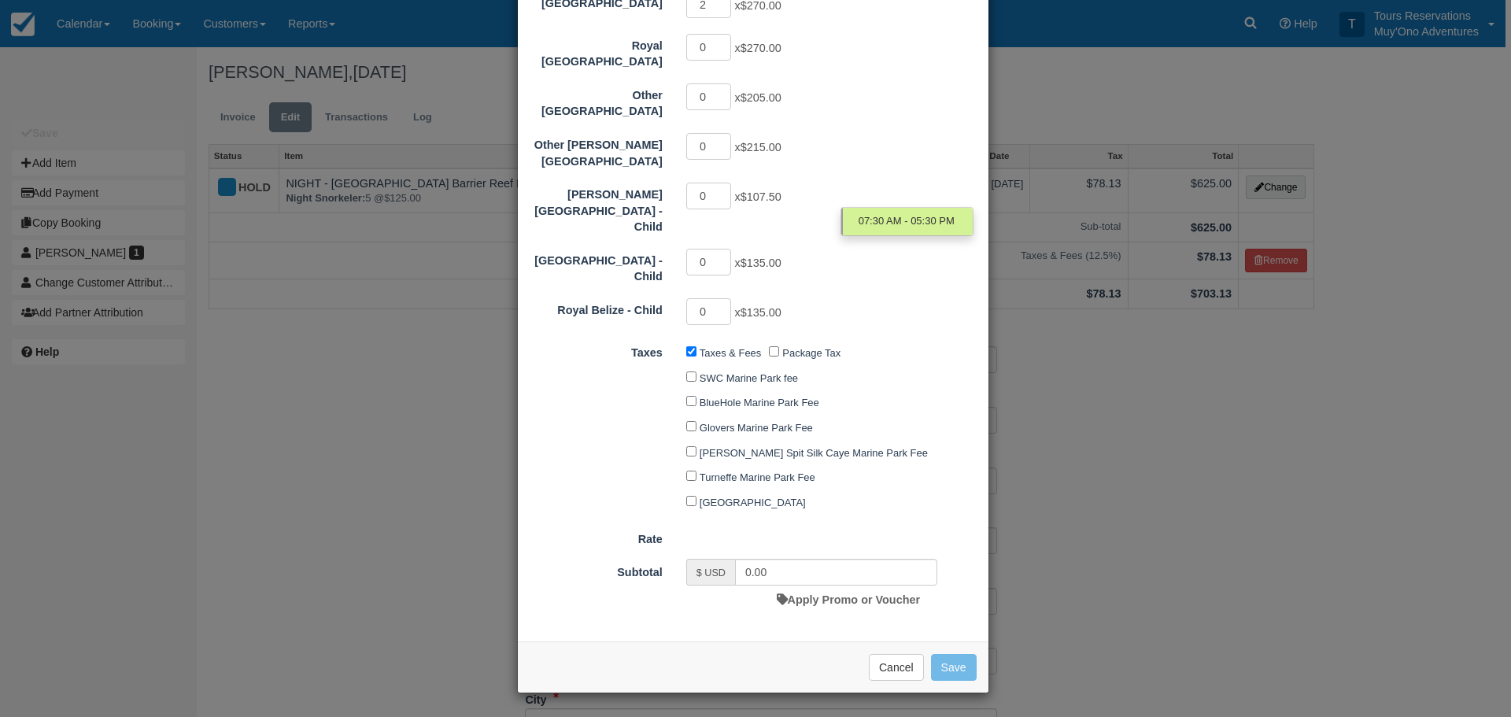
type input "540.00"
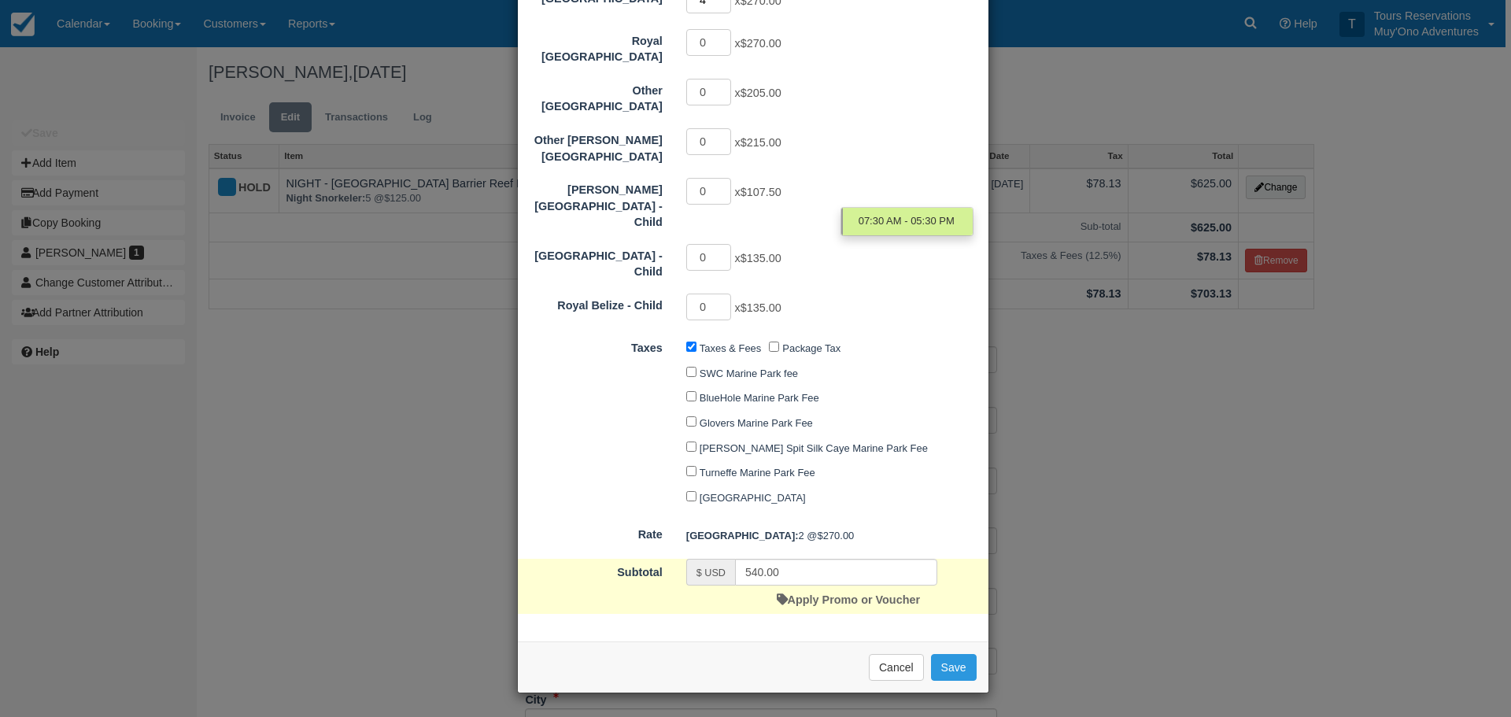
type input "4"
click at [721, 13] on input "4" at bounding box center [709, 0] width 46 height 27
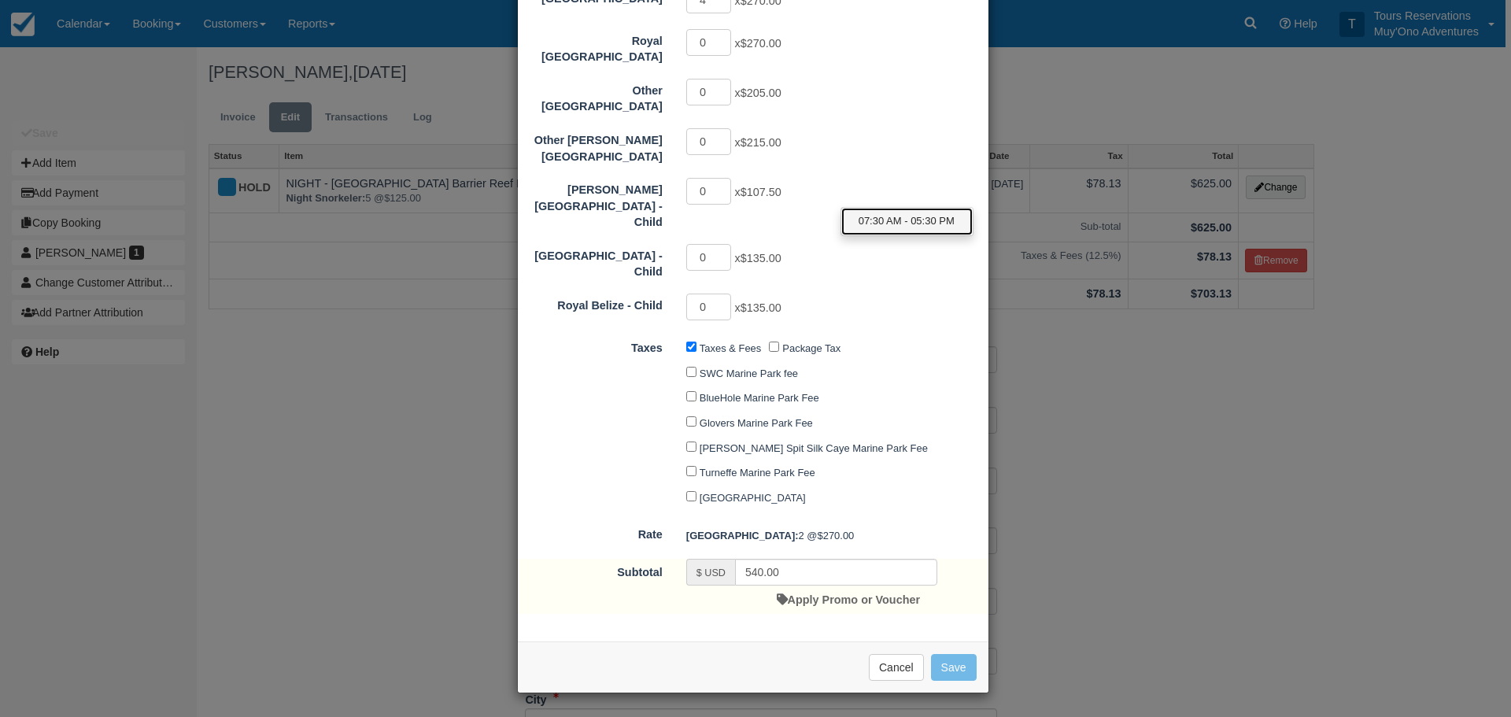
click at [878, 224] on span "07:30 AM - 05:30 PM" at bounding box center [907, 221] width 96 height 15
type input "1080.00"
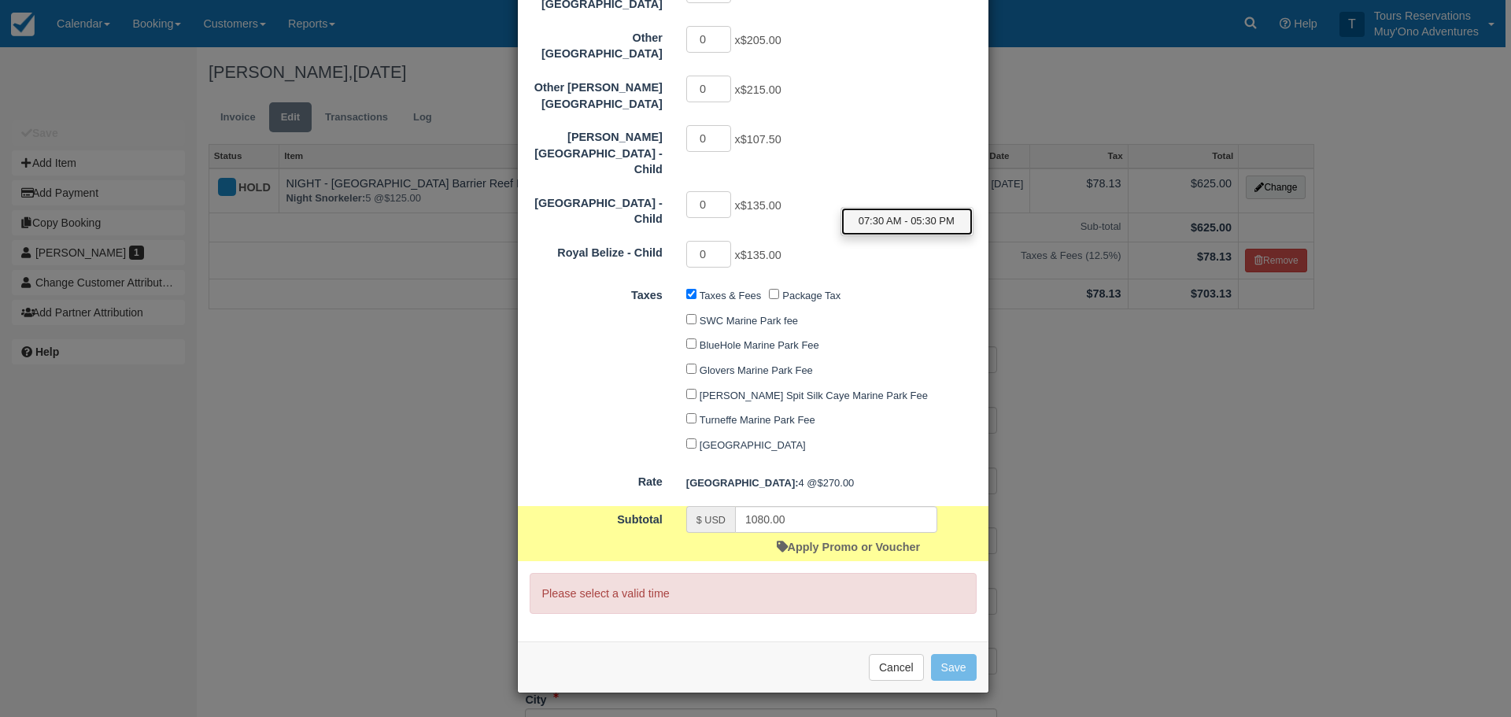
click at [894, 226] on span "07:30 AM - 05:30 PM" at bounding box center [907, 221] width 96 height 15
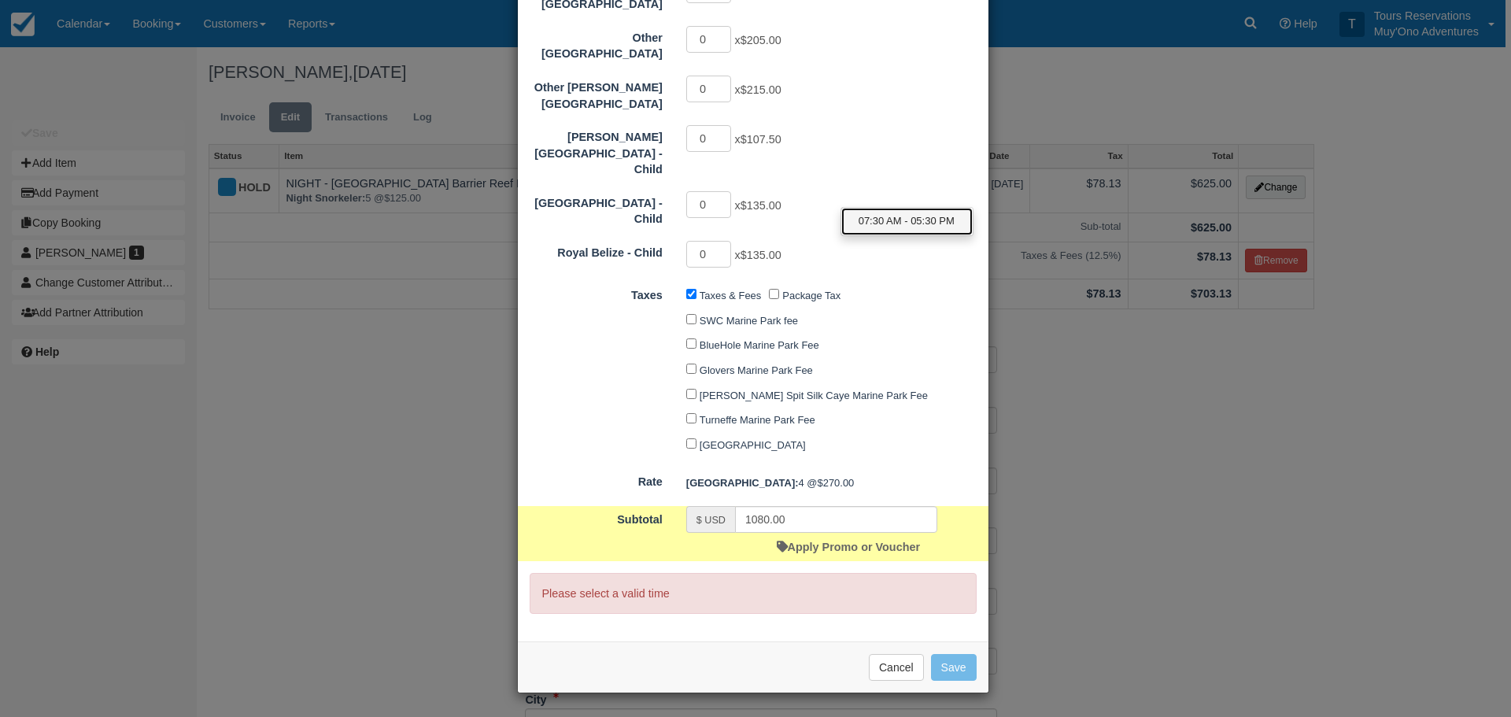
click at [903, 216] on span "07:30 AM - 05:30 PM" at bounding box center [907, 221] width 96 height 15
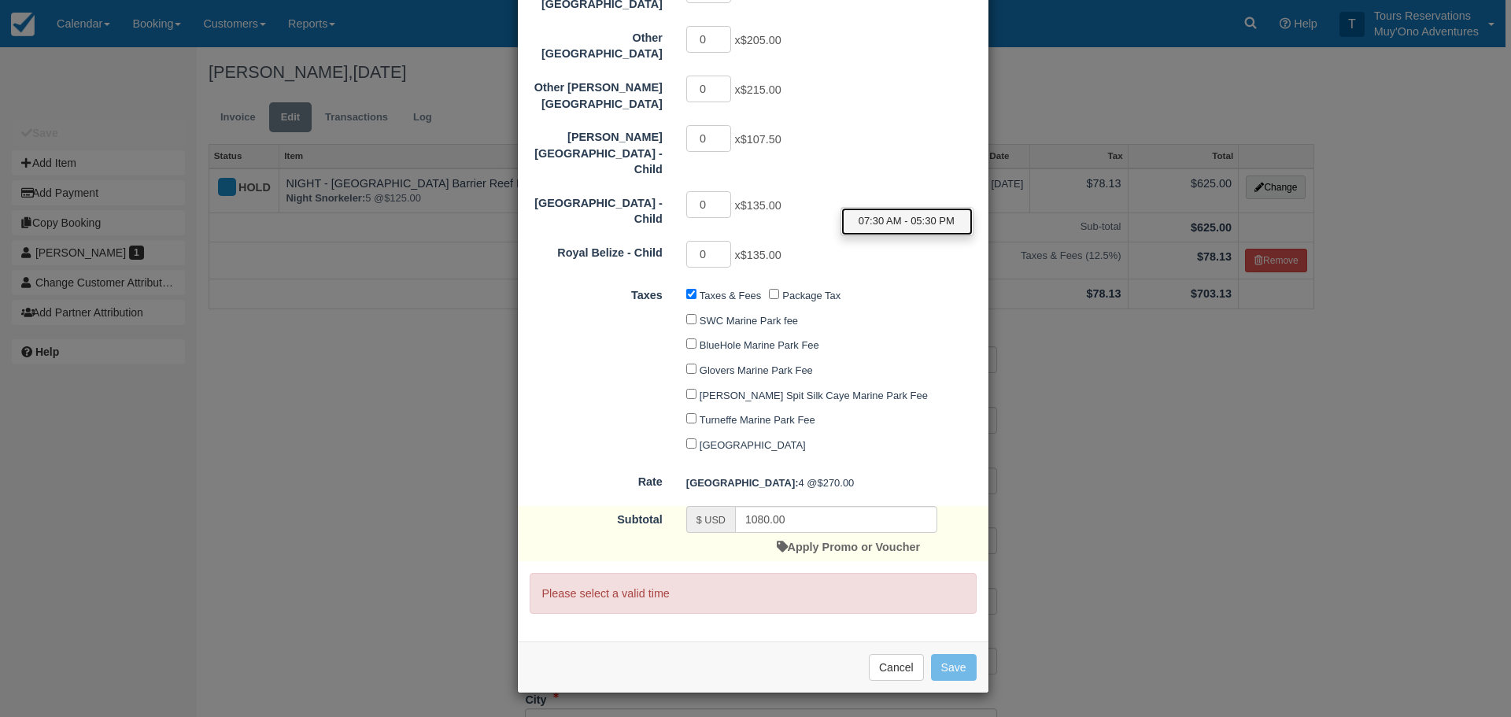
click at [910, 227] on span "07:30 AM - 05:30 PM" at bounding box center [907, 221] width 96 height 15
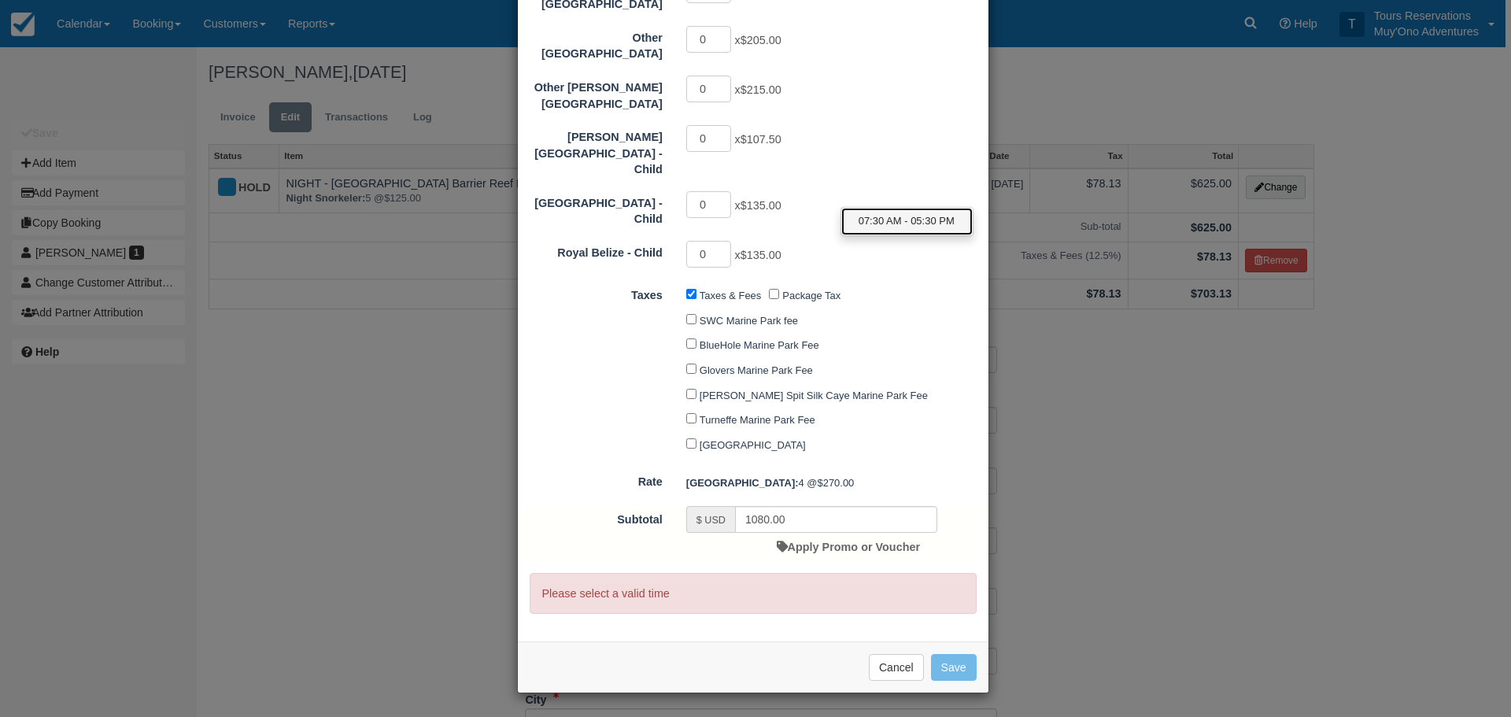
click at [910, 227] on span "07:30 AM - 05:30 PM" at bounding box center [907, 221] width 96 height 15
click at [913, 221] on span "07:30 AM - 05:30 PM" at bounding box center [907, 221] width 96 height 15
click at [913, 220] on span "07:30 AM - 05:30 PM" at bounding box center [907, 221] width 96 height 15
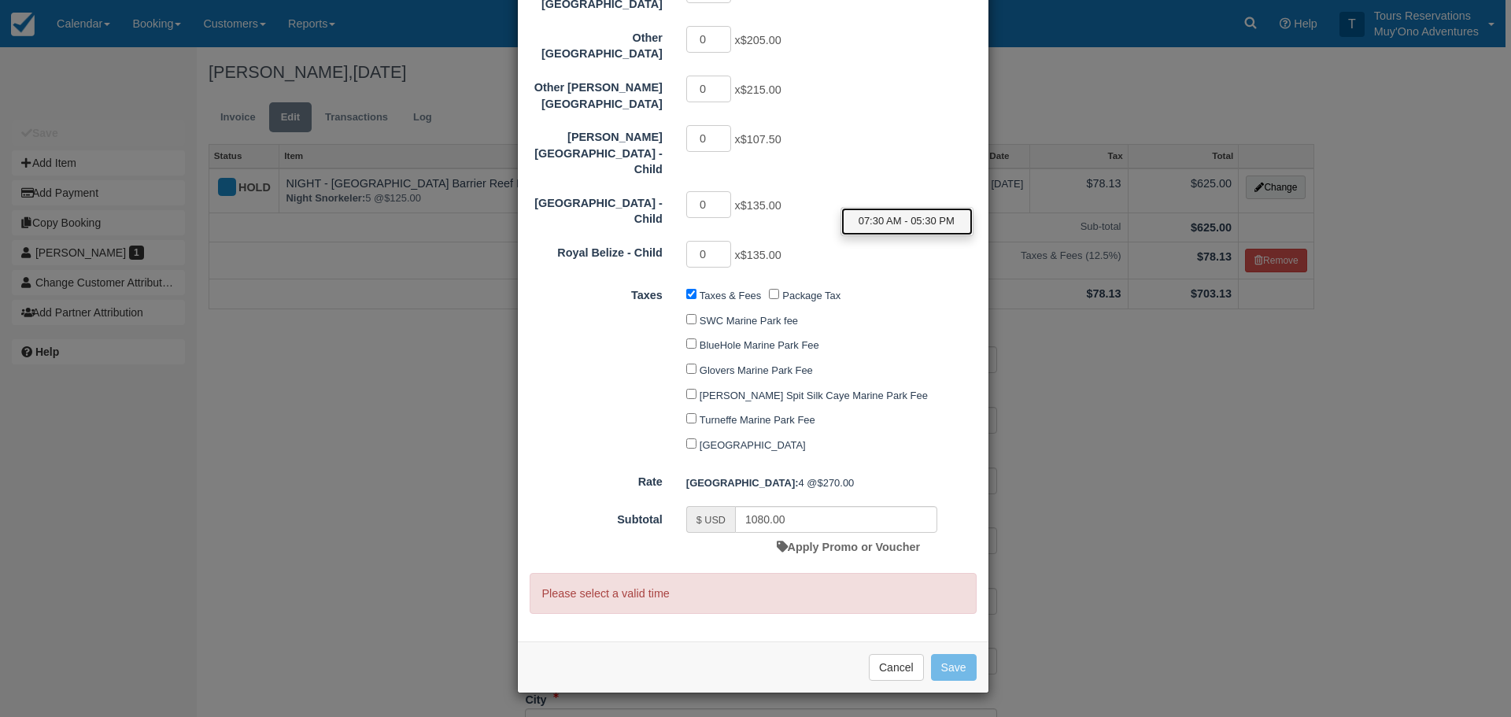
click at [910, 220] on span "07:30 AM - 05:30 PM" at bounding box center [907, 221] width 96 height 15
click at [870, 270] on div "Hopkins Bay Resort 0 x $215.00 Thatch Caye Resort 4 x $270.00 Royal Belize 0 x …" at bounding box center [753, 76] width 447 height 388
click at [887, 156] on div "0 x $107.50" at bounding box center [811, 140] width 275 height 31
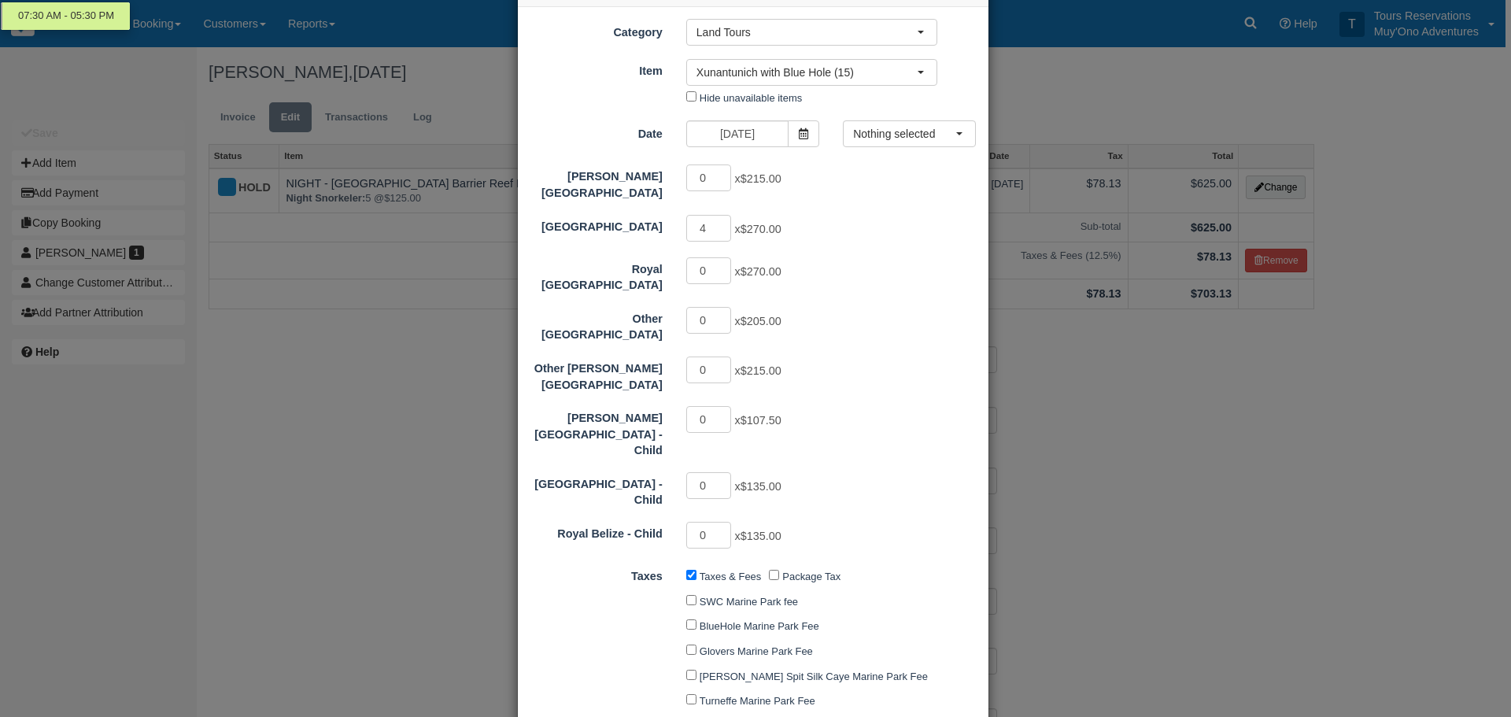
scroll to position [236, 0]
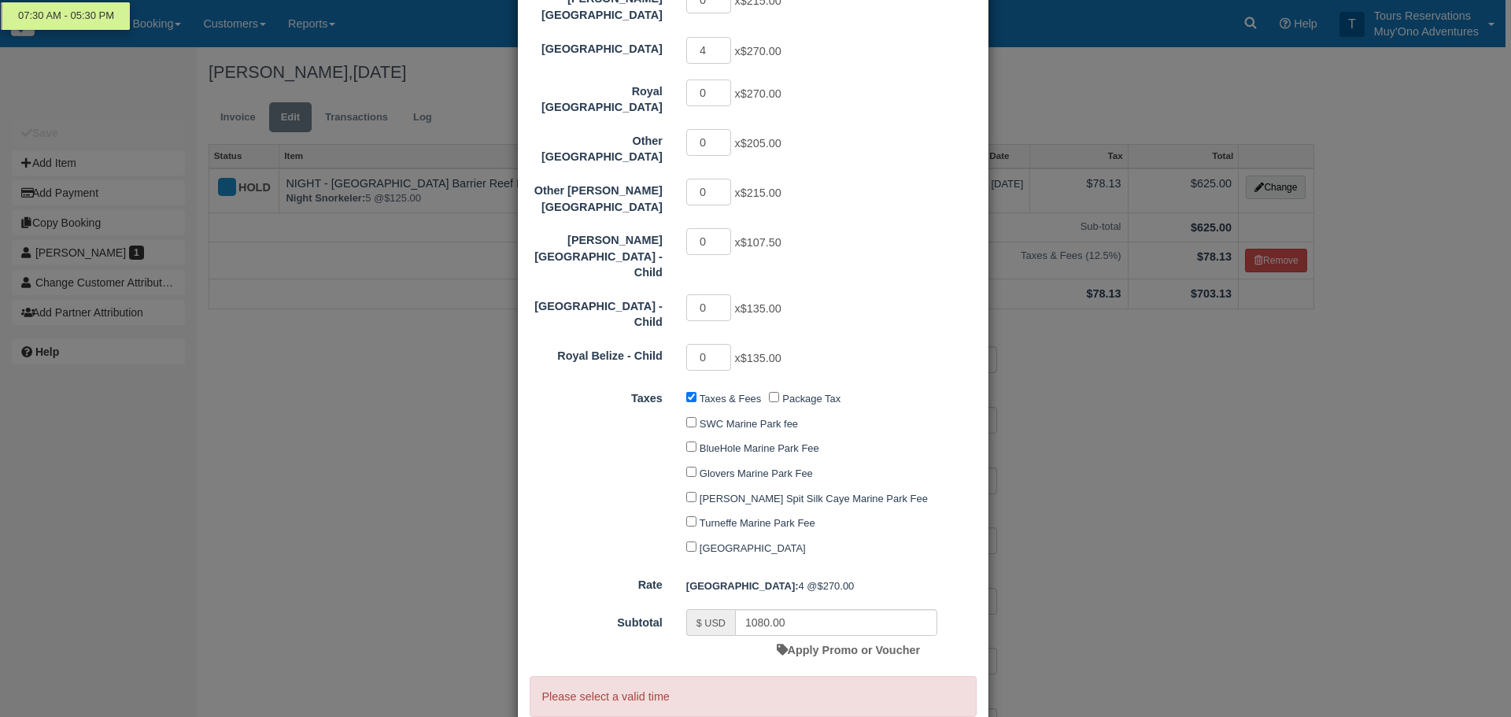
click at [945, 386] on div "Taxes & Fees Package Tax SWC Marine Park fee BlueHole Marine Park Fee Glovers M…" at bounding box center [811, 473] width 275 height 175
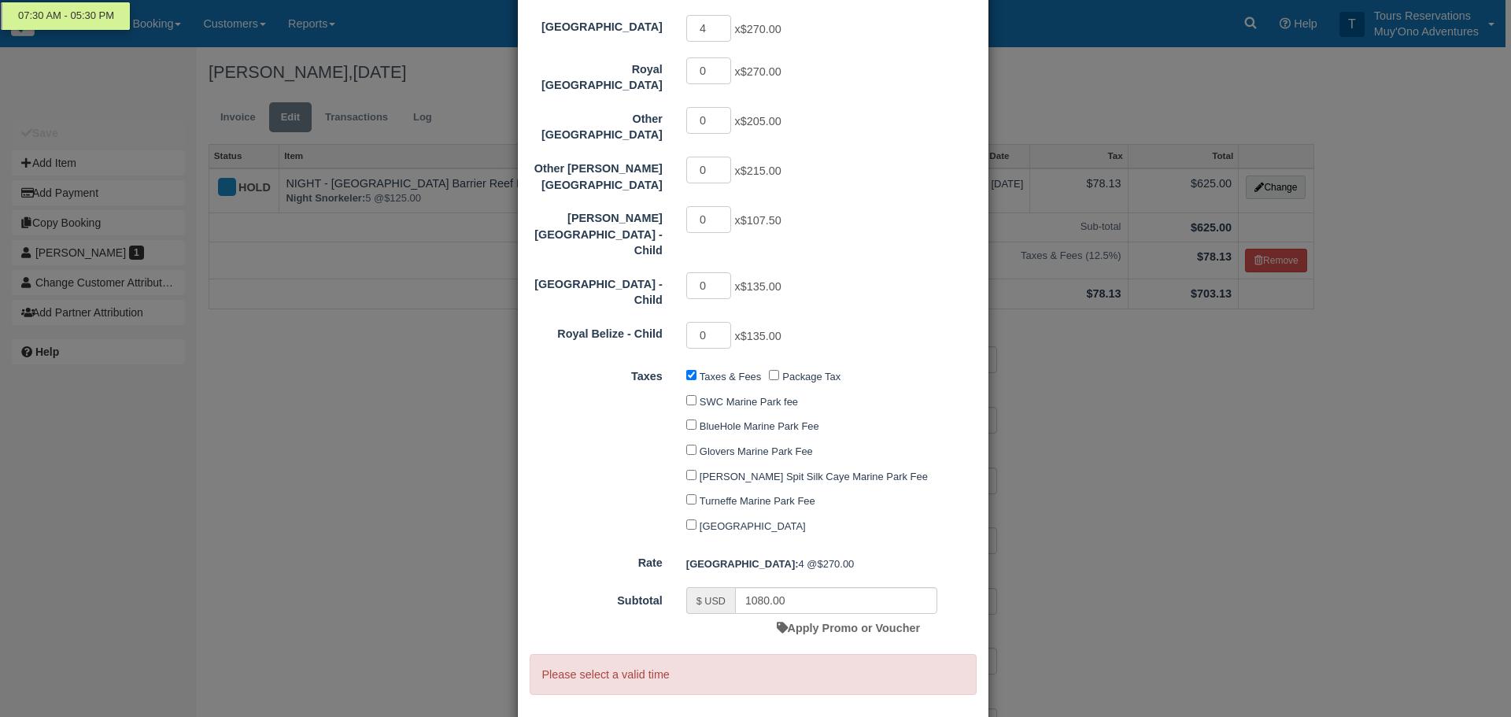
scroll to position [0, 0]
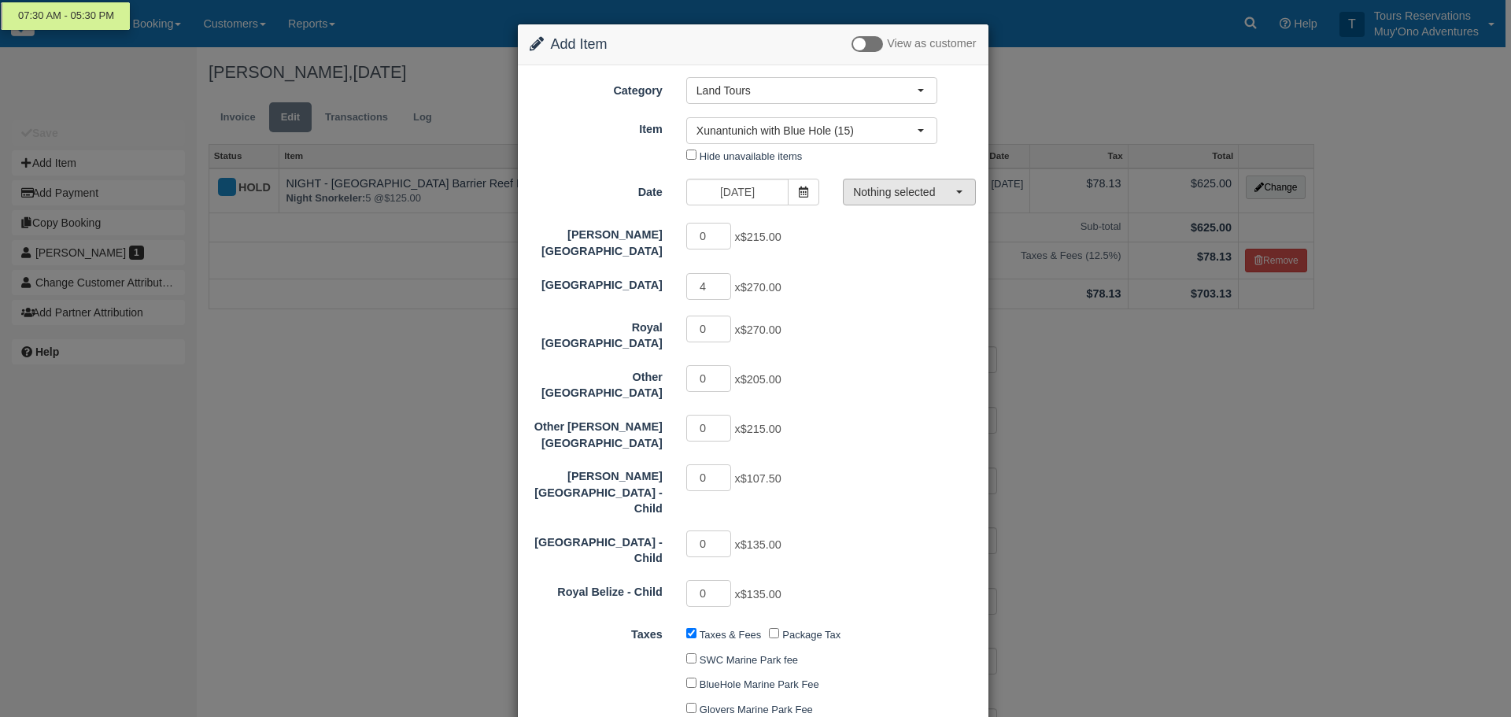
click at [914, 183] on button "Nothing selected" at bounding box center [909, 192] width 133 height 27
click at [899, 236] on div "07:30 AM - 05:30 PM" at bounding box center [906, 221] width 133 height 29
click at [903, 224] on div "0 x $215.00" at bounding box center [811, 238] width 275 height 31
click at [907, 197] on span "Nothing selected" at bounding box center [904, 192] width 102 height 16
click at [902, 231] on link "07:30 AM - 05:30 PM" at bounding box center [906, 222] width 131 height 28
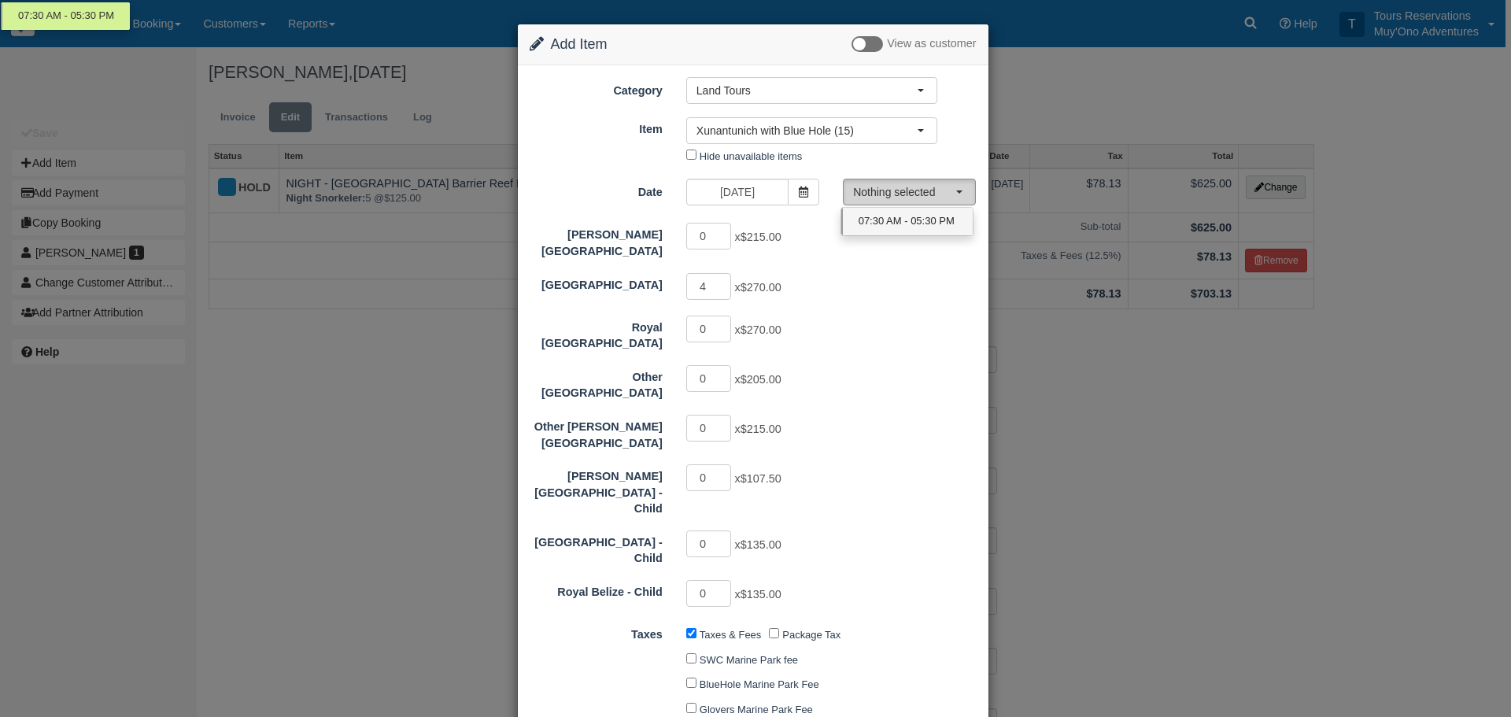
select select "0"
click at [874, 324] on div "0 x $270.00" at bounding box center [811, 331] width 275 height 31
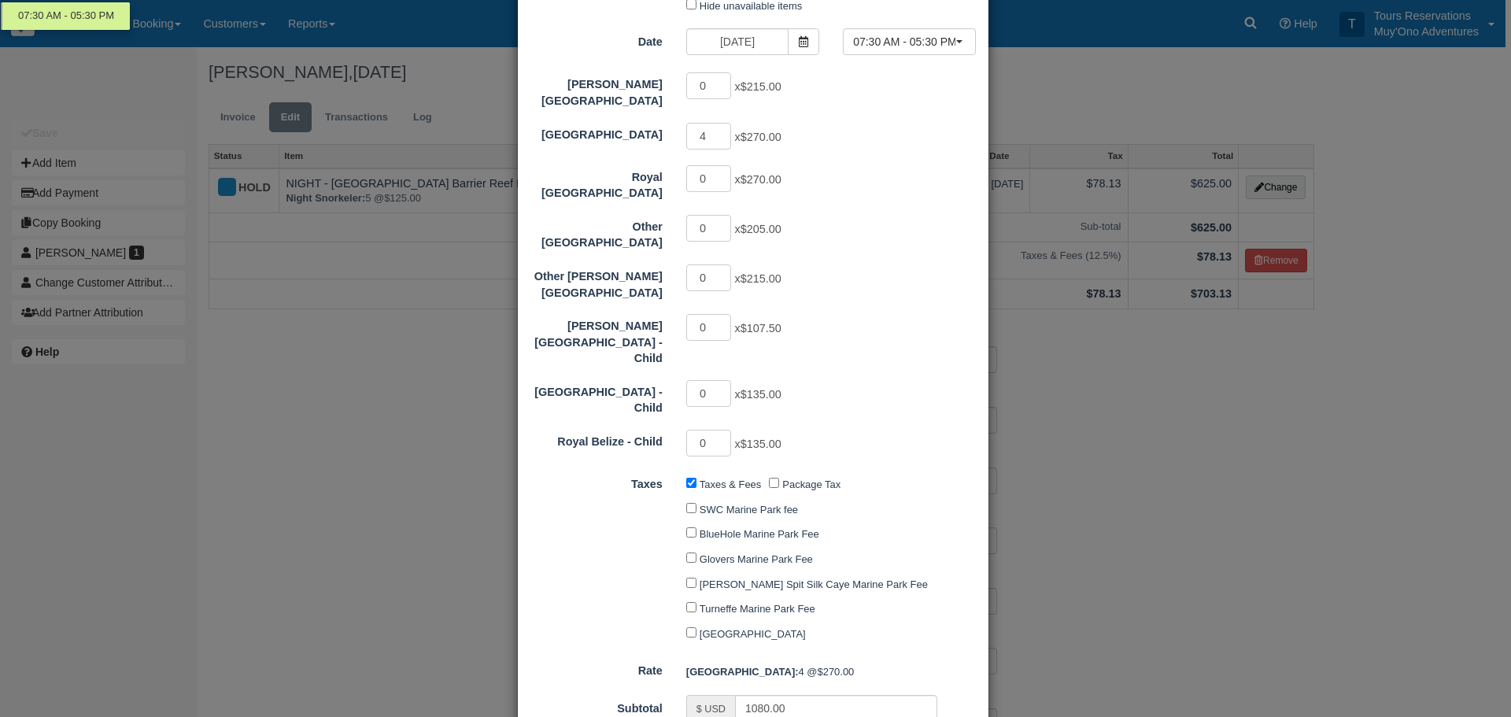
scroll to position [256, 0]
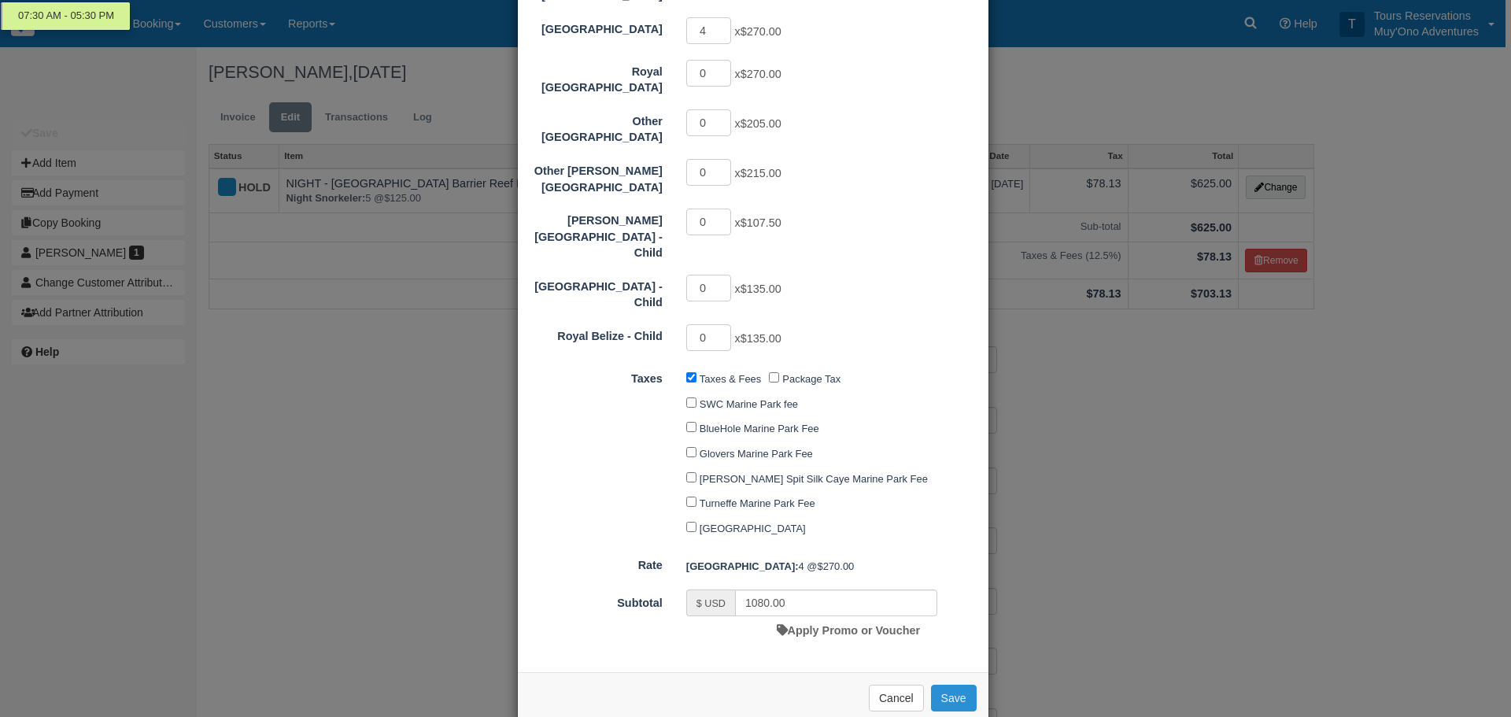
click at [940, 685] on button "Save" at bounding box center [954, 698] width 46 height 27
checkbox input "false"
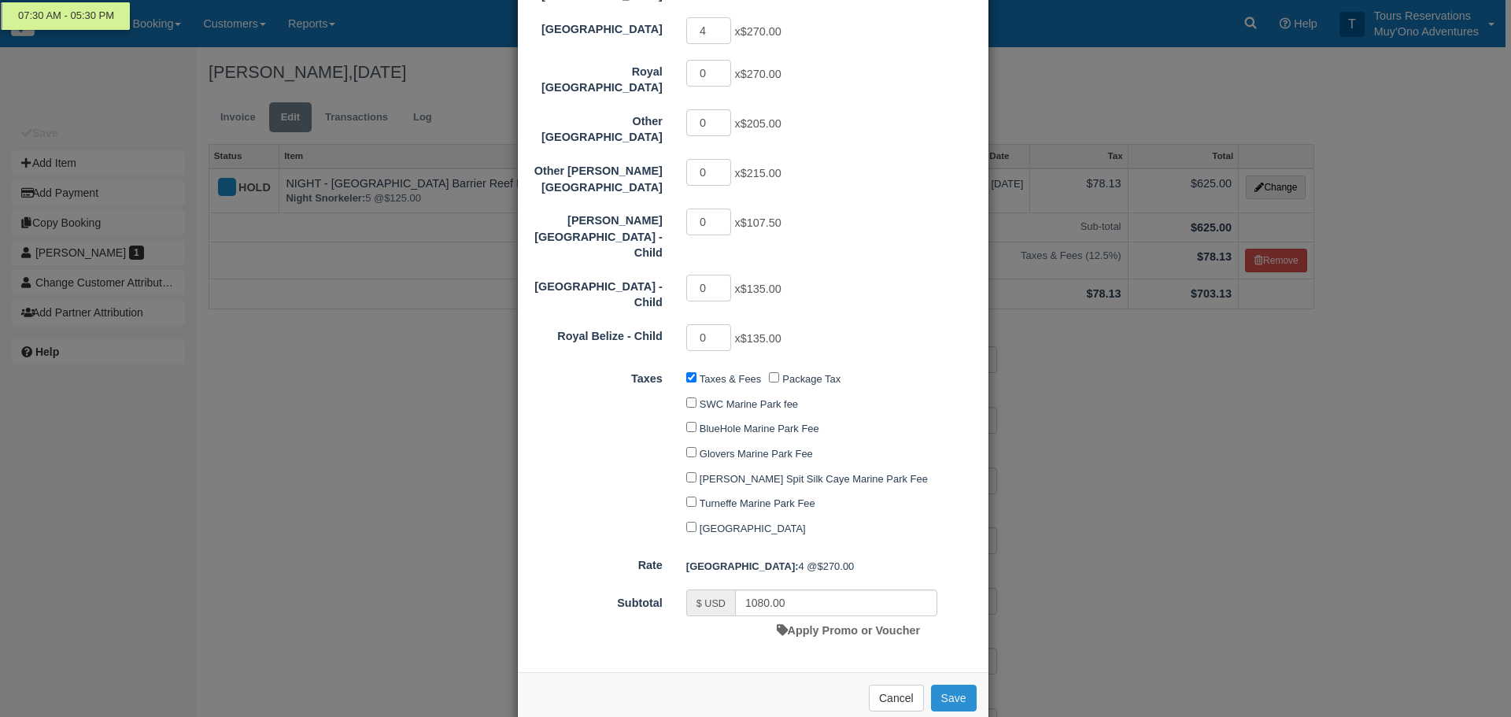
checkbox input "false"
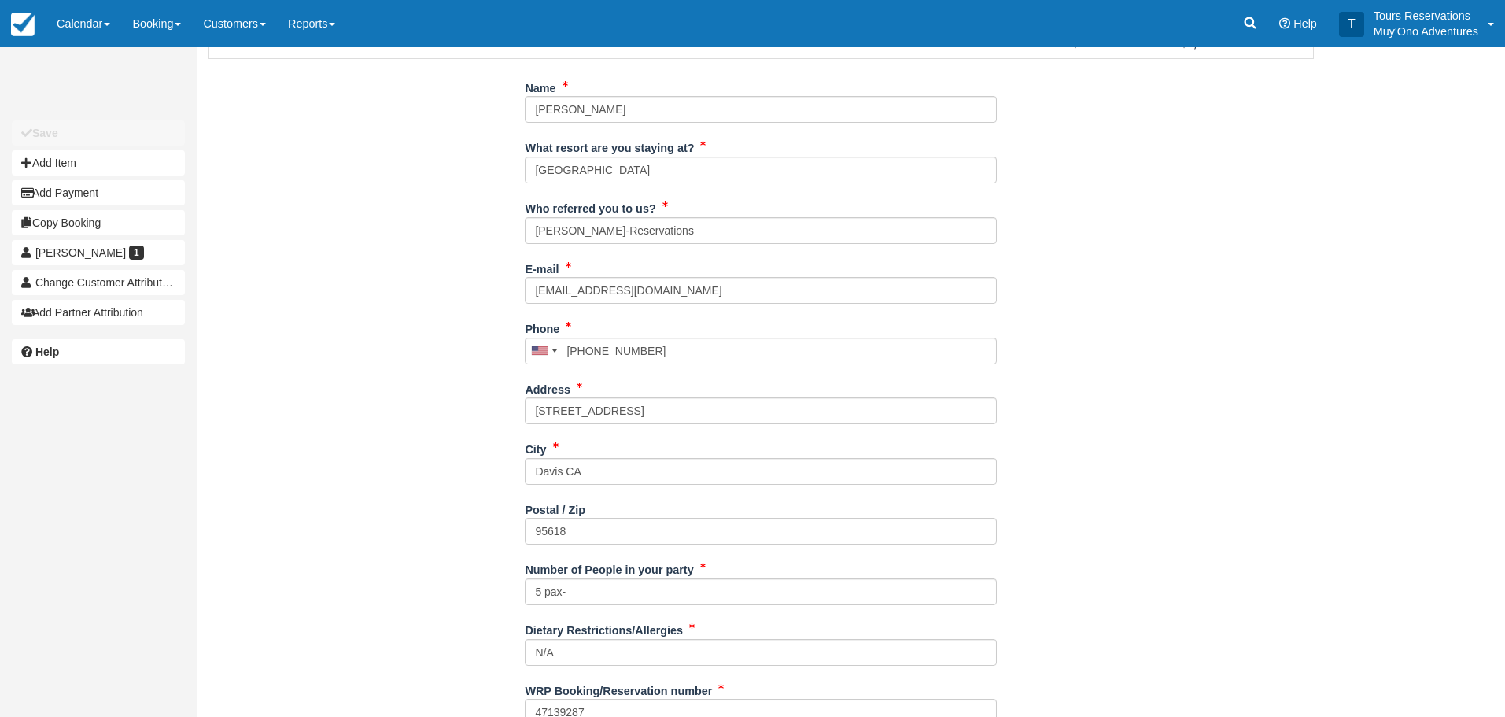
scroll to position [353, 0]
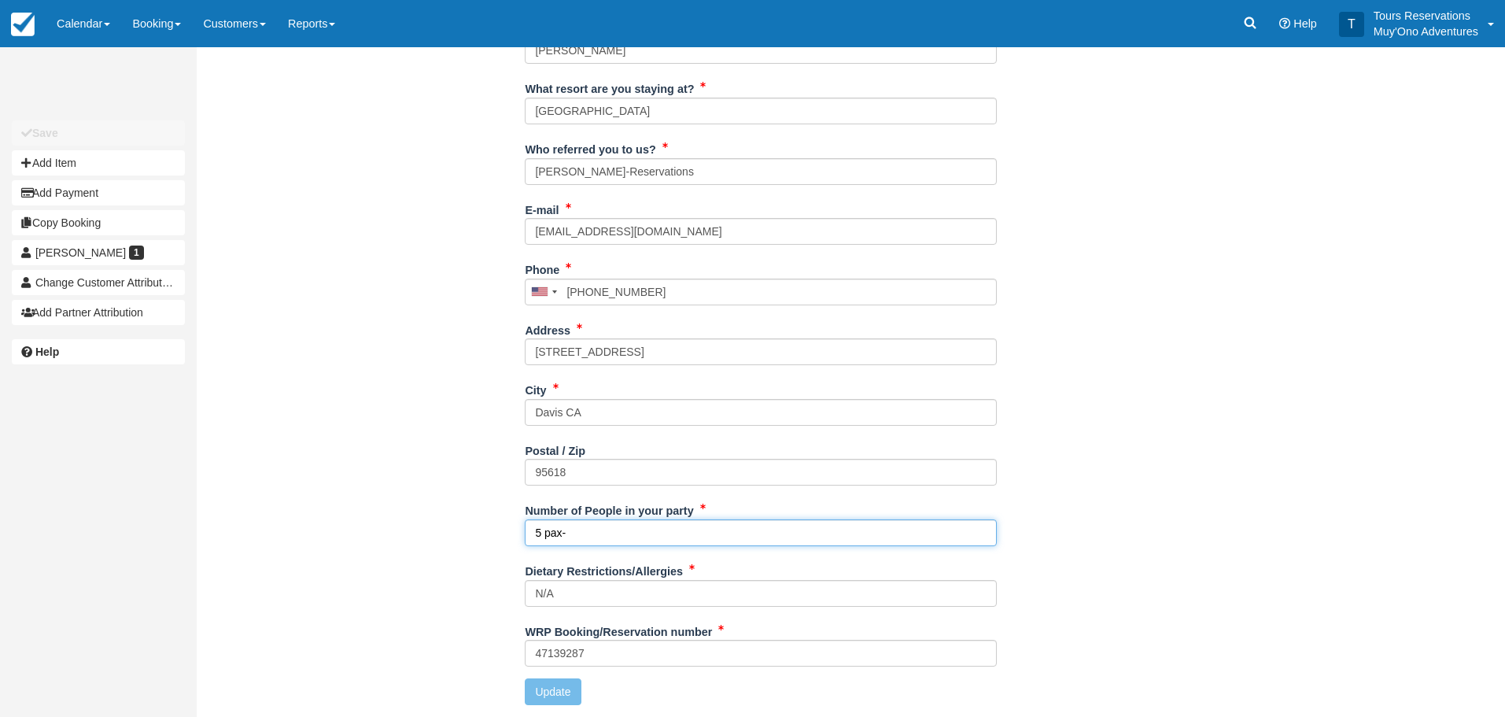
drag, startPoint x: 613, startPoint y: 533, endPoint x: 530, endPoint y: 534, distance: 83.4
click at [530, 534] on input "5 pax-" at bounding box center [761, 532] width 472 height 27
type input "p"
type input "refer to notes section"
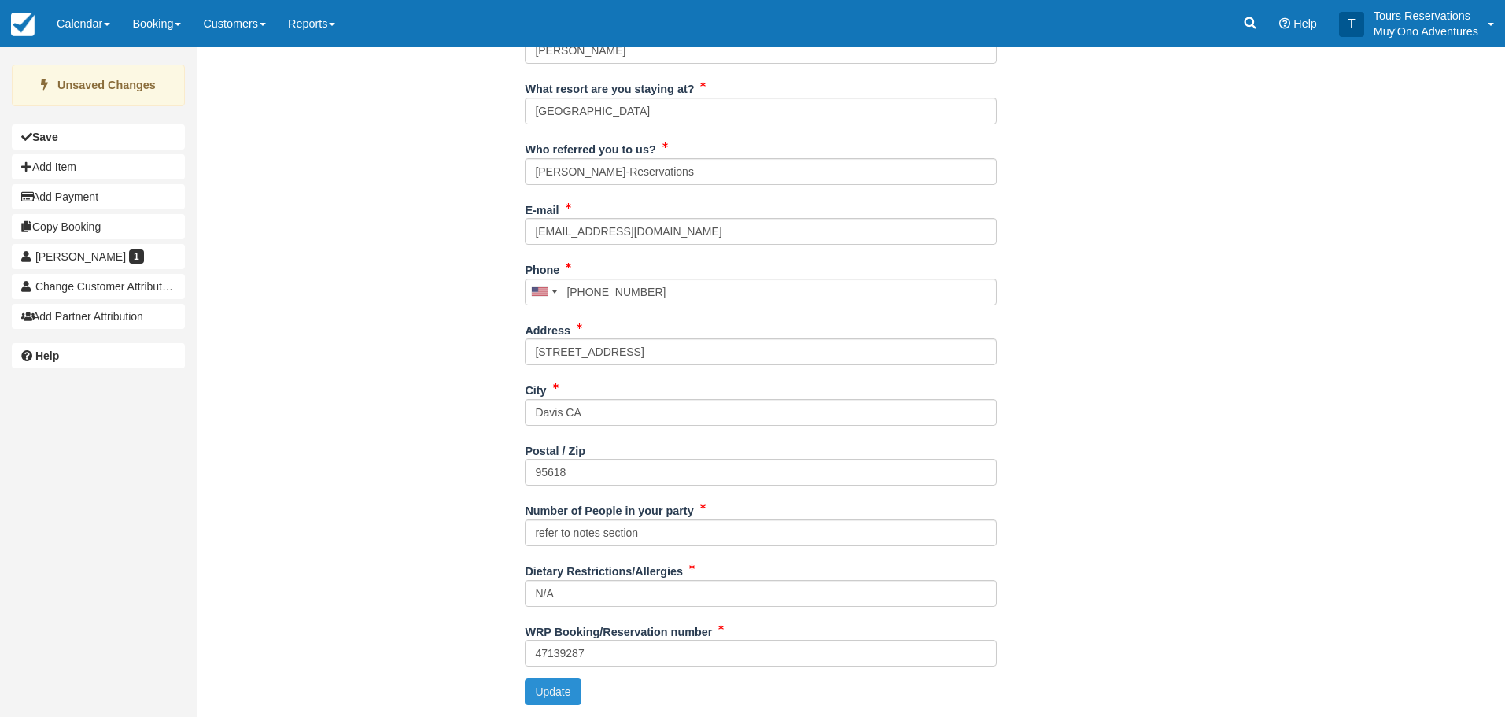
click at [564, 696] on button "Update" at bounding box center [553, 691] width 56 height 27
type input "[PHONE_NUMBER]"
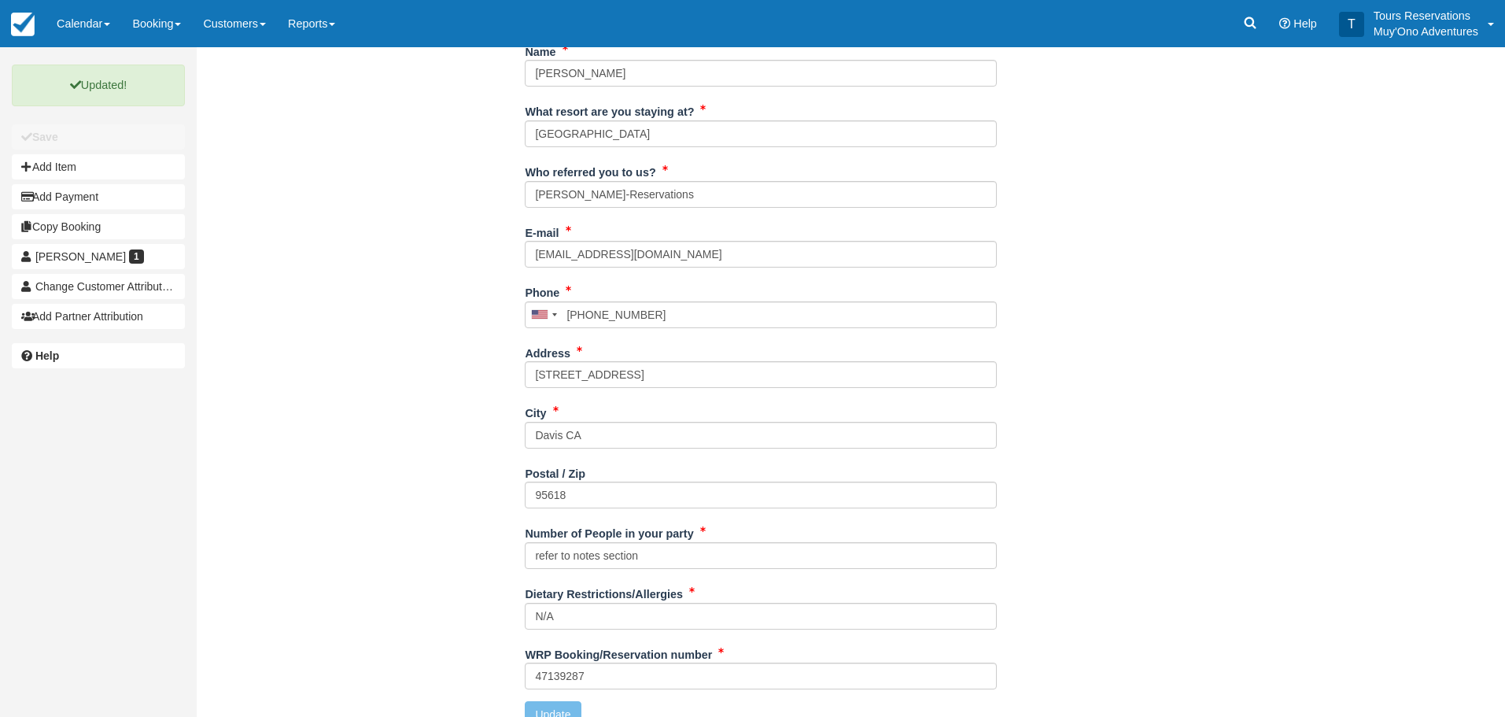
scroll to position [0, 0]
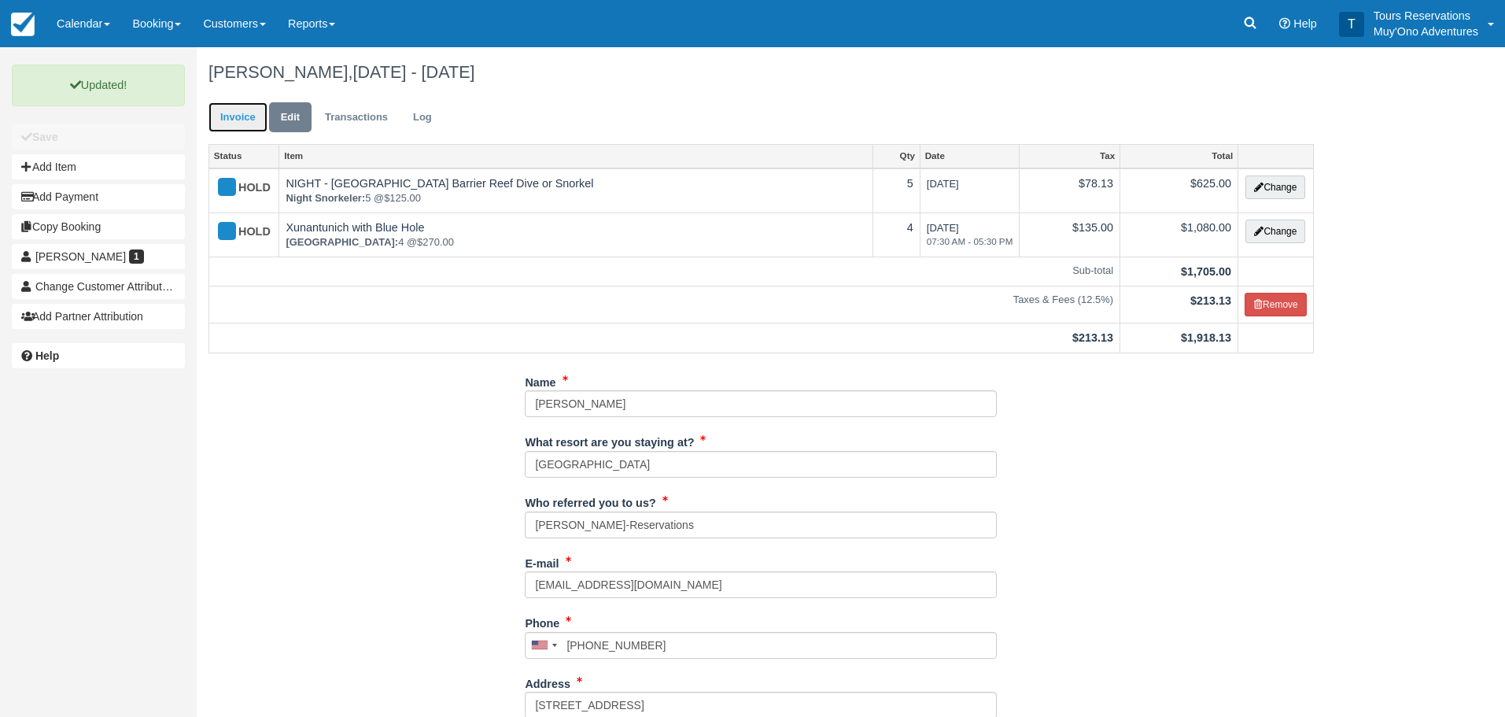
click at [225, 124] on link "Invoice" at bounding box center [238, 117] width 59 height 31
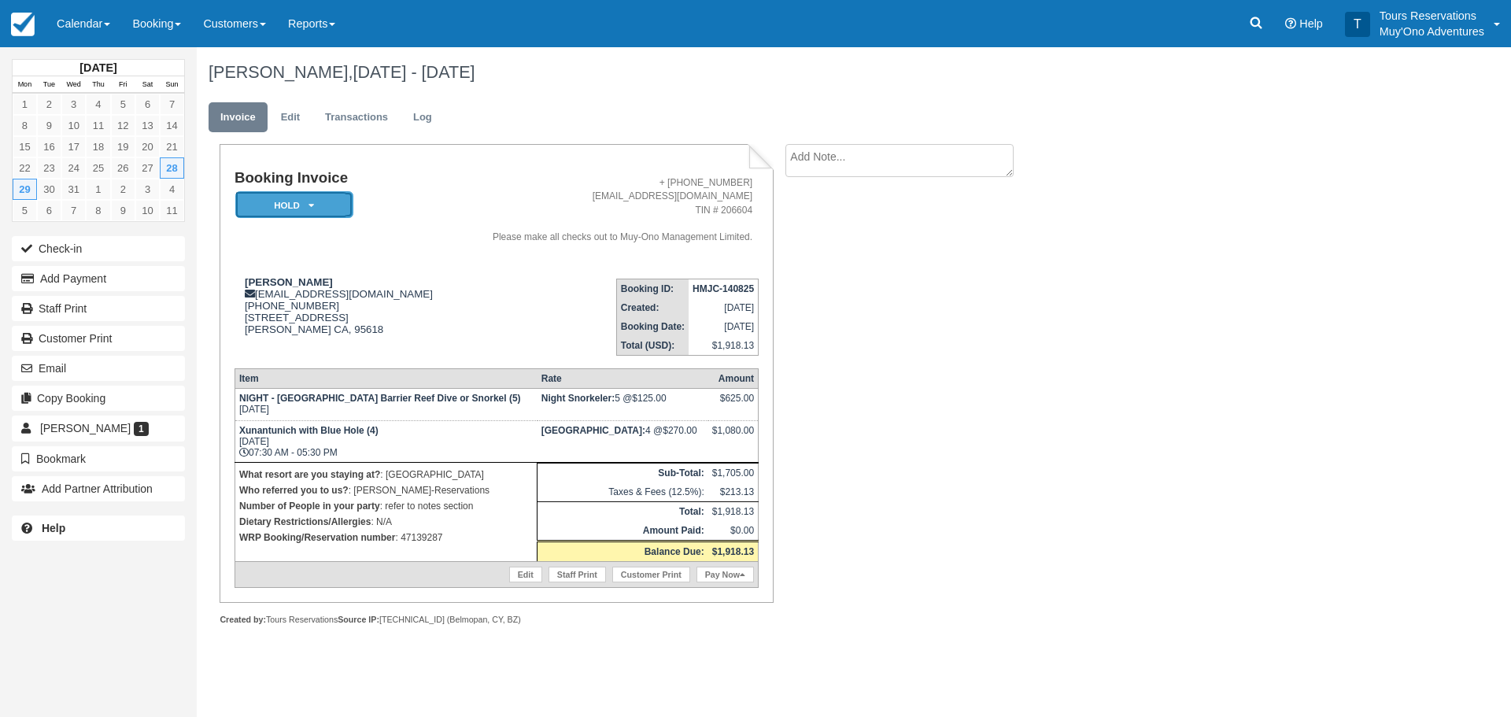
click at [303, 201] on em "HOLD" at bounding box center [294, 205] width 118 height 28
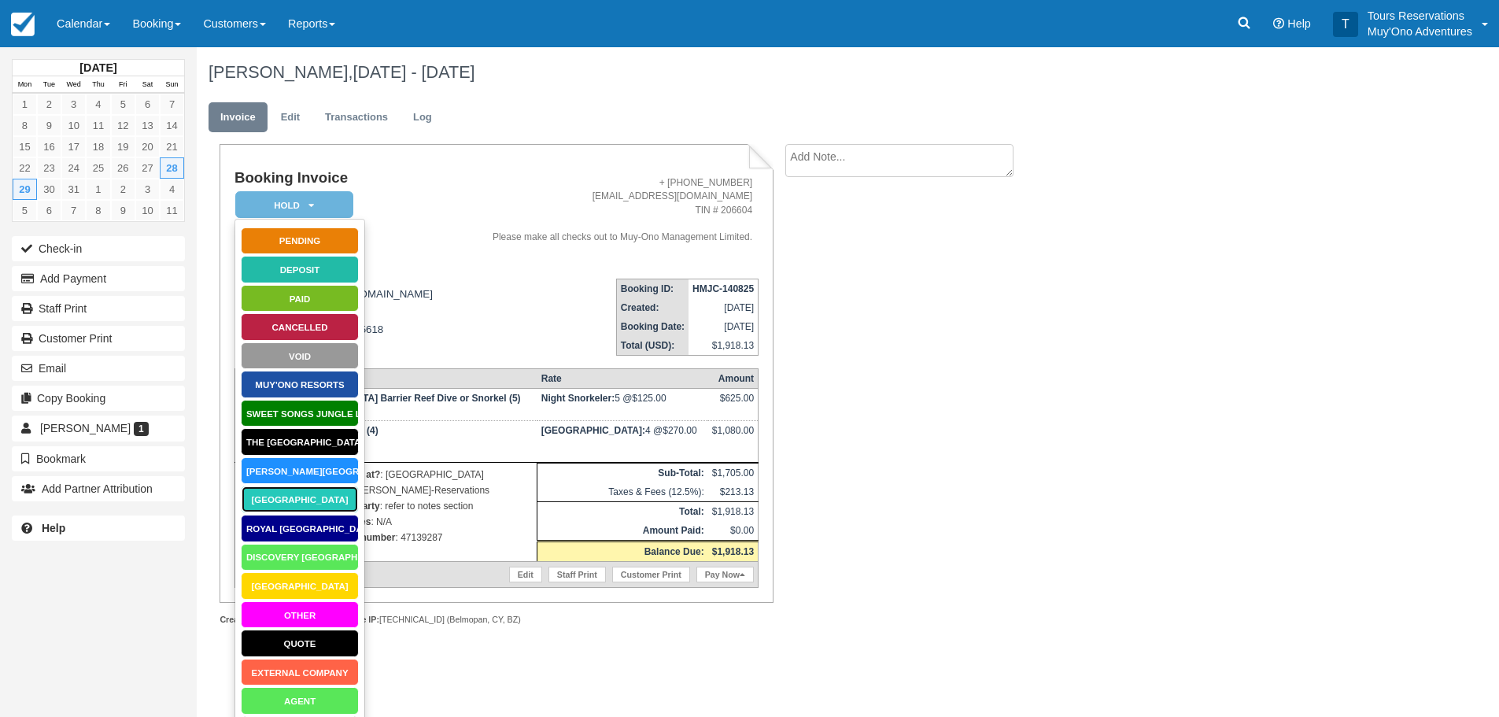
click at [286, 508] on link "[GEOGRAPHIC_DATA]" at bounding box center [300, 500] width 118 height 28
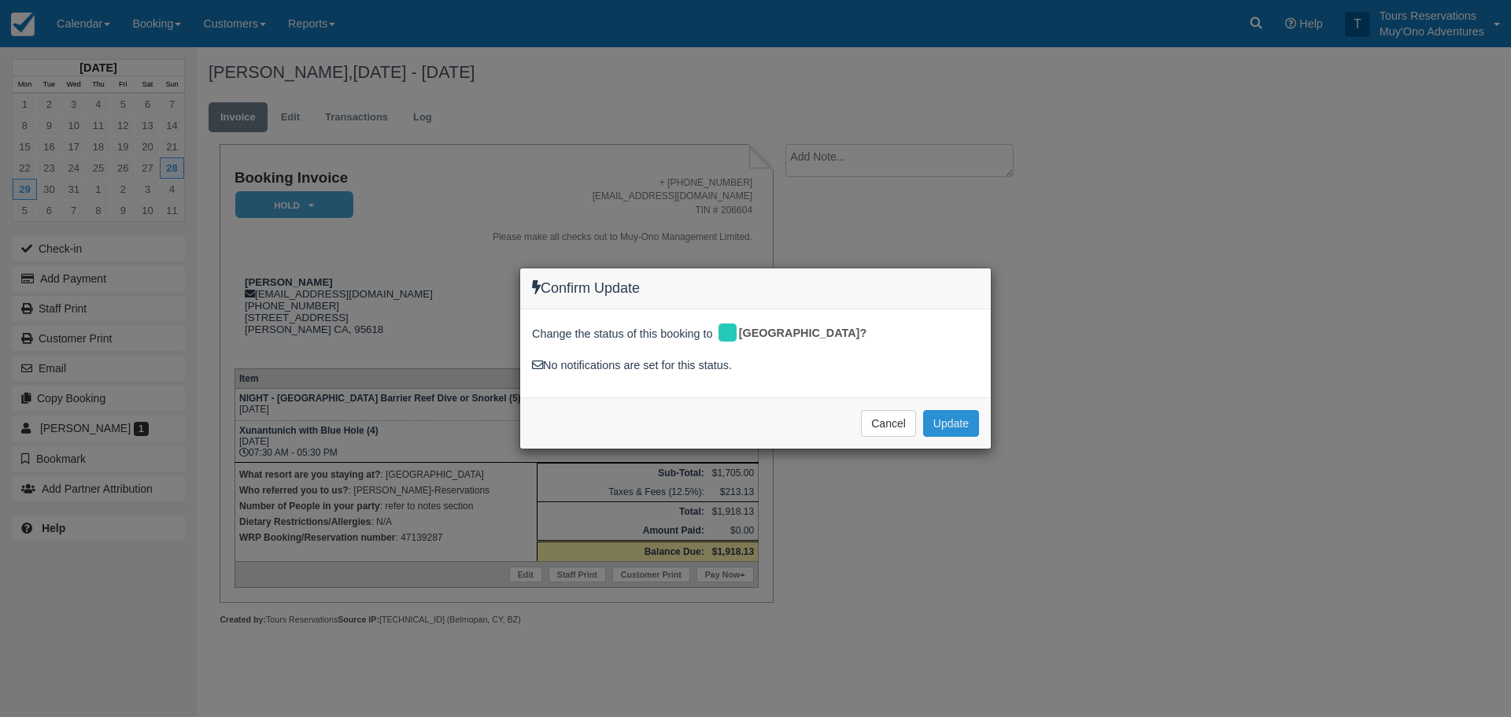
click at [955, 422] on button "Update" at bounding box center [951, 423] width 56 height 27
